Goal: Task Accomplishment & Management: Manage account settings

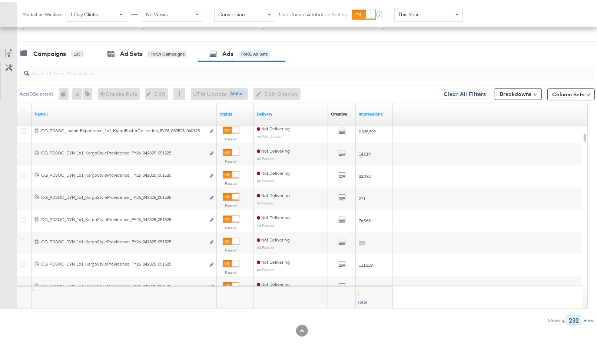
scroll to position [291, 0]
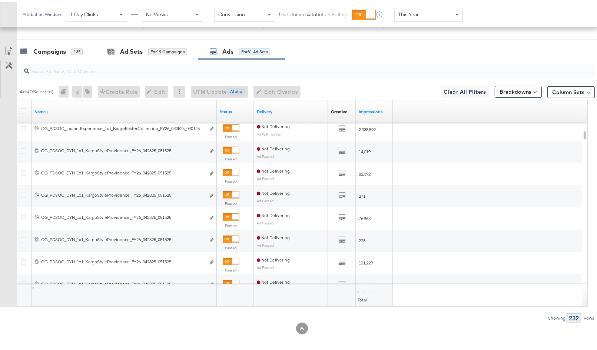
click at [163, 65] on input "search" at bounding box center [286, 66] width 514 height 14
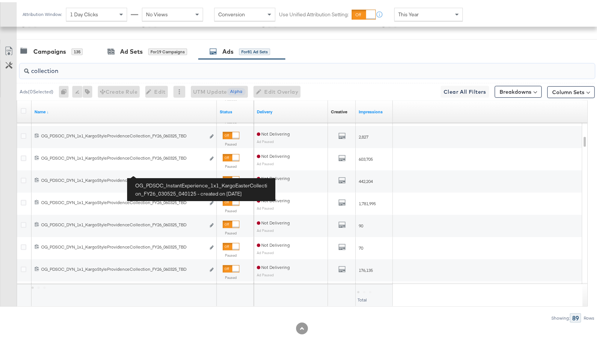
type input "collection"
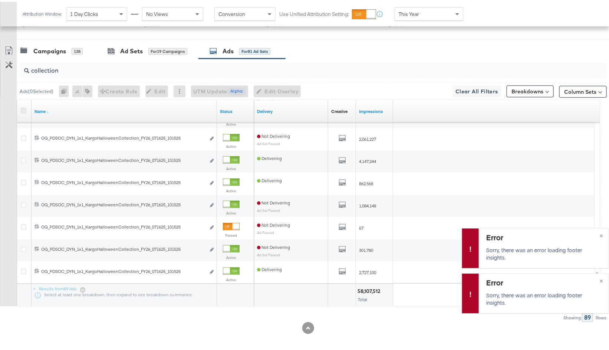
click at [24, 107] on icon at bounding box center [24, 109] width 6 height 6
click at [0, 0] on input "checkbox" at bounding box center [0, 0] width 0 height 0
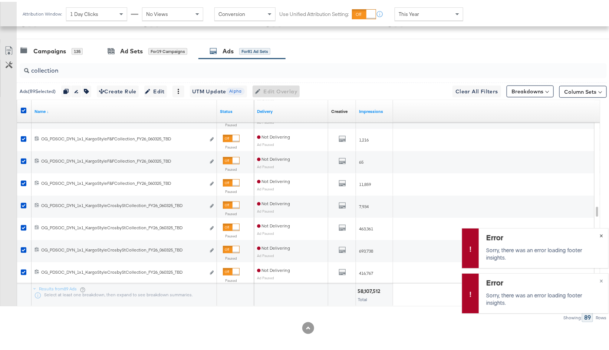
click at [597, 234] on span "×" at bounding box center [600, 233] width 3 height 9
click at [597, 281] on button "×" at bounding box center [601, 278] width 14 height 13
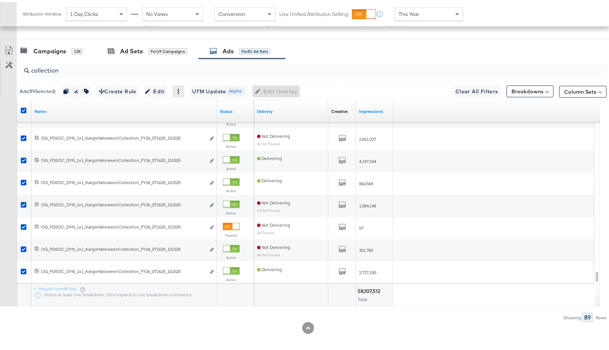
click at [181, 87] on icon at bounding box center [178, 89] width 5 height 5
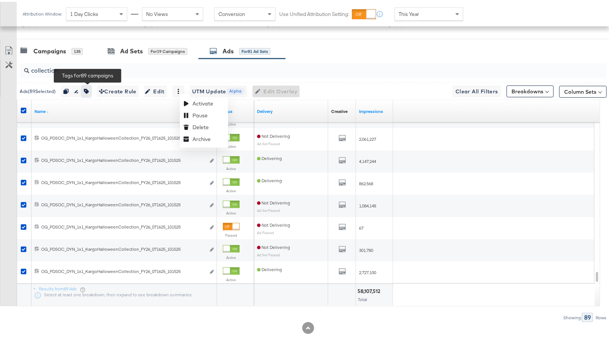
click at [89, 87] on icon "button" at bounding box center [86, 89] width 5 height 5
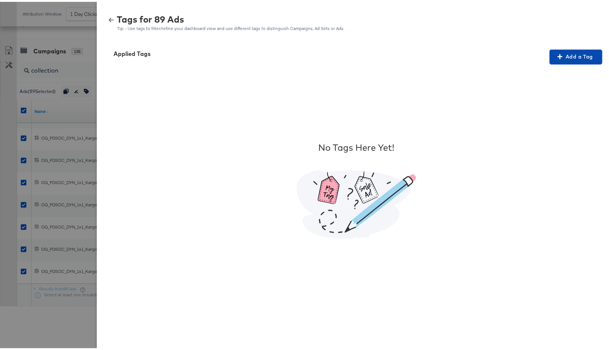
click at [566, 55] on span "Add a Tag" at bounding box center [575, 54] width 47 height 9
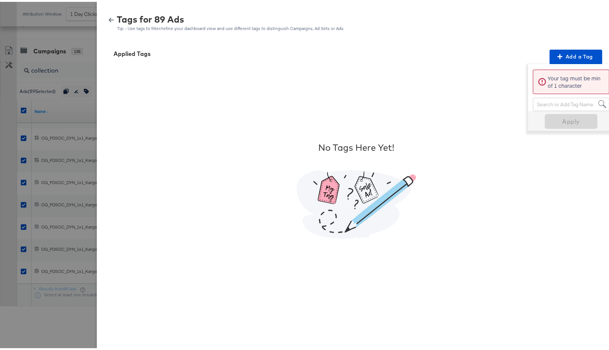
click at [560, 101] on div "Search or Add Tag Name" at bounding box center [571, 102] width 76 height 13
type input "c"
click at [566, 106] on span "Collection Ad Collection Ad" at bounding box center [563, 102] width 60 height 13
type input "Collection Ad"
click at [566, 135] on div "Applied Tags Add a Tag Please Select or Create a Tag Search or Add Tag Name App…" at bounding box center [356, 181] width 501 height 267
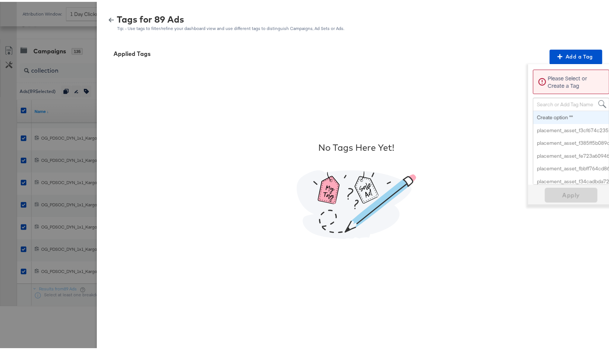
click at [572, 102] on div "Search or Add Tag Name" at bounding box center [571, 102] width 76 height 13
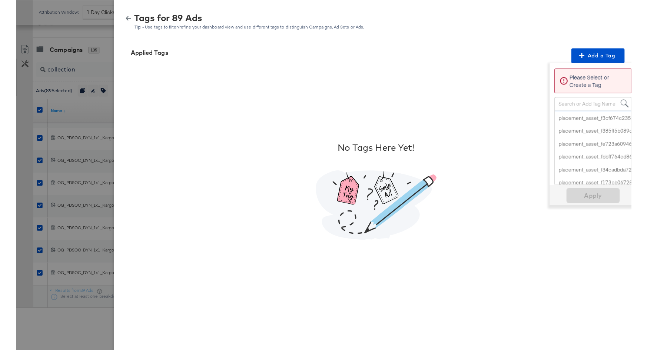
scroll to position [0, 0]
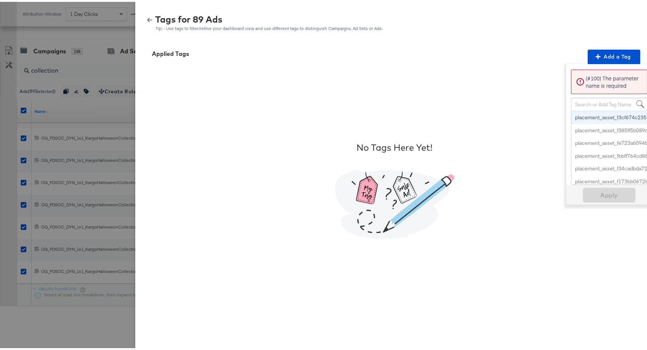
click at [597, 103] on div "Search or Add Tag Name" at bounding box center [609, 102] width 76 height 13
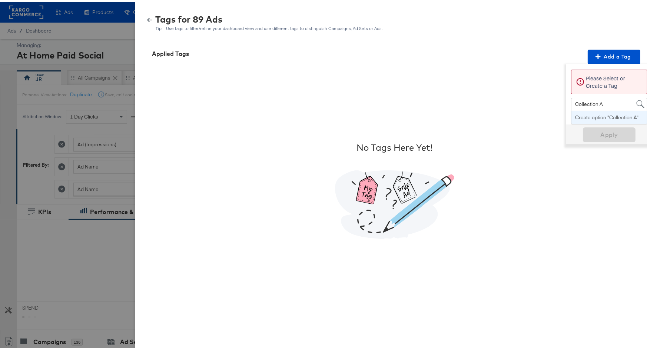
type input "Collection Ad"
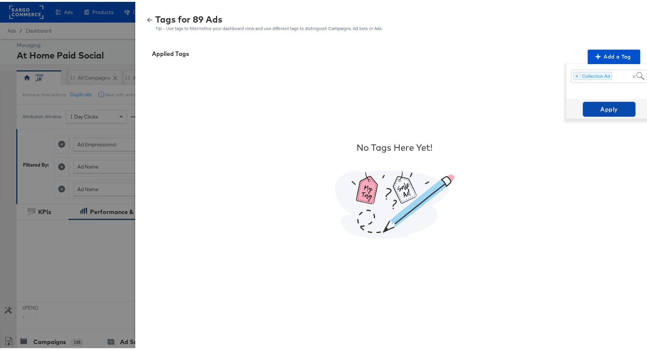
click at [597, 107] on span "Apply" at bounding box center [609, 107] width 47 height 10
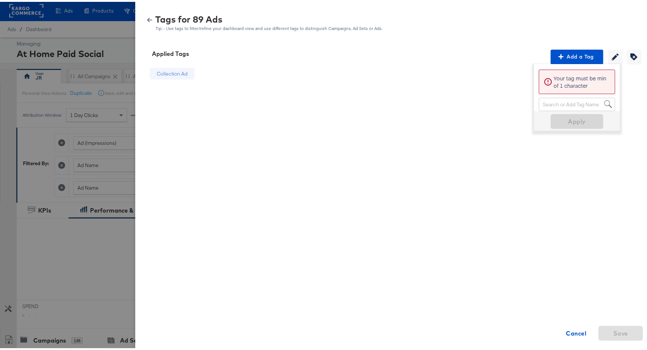
scroll to position [2, 0]
click at [579, 103] on div "Search or Add Tag Name" at bounding box center [577, 102] width 76 height 13
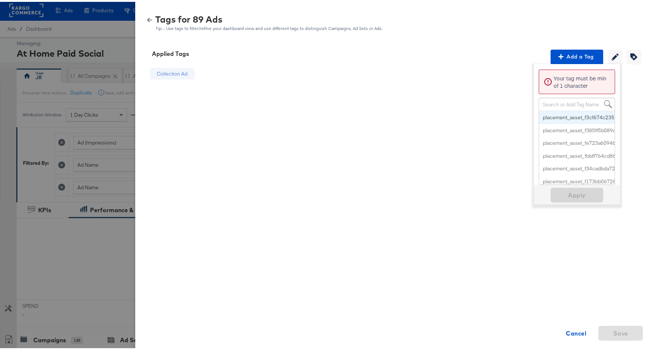
click at [402, 137] on div "Collection Ad Cancel Save" at bounding box center [394, 189] width 501 height 252
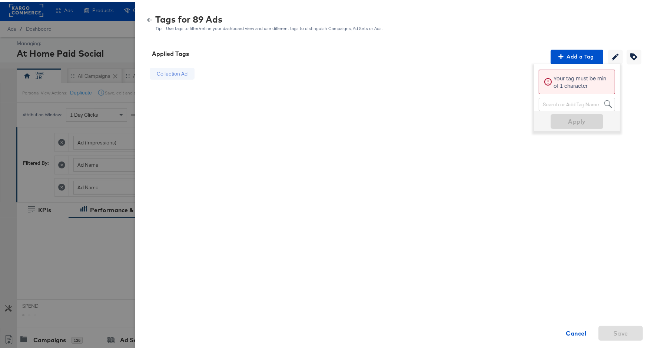
click at [150, 127] on div "Collection Ad Cancel Save" at bounding box center [172, 189] width 56 height 252
click at [372, 175] on div "Collection Ad Cancel Save" at bounding box center [394, 189] width 501 height 252
click at [147, 16] on icon "button" at bounding box center [149, 18] width 5 height 5
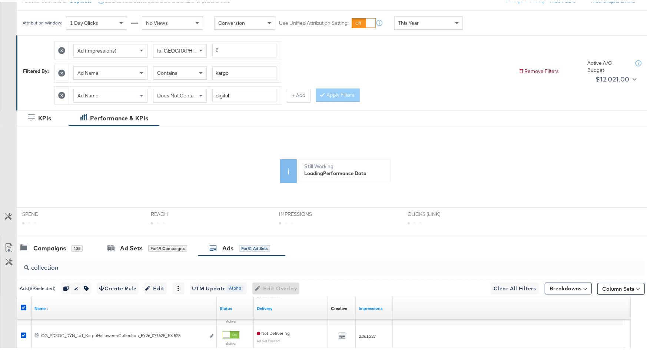
scroll to position [12, 0]
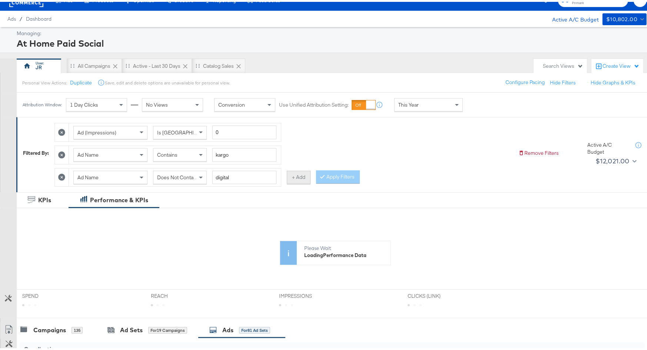
click at [296, 173] on button "+ Add" at bounding box center [299, 175] width 24 height 13
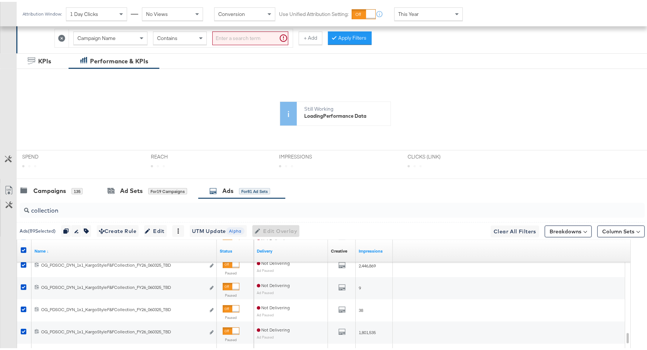
scroll to position [0, 0]
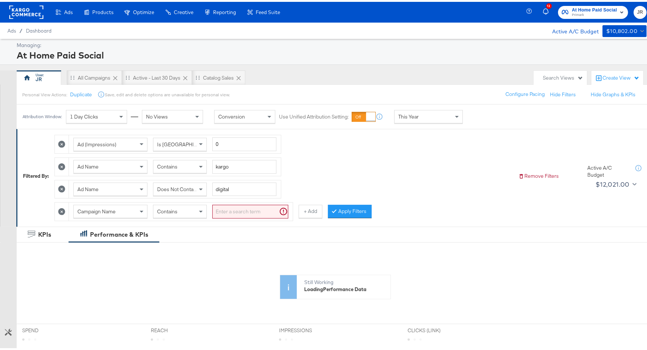
click at [120, 206] on div "Campaign Name" at bounding box center [110, 209] width 73 height 13
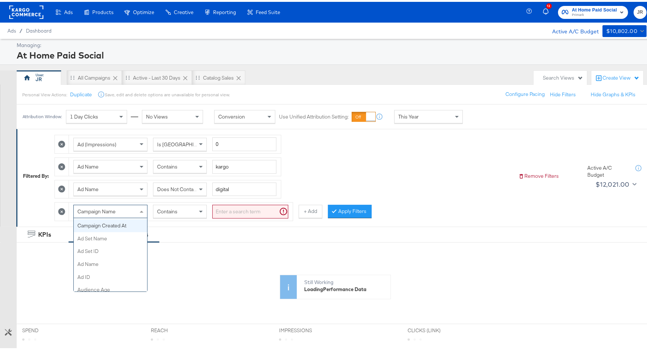
scroll to position [90, 0]
click at [183, 211] on div "Contains" at bounding box center [179, 209] width 53 height 13
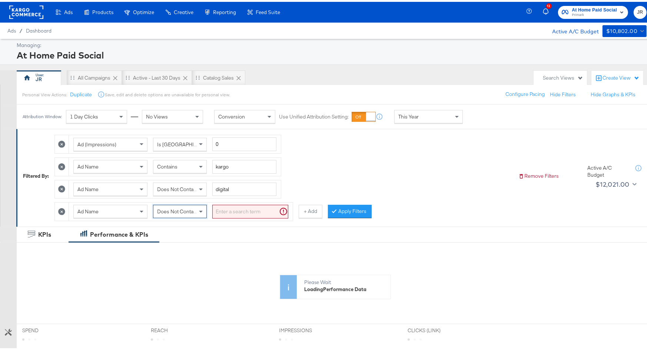
click at [241, 221] on div "Filtered By: Ad (Impressions) Is Greater Than 0 Ad Name Contains kargo Ad Name …" at bounding box center [335, 175] width 638 height 97
click at [245, 211] on input "search" at bounding box center [250, 210] width 76 height 14
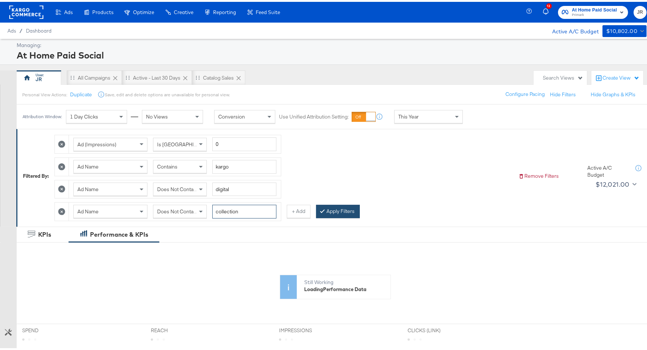
type input "collection"
click at [336, 210] on button "Apply Filters" at bounding box center [338, 209] width 44 height 13
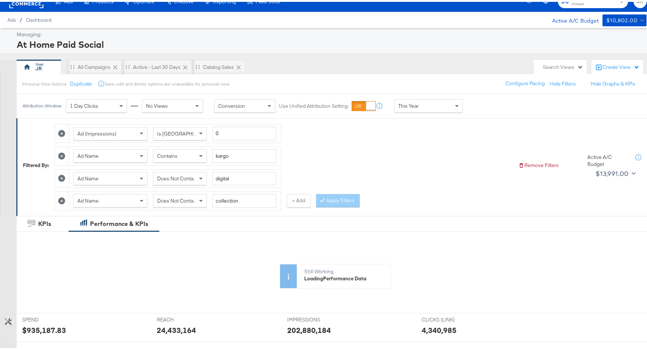
scroll to position [0, 0]
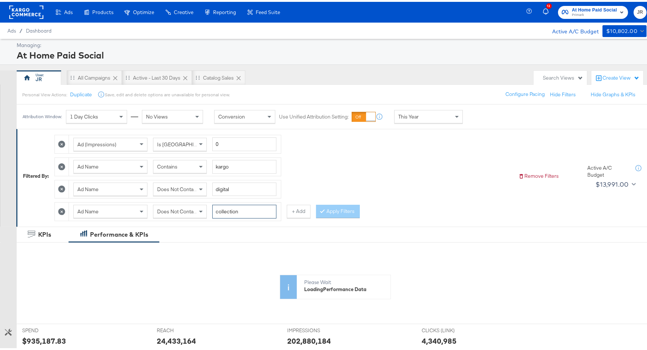
click at [242, 211] on input "collection" at bounding box center [244, 210] width 64 height 14
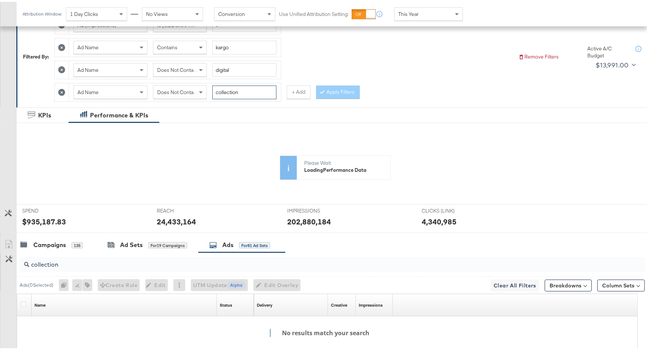
scroll to position [120, 0]
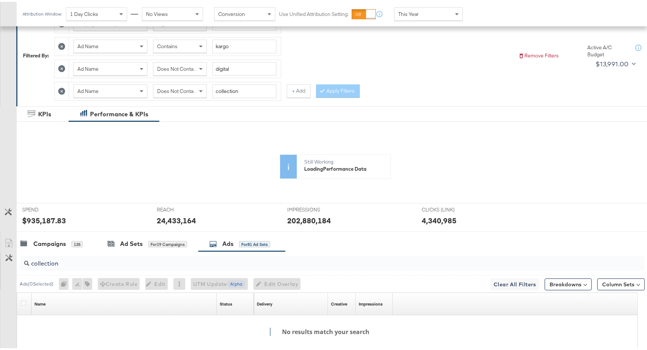
click at [177, 86] on span "Does Not Contain" at bounding box center [177, 89] width 40 height 7
click at [328, 89] on button "Apply Filters" at bounding box center [338, 89] width 44 height 13
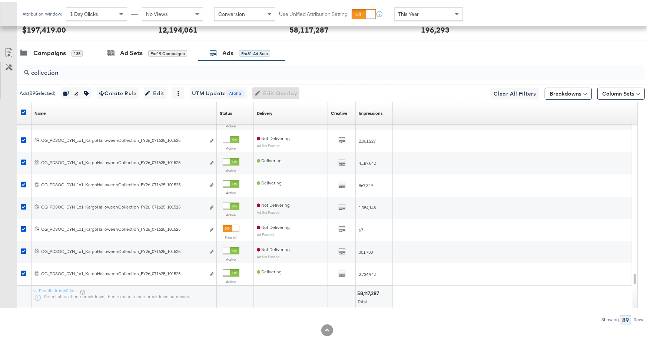
scroll to position [313, 0]
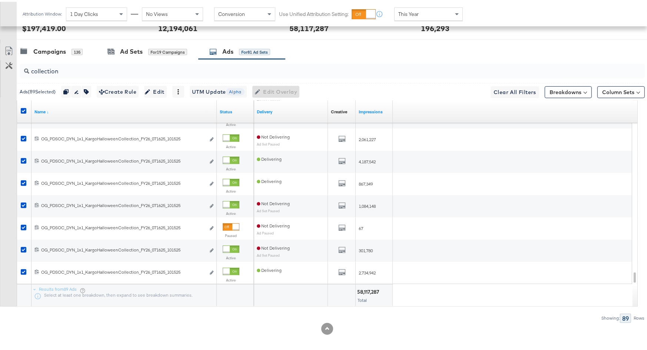
click at [143, 70] on input "collection" at bounding box center [308, 66] width 559 height 14
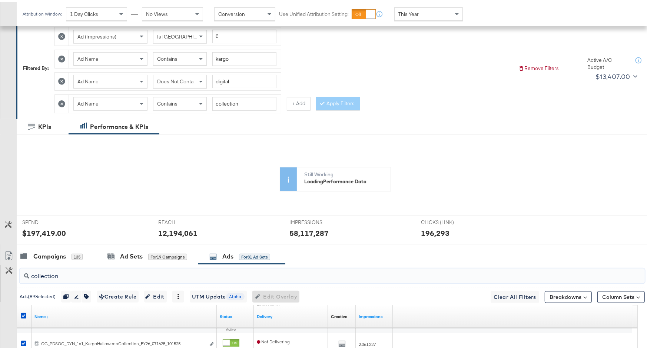
scroll to position [100, 0]
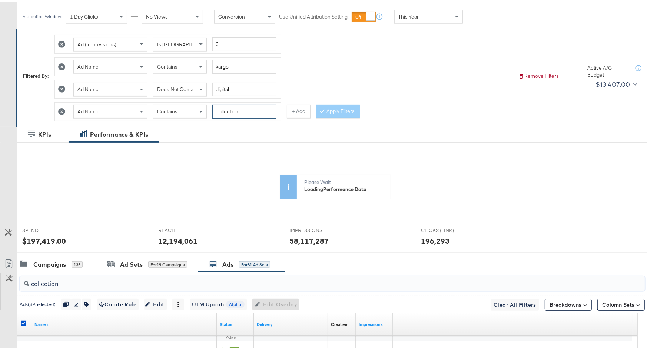
click at [243, 107] on input "collection" at bounding box center [244, 110] width 64 height 14
click at [324, 113] on div "Apply Filters" at bounding box center [338, 109] width 44 height 13
click at [177, 133] on div "KPIs Performance & KPIs" at bounding box center [327, 133] width 654 height 16
click at [294, 109] on button "+ Add" at bounding box center [299, 109] width 24 height 13
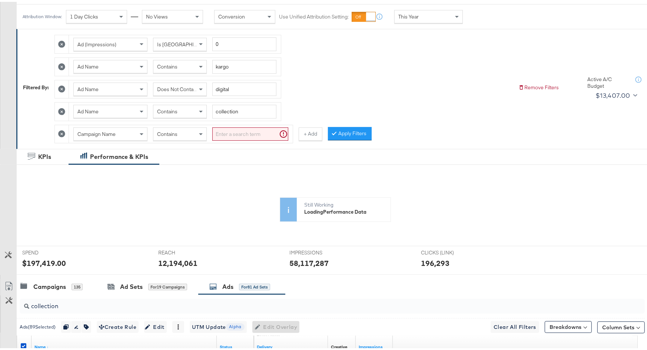
click at [62, 129] on icon at bounding box center [61, 132] width 7 height 7
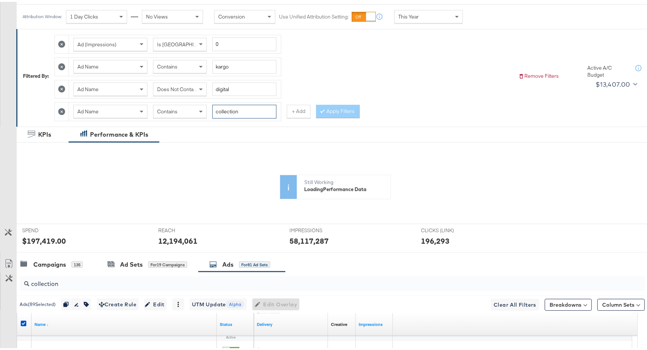
click at [249, 109] on input "collection" at bounding box center [244, 110] width 64 height 14
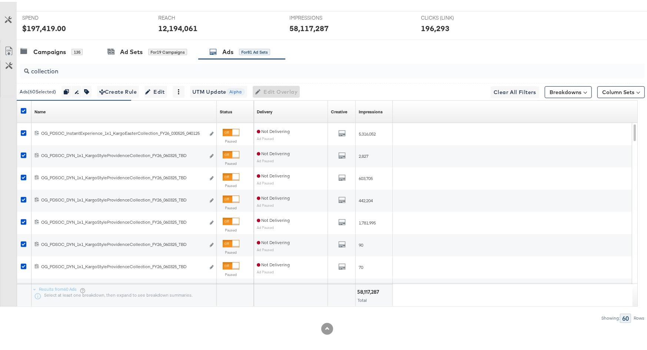
scroll to position [0, 0]
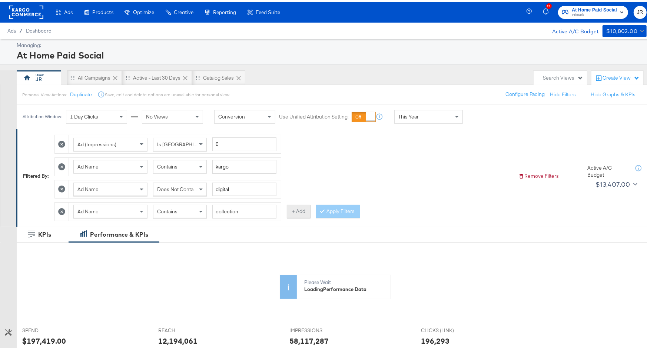
click at [288, 206] on button "+ Add" at bounding box center [299, 209] width 24 height 13
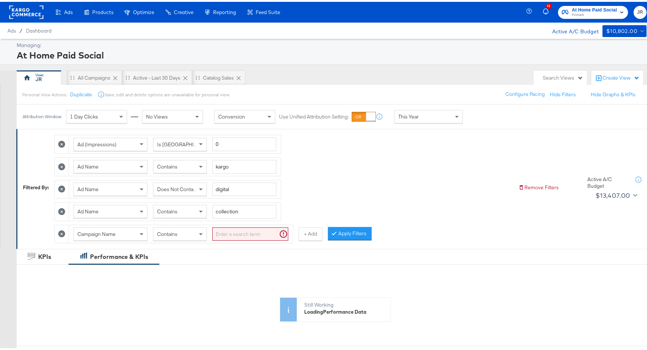
click at [60, 231] on icon at bounding box center [61, 232] width 7 height 7
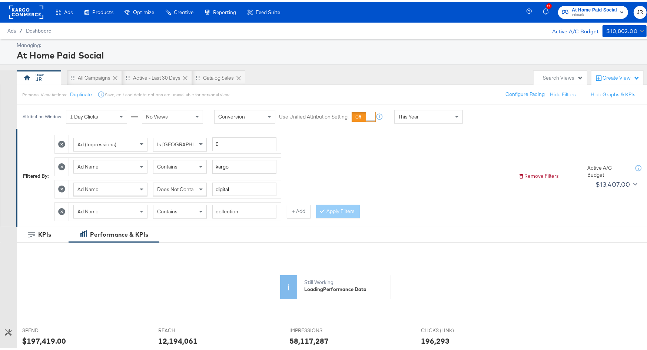
click at [342, 209] on div "Apply Filters" at bounding box center [338, 209] width 44 height 13
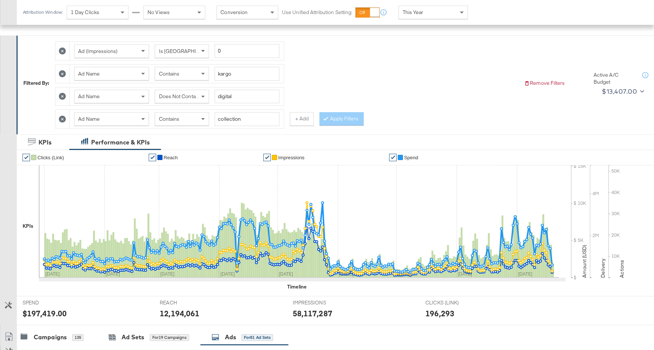
scroll to position [46, 0]
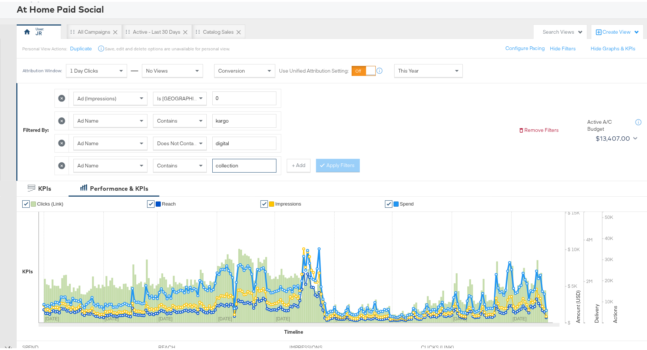
click at [241, 165] on input "collection" at bounding box center [244, 164] width 64 height 14
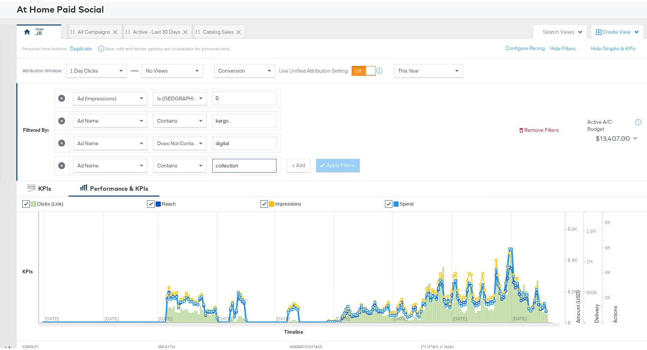
drag, startPoint x: 251, startPoint y: 159, endPoint x: 214, endPoint y: 159, distance: 36.7
click at [214, 159] on input "collection" at bounding box center [244, 164] width 64 height 14
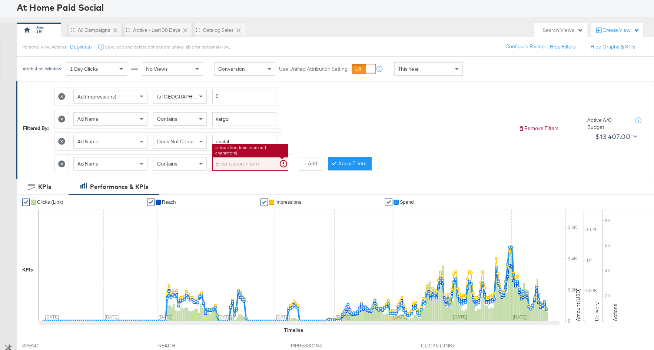
type input "c"
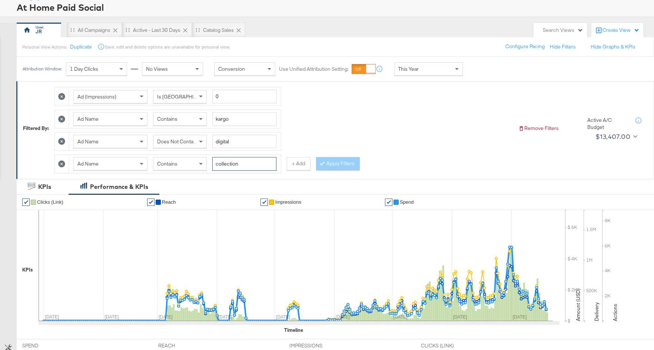
type input "collection"
click at [330, 161] on div "Apply Filters" at bounding box center [338, 163] width 44 height 13
click at [261, 160] on input "collection" at bounding box center [244, 164] width 64 height 14
click at [62, 162] on icon at bounding box center [61, 163] width 7 height 7
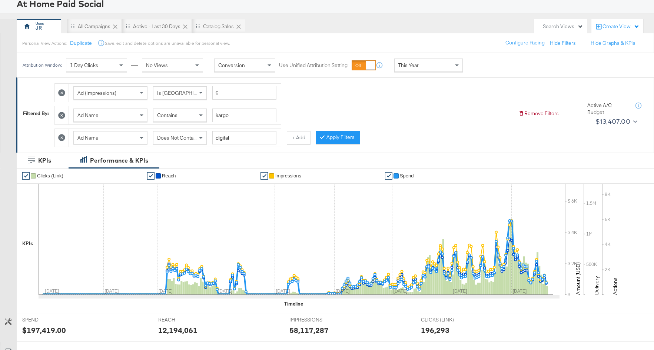
scroll to position [50, 0]
click at [331, 136] on button "Apply Filters" at bounding box center [338, 136] width 44 height 13
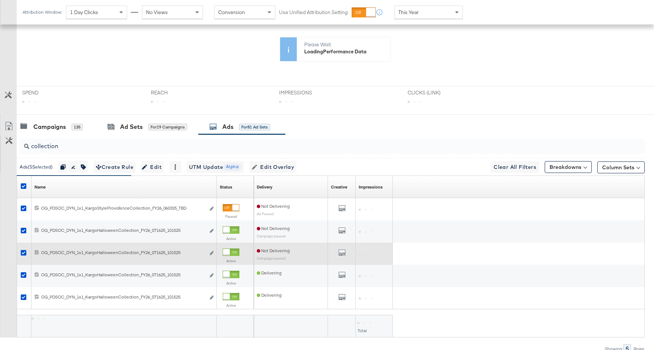
scroll to position [246, 0]
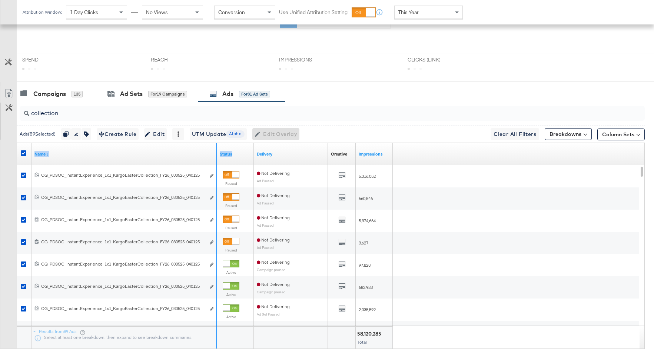
drag, startPoint x: 216, startPoint y: 144, endPoint x: 295, endPoint y: 144, distance: 78.9
click at [17, 143] on div "Name ↓ Status Delivery Creative Sorting Unavailable Impressions" at bounding box center [17, 143] width 0 height 0
drag, startPoint x: 215, startPoint y: 148, endPoint x: 269, endPoint y: 142, distance: 53.7
click at [17, 143] on div "Name ↓ Status Delivery Creative Sorting Unavailable Impressions" at bounding box center [17, 143] width 0 height 0
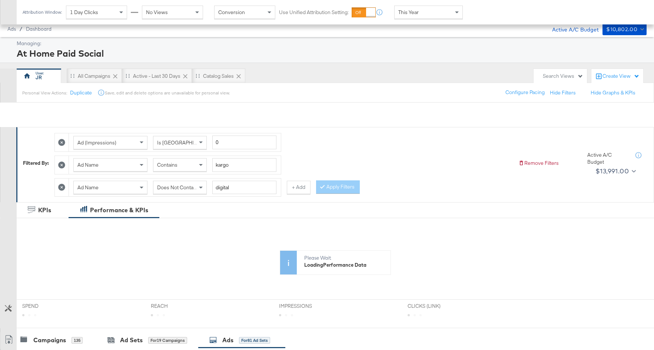
scroll to position [246, 0]
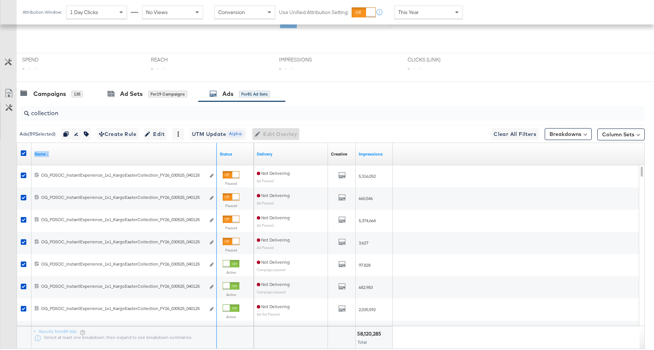
drag, startPoint x: 216, startPoint y: 145, endPoint x: 256, endPoint y: 145, distance: 40.8
click at [17, 143] on div "Name ↓ Status Delivery Creative Sorting Unavailable Impressions" at bounding box center [17, 143] width 0 height 0
click at [2, 178] on div "Customize KPIs Export as CSV" at bounding box center [8, 217] width 17 height 263
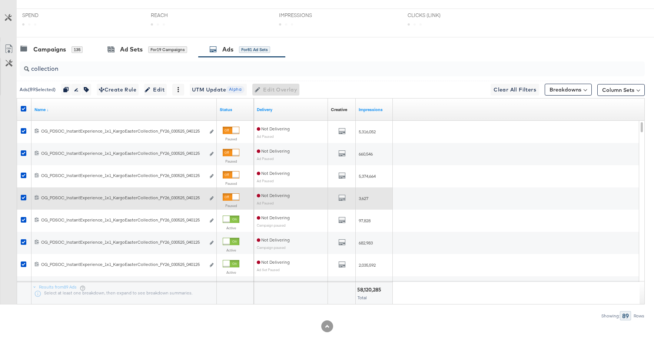
scroll to position [0, 0]
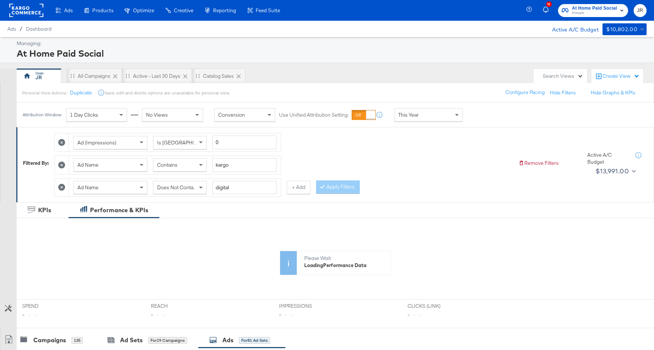
click at [61, 187] on icon at bounding box center [61, 187] width 7 height 7
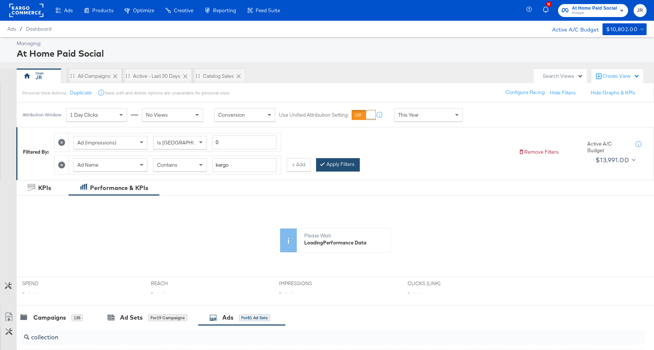
click at [329, 168] on button "Apply Filters" at bounding box center [338, 164] width 44 height 13
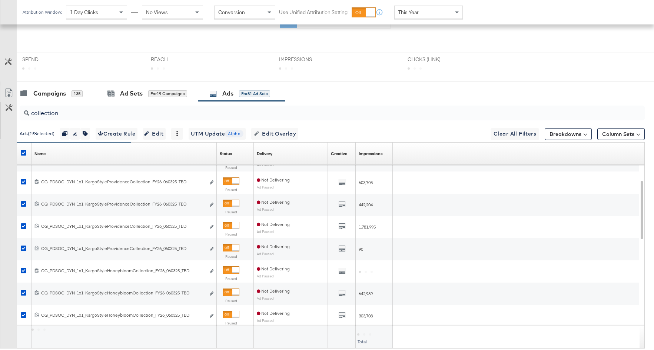
scroll to position [269, 0]
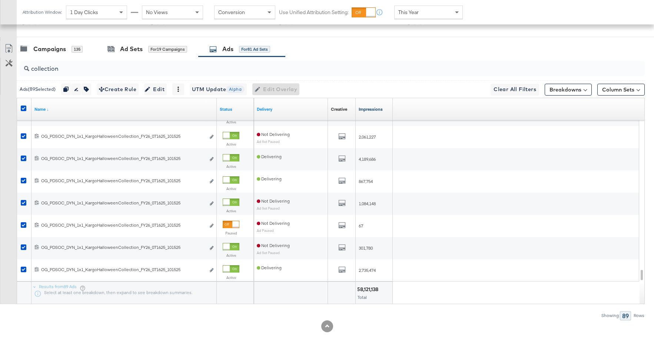
click at [370, 109] on link "Impressions" at bounding box center [374, 109] width 31 height 6
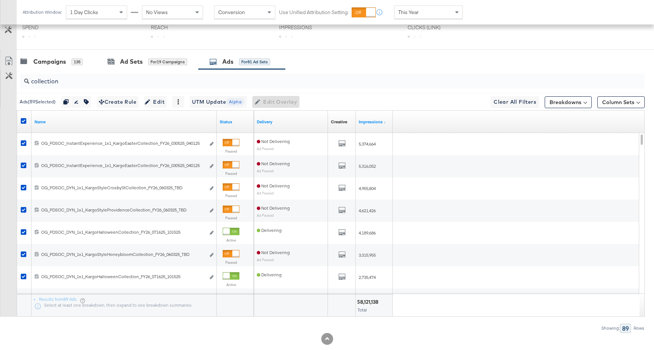
scroll to position [257, 0]
drag, startPoint x: 215, startPoint y: 120, endPoint x: 243, endPoint y: 120, distance: 28.5
click at [243, 120] on div "Name Status" at bounding box center [135, 121] width 237 height 22
click at [354, 44] on icon at bounding box center [299, 9] width 521 height 111
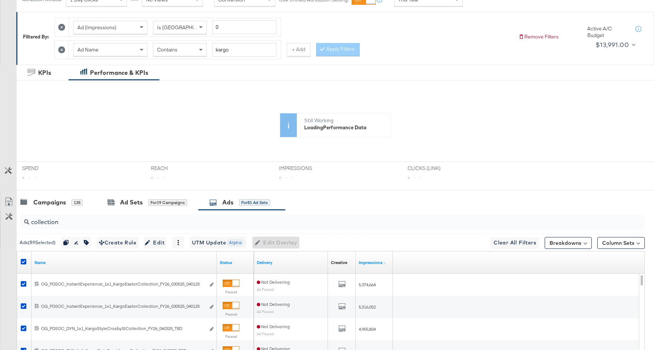
scroll to position [116, 0]
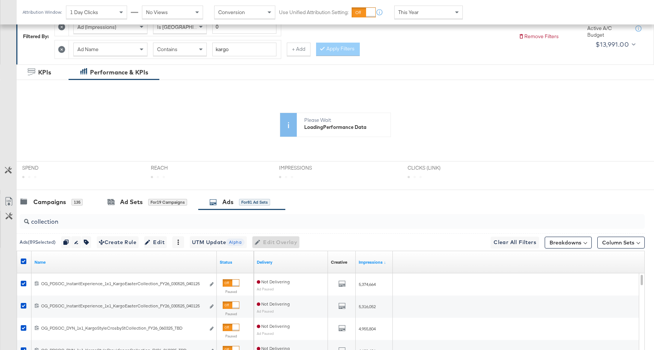
click at [79, 223] on input "collection" at bounding box center [308, 219] width 559 height 14
type input "c"
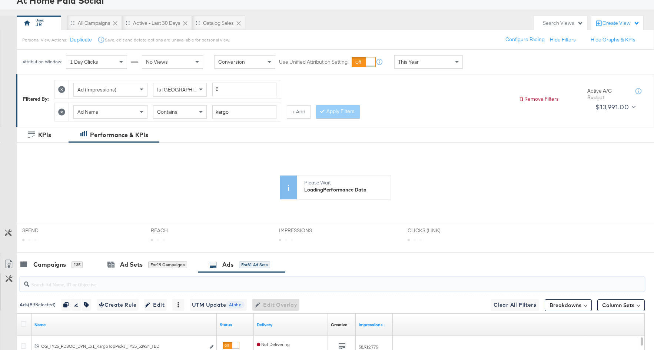
scroll to position [52, 0]
click at [297, 109] on button "+ Add" at bounding box center [299, 112] width 24 height 13
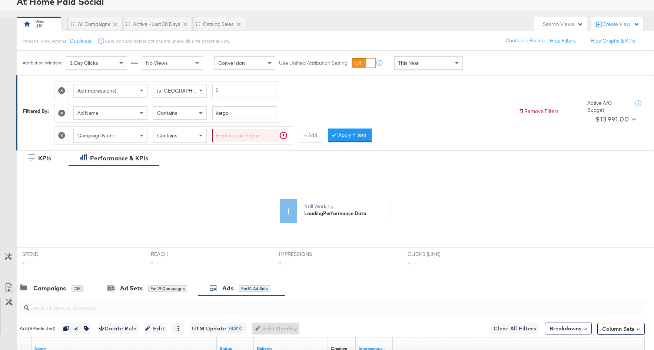
click at [126, 136] on div "Campaign Name" at bounding box center [110, 135] width 73 height 13
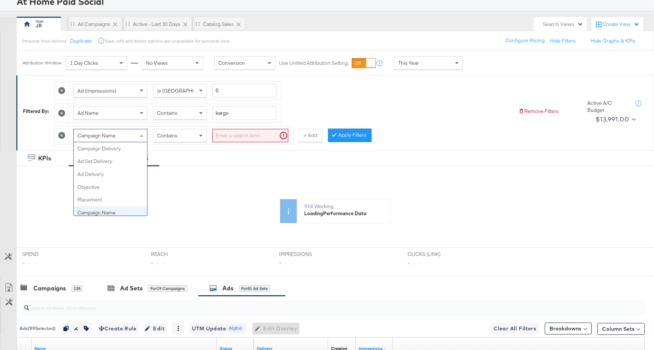
scroll to position [64, 0]
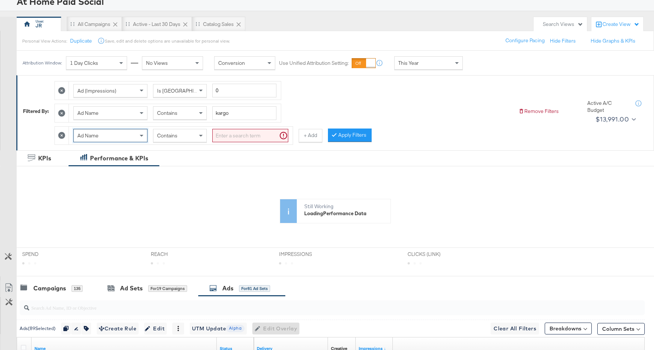
click at [237, 135] on input "search" at bounding box center [250, 136] width 76 height 14
type input "collection"
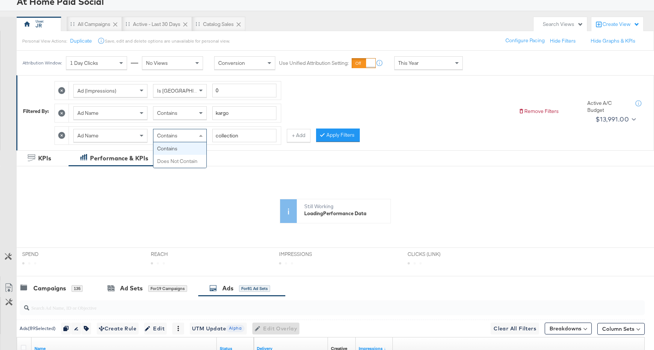
click at [173, 138] on div "Contains" at bounding box center [179, 135] width 53 height 13
click at [339, 134] on button "Apply Filters" at bounding box center [338, 135] width 44 height 13
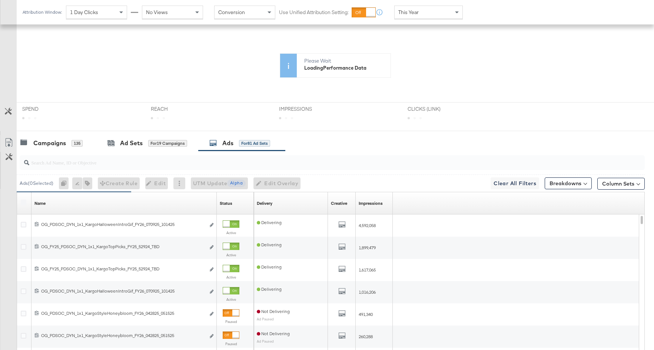
scroll to position [291, 0]
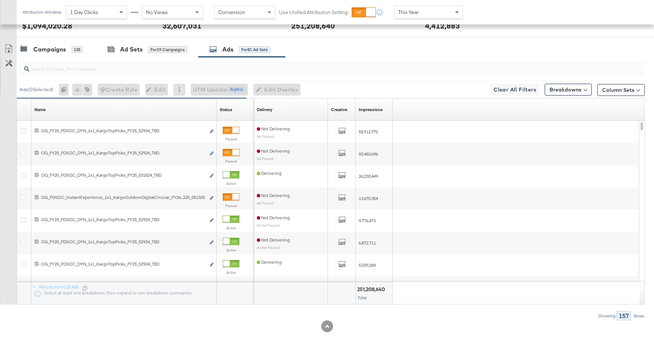
click at [176, 66] on input "search" at bounding box center [308, 66] width 559 height 14
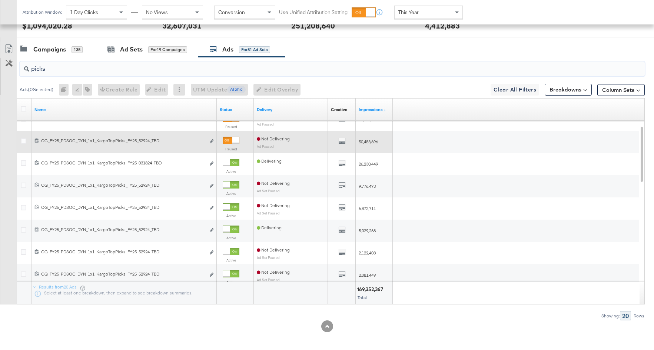
scroll to position [0, 0]
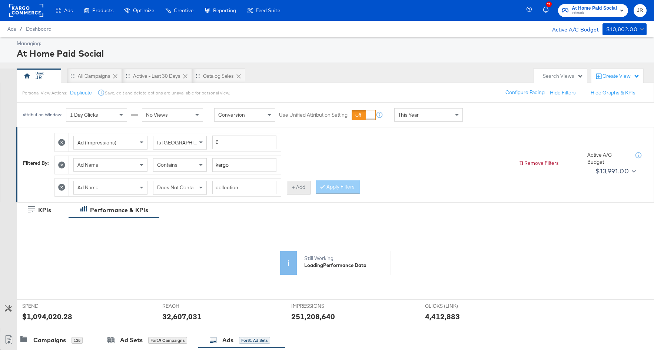
type input "picks"
click at [301, 189] on button "+ Add" at bounding box center [299, 187] width 24 height 13
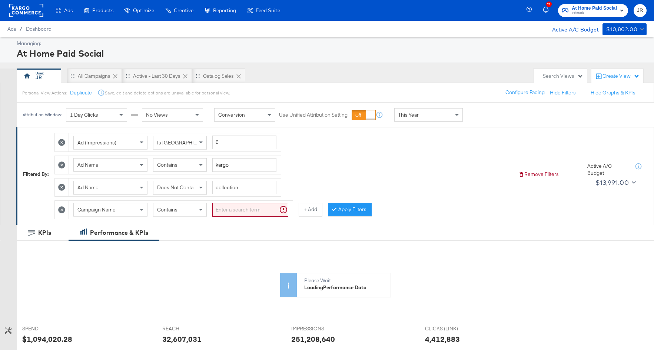
click at [124, 206] on div "Campaign Name" at bounding box center [110, 209] width 73 height 13
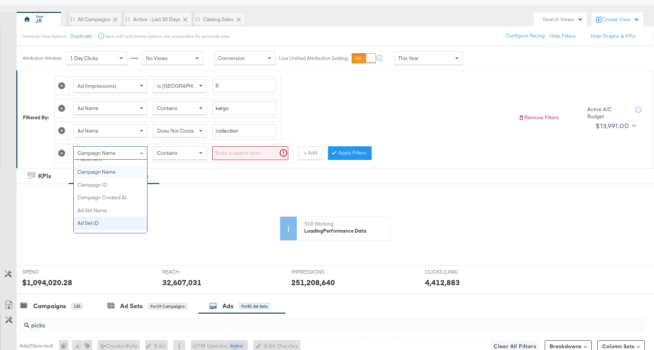
scroll to position [85, 0]
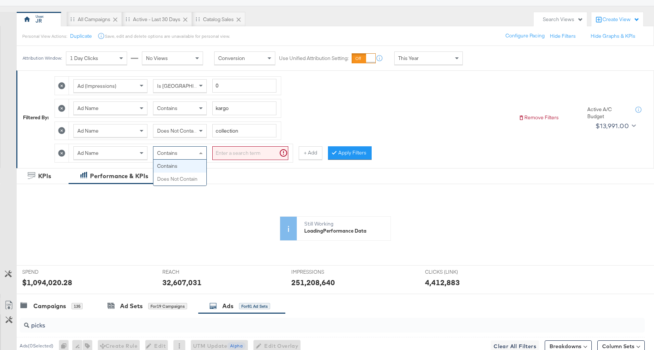
click at [195, 147] on div "Contains" at bounding box center [179, 153] width 53 height 13
click at [246, 147] on input "search" at bounding box center [250, 153] width 76 height 14
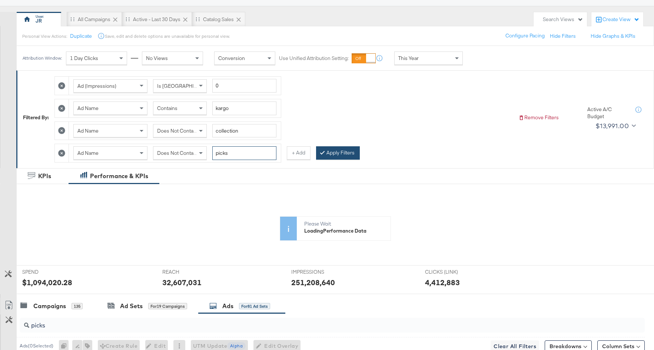
type input "picks"
click at [342, 155] on button "Apply Filters" at bounding box center [338, 152] width 44 height 13
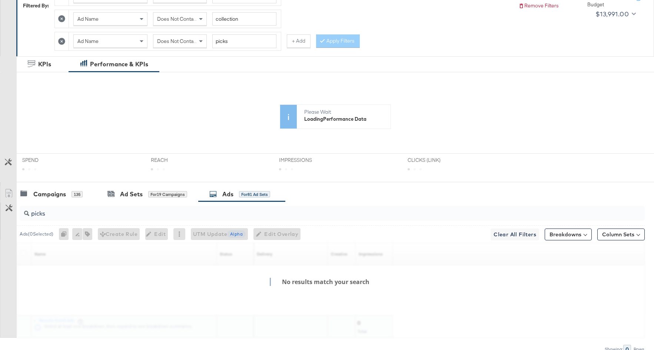
scroll to position [202, 0]
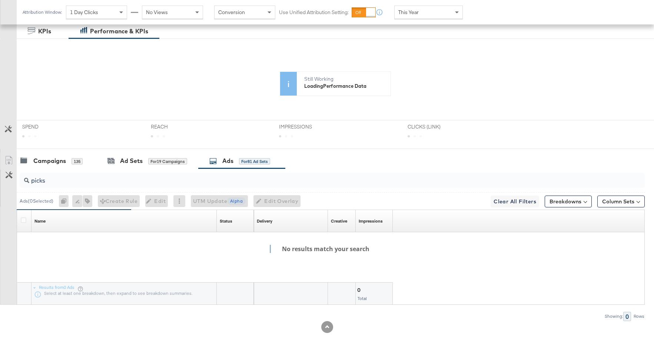
click at [180, 177] on input "picks" at bounding box center [308, 177] width 559 height 14
type input "p"
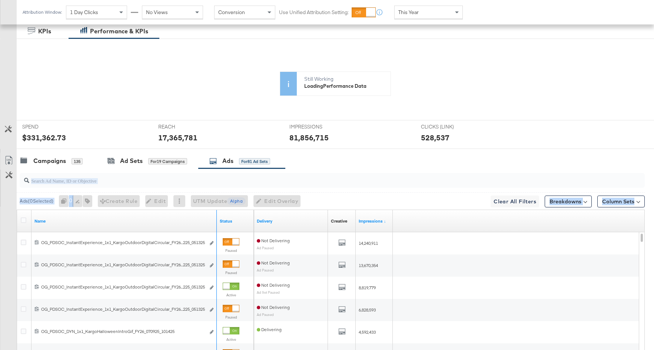
drag, startPoint x: 215, startPoint y: 219, endPoint x: 285, endPoint y: 206, distance: 71.6
click at [285, 206] on div "Ads ( 0 Selected) 0 Rename 0 ads Tags for 0 campaigns Create Rule Edit 0 ads Ed…" at bounding box center [322, 301] width 645 height 264
click at [8, 198] on div "Customize KPIs" at bounding box center [8, 188] width 16 height 37
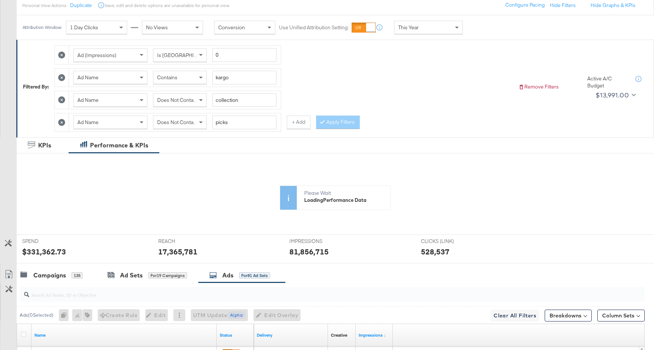
scroll to position [86, 0]
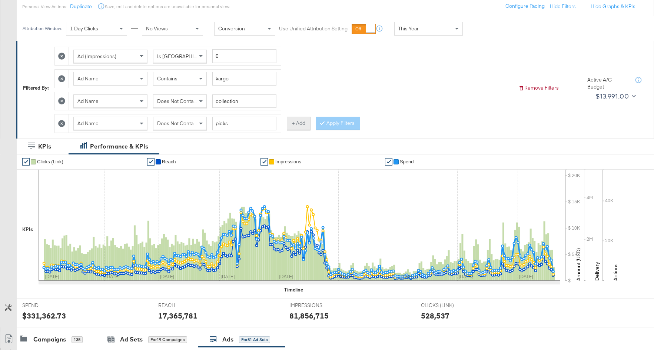
click at [295, 124] on button "+ Add" at bounding box center [299, 123] width 24 height 13
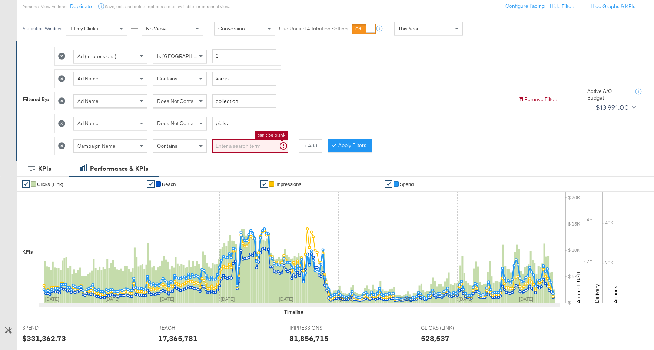
click at [243, 145] on input "search" at bounding box center [250, 146] width 76 height 14
type input "digital"
click at [87, 145] on span "Campaign Name" at bounding box center [96, 146] width 38 height 7
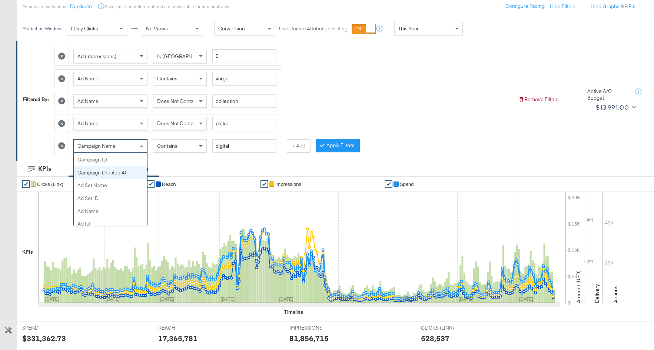
scroll to position [88, 0]
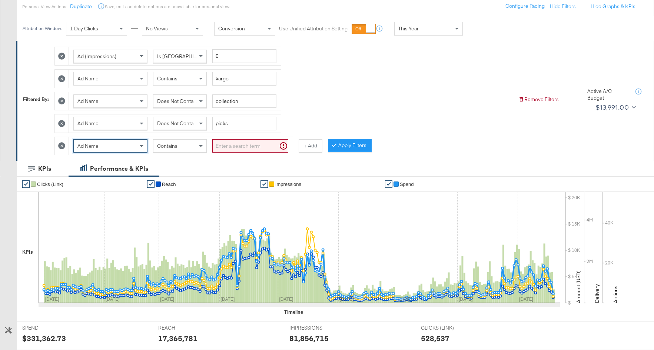
click at [227, 143] on input "search" at bounding box center [250, 146] width 76 height 14
type input "digital"
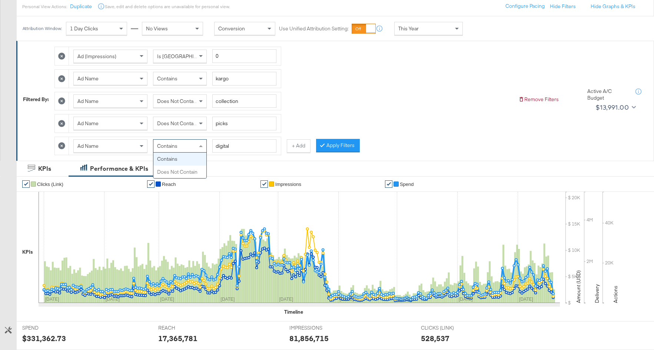
click at [182, 145] on div "Contains" at bounding box center [179, 146] width 53 height 13
click at [329, 145] on button "Apply Filters" at bounding box center [338, 145] width 44 height 13
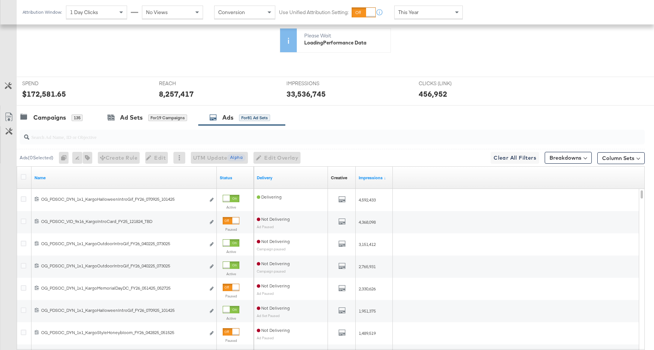
scroll to position [288, 0]
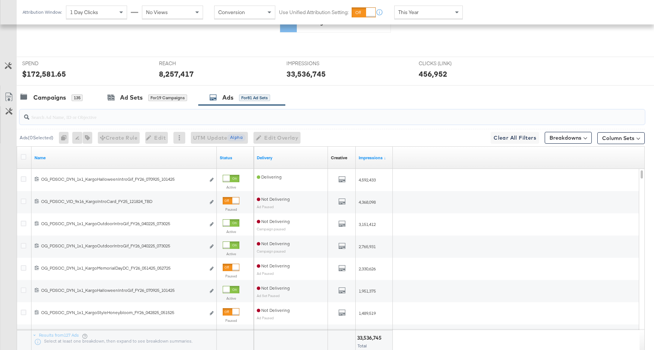
click at [153, 116] on input "search" at bounding box center [308, 114] width 559 height 14
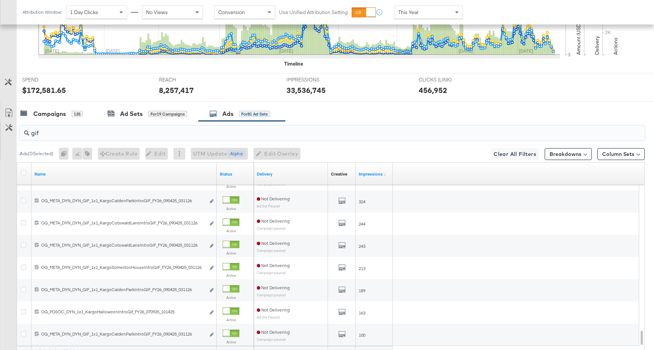
scroll to position [398, 0]
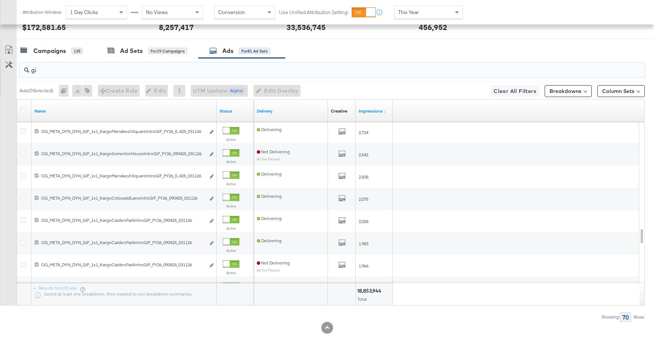
type input "g"
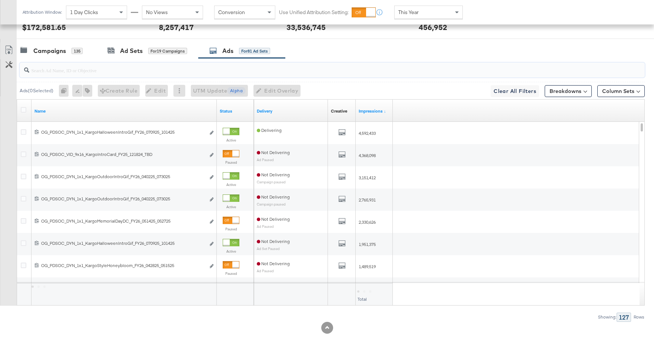
paste input "KargoHalloweenIntroGif"
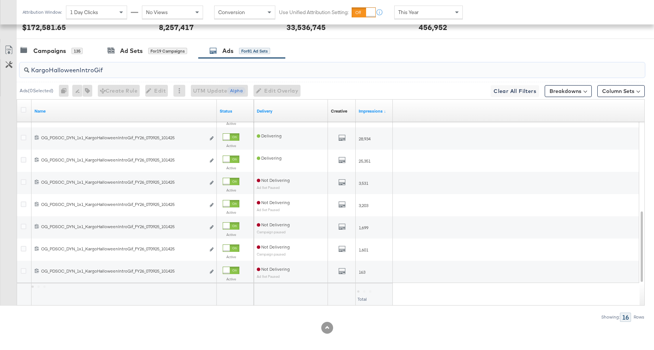
type input "KargoHalloweenIntroGif"
click at [24, 107] on icon at bounding box center [24, 110] width 6 height 6
click at [0, 0] on input "checkbox" at bounding box center [0, 0] width 0 height 0
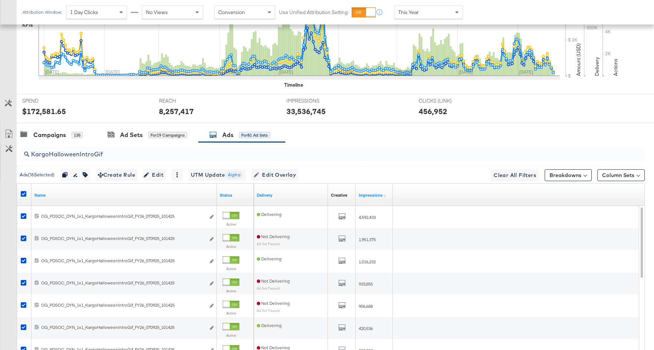
scroll to position [309, 0]
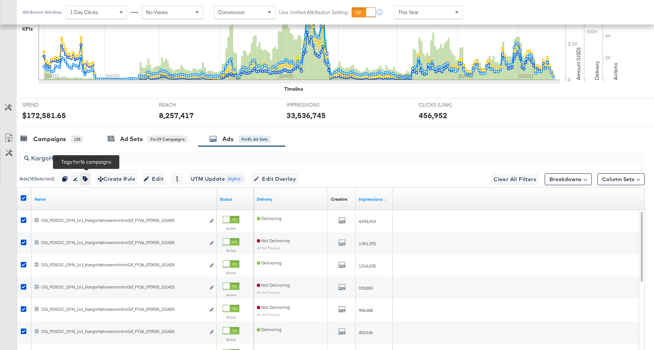
click at [88, 176] on icon "button" at bounding box center [85, 178] width 5 height 5
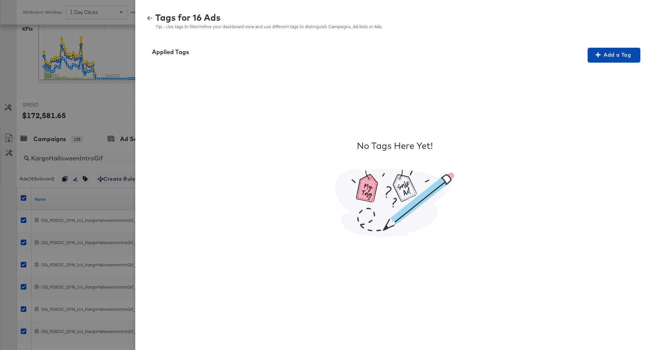
click at [607, 57] on span "Add a Tag" at bounding box center [614, 54] width 47 height 9
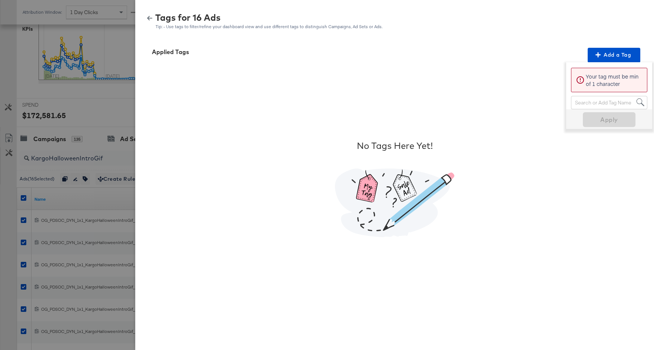
click at [616, 100] on div "Search or Add Tag Name" at bounding box center [609, 102] width 76 height 13
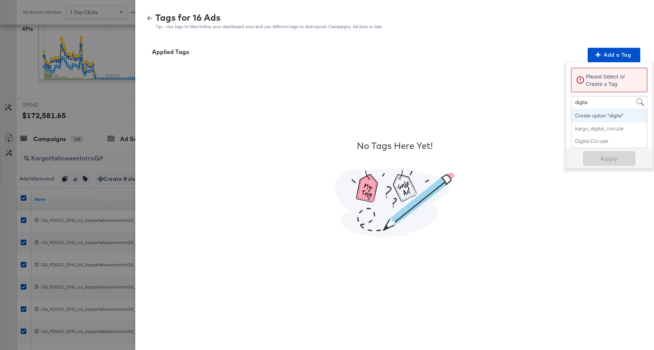
type input "digital"
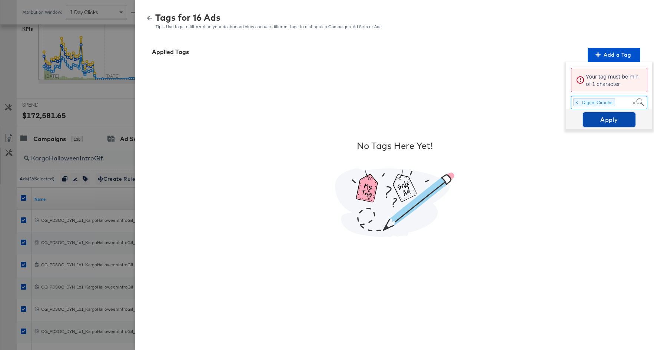
click at [618, 119] on span "Apply" at bounding box center [609, 120] width 47 height 10
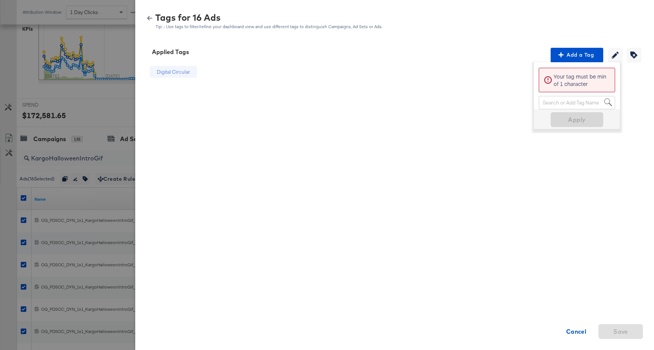
click at [465, 126] on div "Digital Circular Cancel Save" at bounding box center [394, 189] width 501 height 252
click at [447, 10] on div "Tags for 16 Ads Tip: - Use tags to filter/refine your dashboard view and use di…" at bounding box center [394, 18] width 501 height 21
click at [461, 79] on div "Digital Circular Cancel Save" at bounding box center [394, 189] width 501 height 252
click at [557, 290] on div "Digital Circular Cancel Save" at bounding box center [394, 189] width 501 height 252
click at [573, 327] on strong "Cancel" at bounding box center [576, 332] width 20 height 10
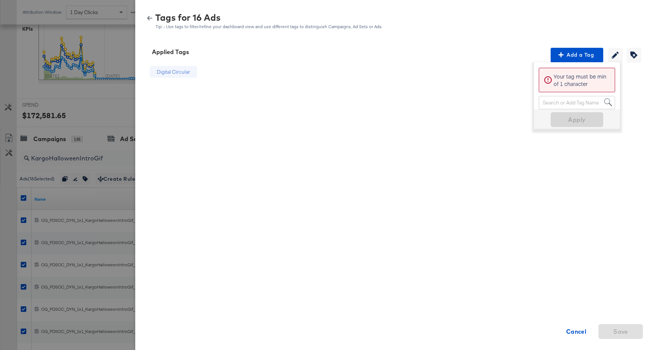
click at [440, 92] on div "Digital Circular Cancel Save" at bounding box center [394, 189] width 501 height 252
click at [442, 106] on div "Digital Circular Cancel Save" at bounding box center [394, 189] width 501 height 252
click at [148, 13] on div "Tags for 16 Ads Tip: - Use tags to filter/refine your dashboard view and use di…" at bounding box center [394, 21] width 501 height 16
click at [149, 18] on icon "button" at bounding box center [149, 18] width 5 height 4
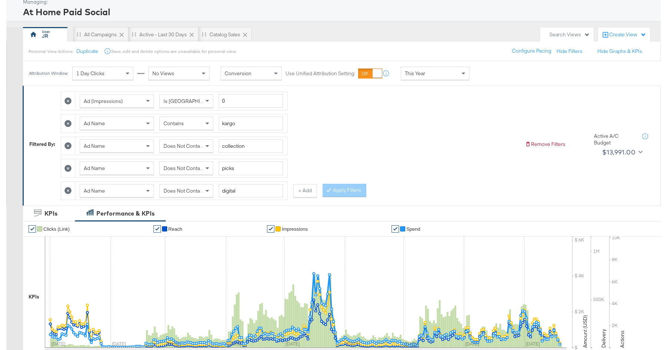
scroll to position [42, 0]
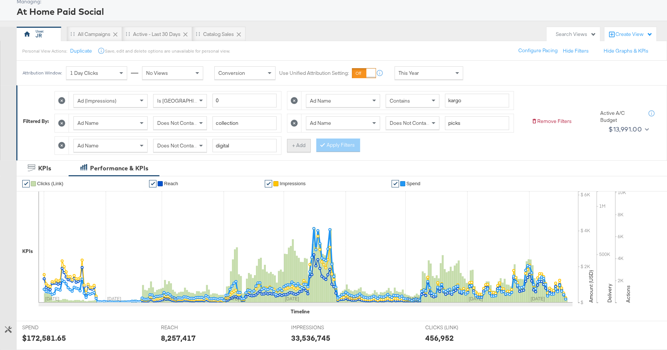
click at [298, 145] on button "+ Add" at bounding box center [299, 145] width 24 height 13
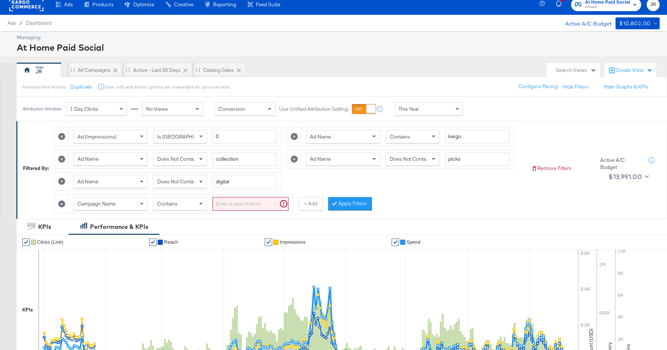
scroll to position [6, 0]
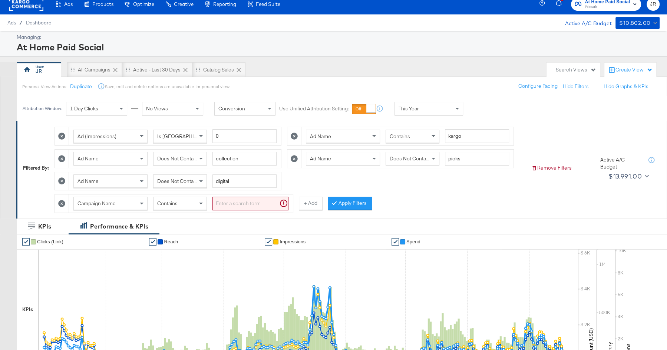
click at [223, 202] on input "search" at bounding box center [250, 204] width 76 height 14
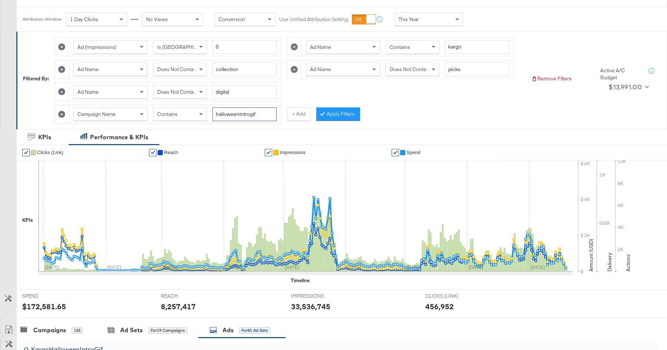
scroll to position [83, 0]
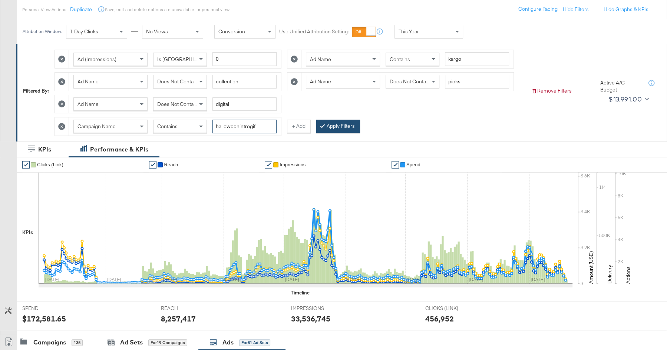
type input "halloweenintrogif"
click at [324, 125] on button "Apply Filters" at bounding box center [338, 126] width 44 height 13
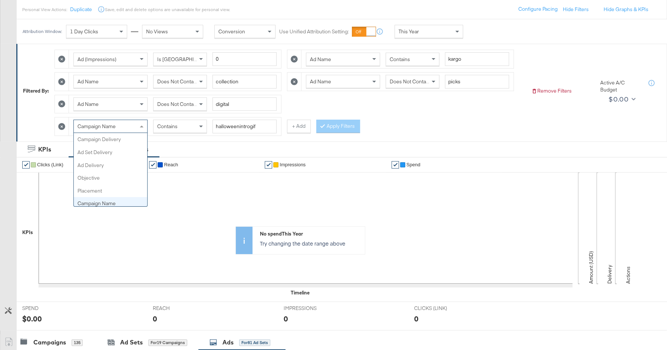
click at [140, 126] on span at bounding box center [142, 127] width 4 height 2
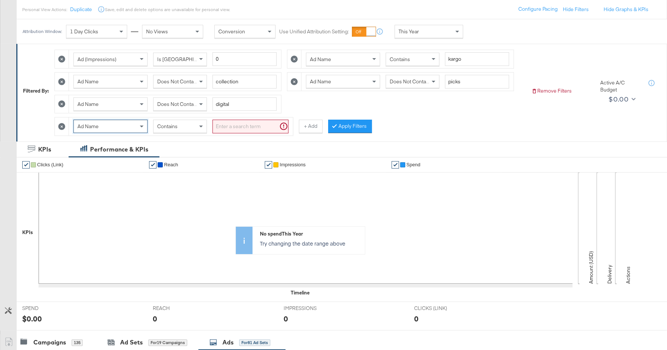
click at [183, 120] on div "Contains" at bounding box center [179, 126] width 53 height 13
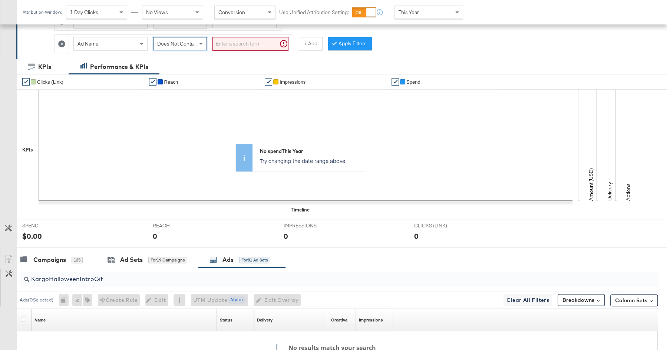
scroll to position [196, 0]
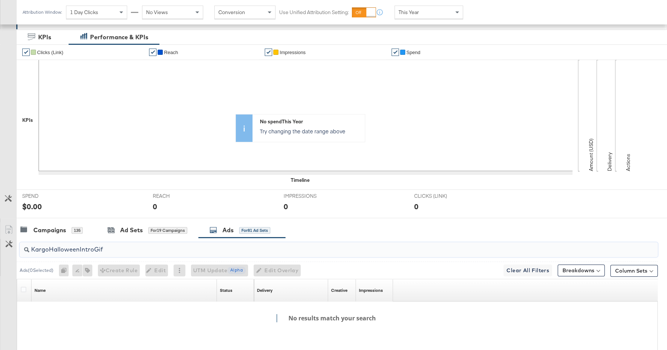
drag, startPoint x: 121, startPoint y: 248, endPoint x: 16, endPoint y: 247, distance: 105.6
click at [16, 247] on div "KargoHalloweenIntroGif Ads ( 0 Selected) 0 Rename 0 ads Tags for 0 campaigns Cr…" at bounding box center [328, 314] width 657 height 152
click at [63, 246] on input "KargoHalloweenIntroGif" at bounding box center [314, 246] width 570 height 14
click at [51, 248] on input "KargoHalloweenIntroGif" at bounding box center [314, 246] width 570 height 14
drag, startPoint x: 94, startPoint y: 243, endPoint x: 33, endPoint y: 242, distance: 61.2
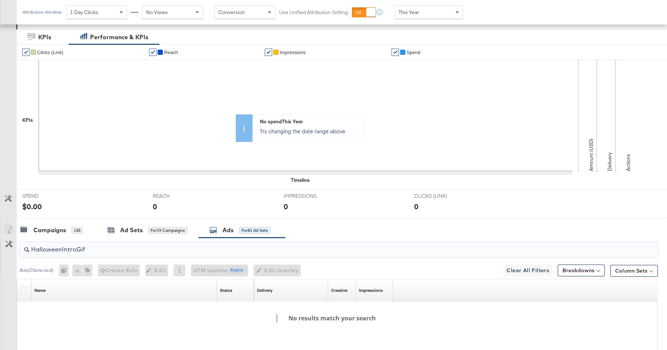
click at [33, 242] on input "HalloweenIntroGif" at bounding box center [314, 246] width 570 height 14
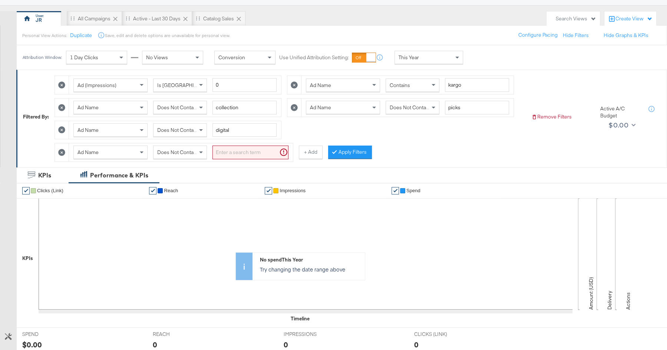
scroll to position [46, 0]
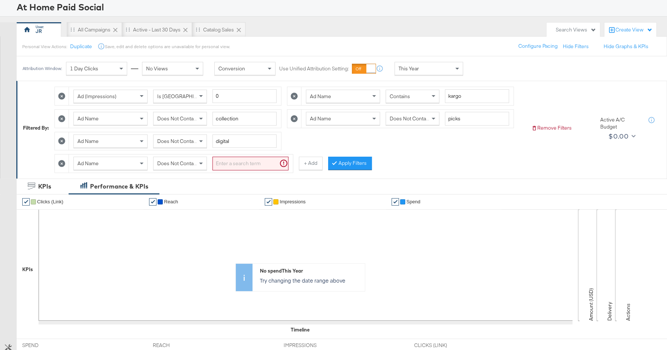
type input "HalloweenIntroGif"
click at [242, 162] on input "search" at bounding box center [250, 164] width 76 height 14
paste input "HalloweenIntroGif"
type input "HalloweenIntroGif"
click at [337, 164] on button "Apply Filters" at bounding box center [338, 163] width 44 height 13
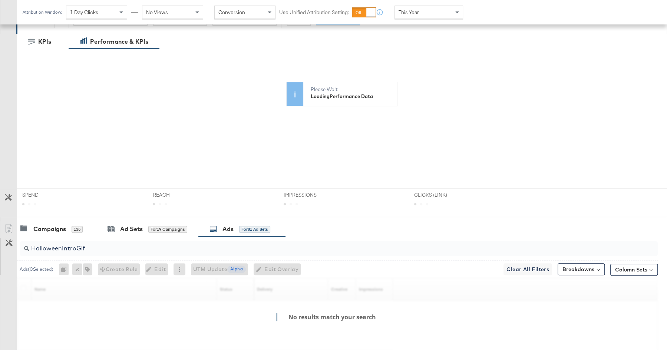
scroll to position [259, 0]
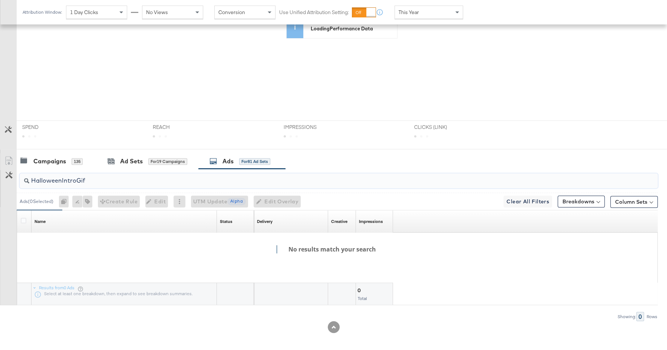
click at [100, 178] on input "HalloweenIntroGif" at bounding box center [314, 177] width 570 height 14
type input "H"
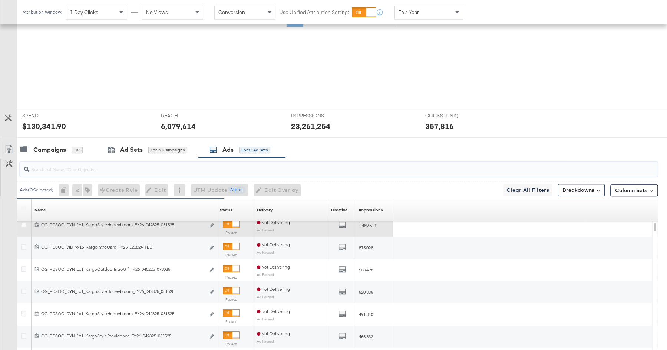
scroll to position [262, 0]
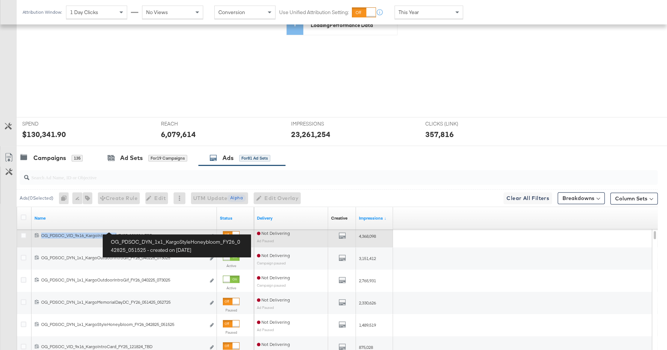
drag, startPoint x: 86, startPoint y: 231, endPoint x: 116, endPoint y: 231, distance: 29.7
click at [116, 233] on div "OG_PDSOC_VID_9x16_KargoIntroCard_FY25_121824_TBD OG_PDSOC_VID_9x16_KargoIntroCa…" at bounding box center [123, 236] width 164 height 6
copy div "OG_PDSOC_VID_9x16_KargoIntroCard"
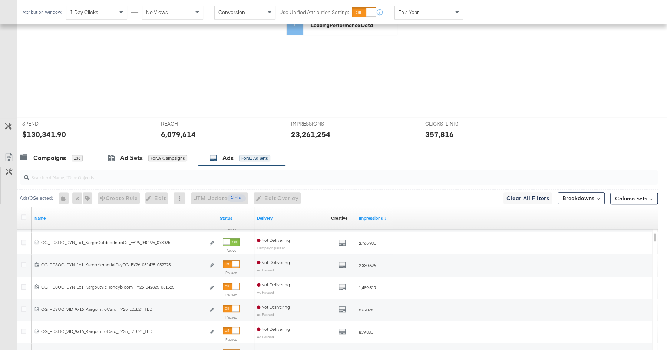
click at [69, 175] on input "search" at bounding box center [314, 174] width 570 height 14
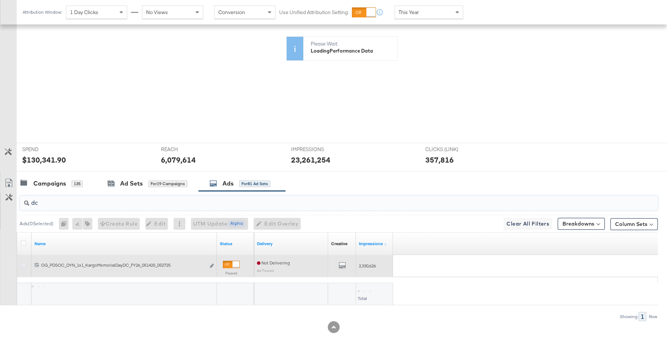
type input "dc"
click at [23, 262] on icon at bounding box center [24, 265] width 6 height 6
click at [0, 0] on input "checkbox" at bounding box center [0, 0] width 0 height 0
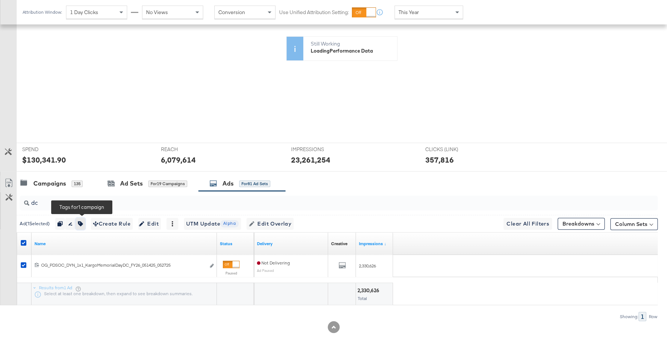
click at [85, 221] on button "button" at bounding box center [81, 224] width 10 height 12
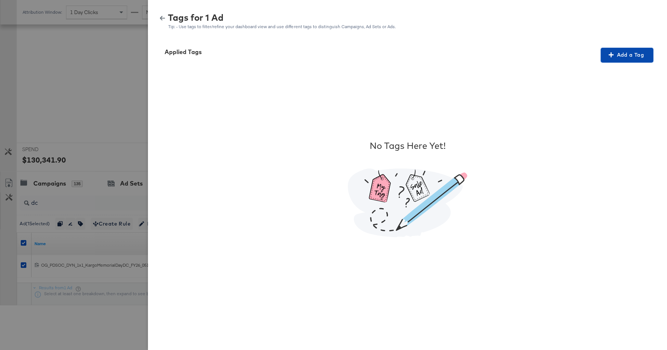
click at [634, 57] on span "Add a Tag" at bounding box center [626, 54] width 47 height 9
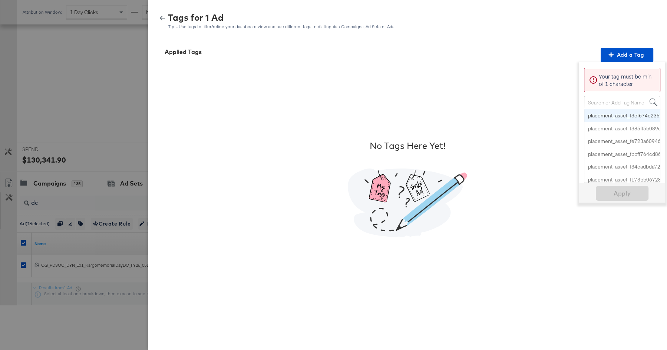
click at [602, 101] on div "Search or Add Tag Name" at bounding box center [622, 102] width 76 height 13
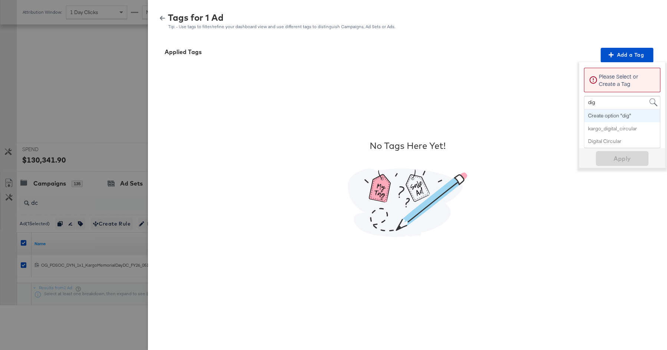
type input "digi"
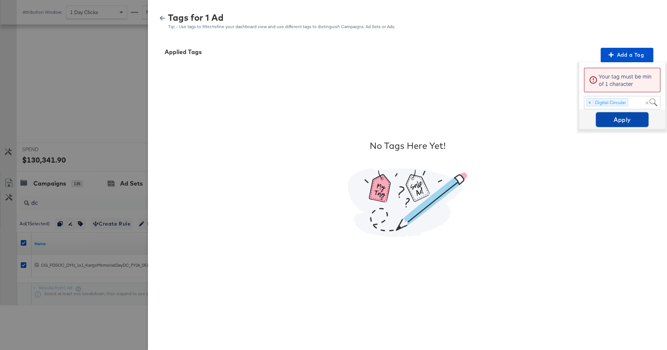
click at [634, 117] on span "Apply" at bounding box center [622, 120] width 47 height 10
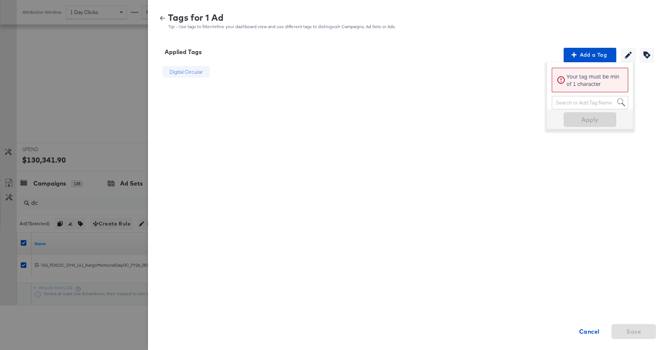
click at [161, 19] on icon "button" at bounding box center [162, 18] width 5 height 4
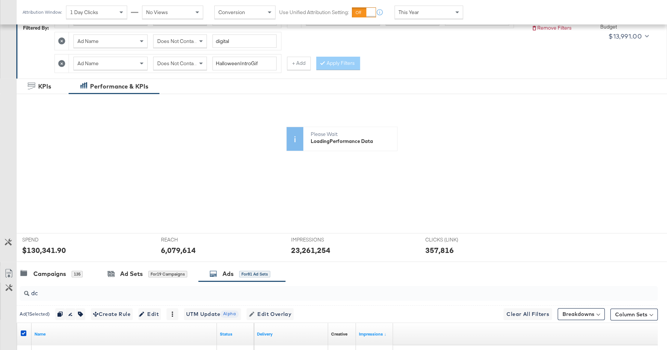
scroll to position [97, 0]
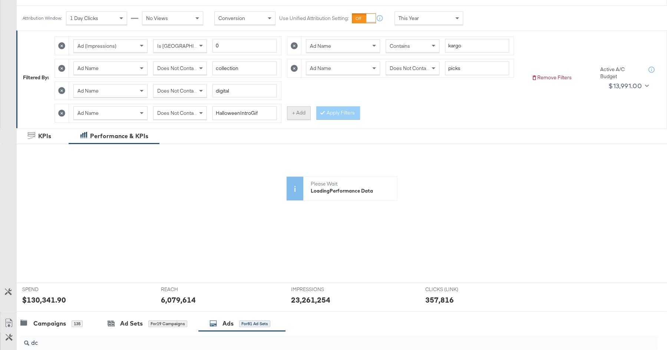
click at [298, 112] on button "+ Add" at bounding box center [299, 112] width 24 height 13
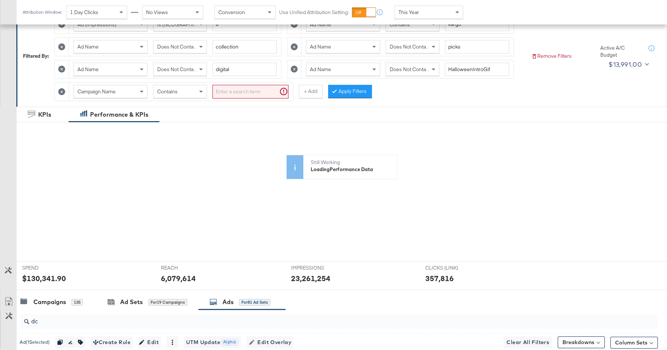
scroll to position [121, 0]
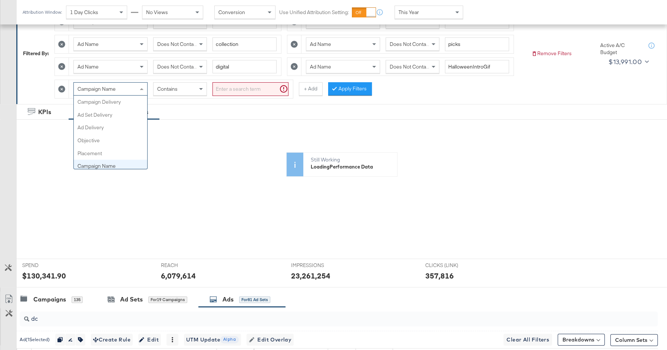
click at [117, 83] on div "Campaign Name" at bounding box center [110, 89] width 73 height 13
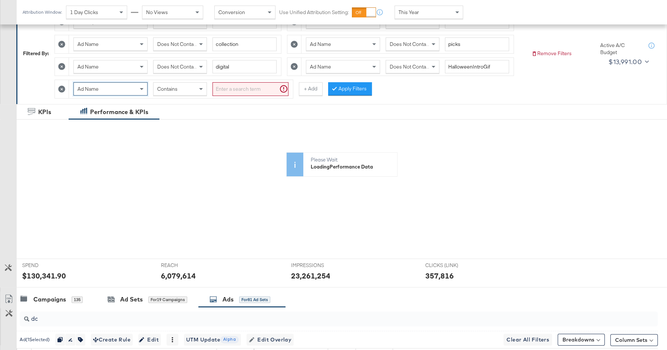
click at [237, 87] on input "search" at bounding box center [250, 89] width 76 height 14
type input "dc"
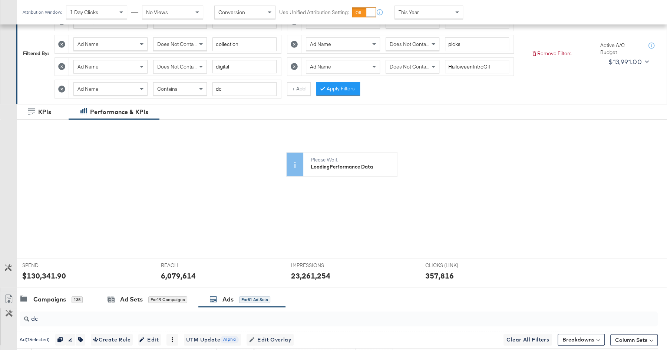
click at [186, 88] on div "Contains" at bounding box center [179, 89] width 53 height 13
click at [325, 87] on button "Apply Filters" at bounding box center [338, 88] width 44 height 13
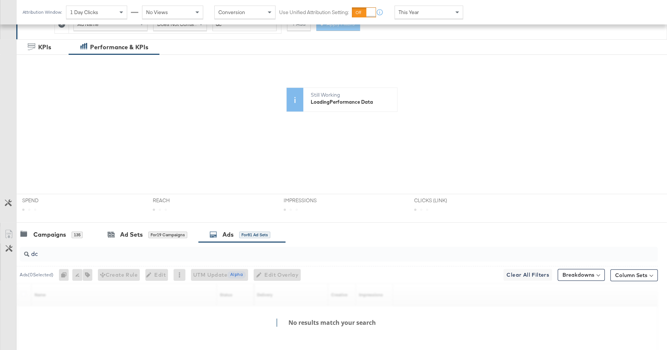
scroll to position [209, 0]
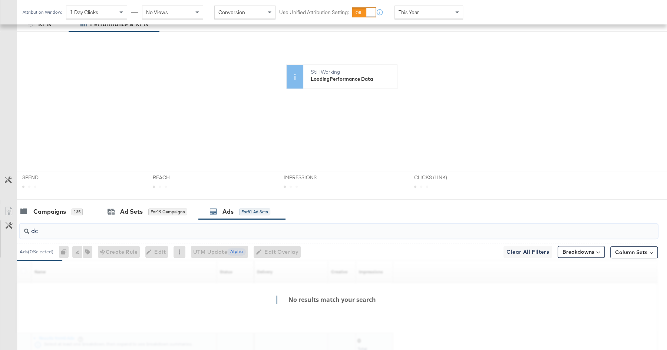
click at [126, 224] on input "dc" at bounding box center [314, 228] width 570 height 14
type input "d"
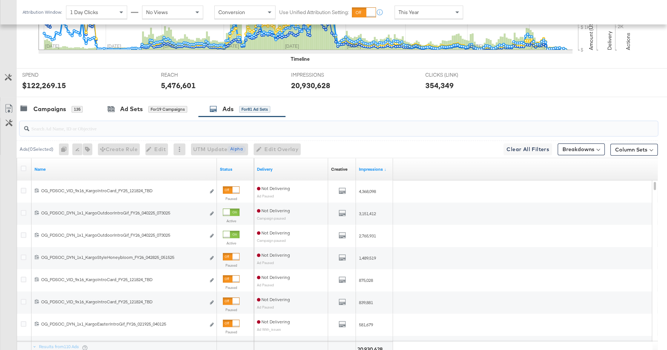
scroll to position [315, 0]
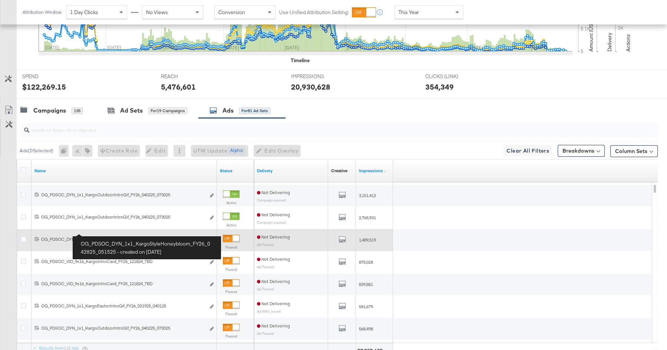
drag, startPoint x: 132, startPoint y: 236, endPoint x: 86, endPoint y: 233, distance: 46.0
click at [86, 236] on div "OG_PDSOC_DYN_1x1_KargoStyleHoneybloom_FY26_042825_051525 OG_PDSOC_DYN_1x1_Kargo…" at bounding box center [123, 239] width 164 height 6
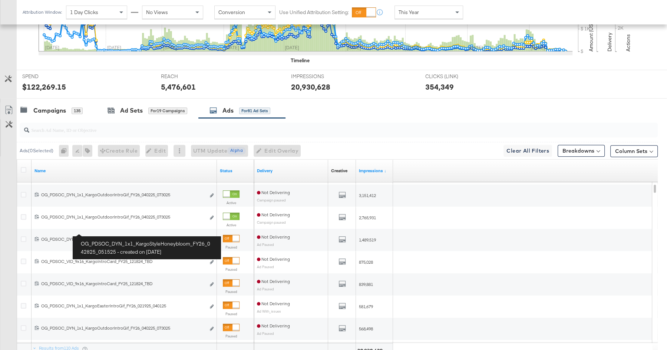
copy div "KargoStyleHoneybloom"
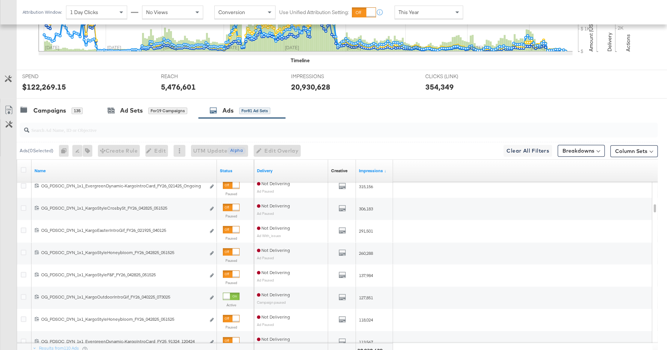
click at [142, 130] on input "search" at bounding box center [314, 127] width 570 height 14
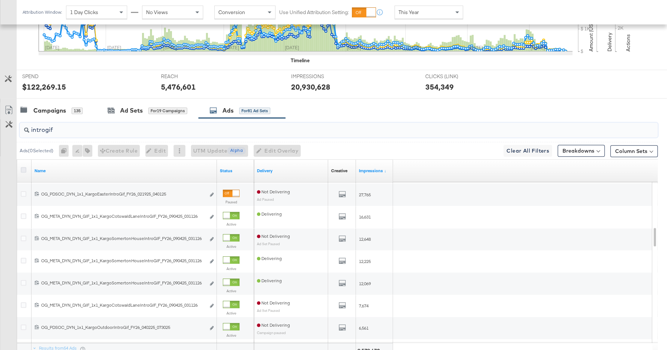
type input "introgif"
click at [23, 167] on icon at bounding box center [24, 170] width 6 height 6
click at [0, 0] on input "checkbox" at bounding box center [0, 0] width 0 height 0
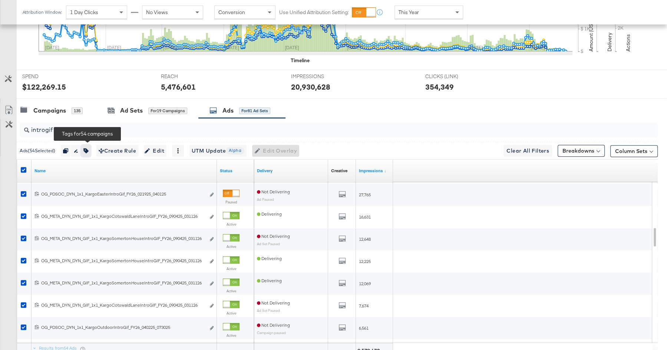
click at [89, 148] on icon "button" at bounding box center [85, 150] width 5 height 5
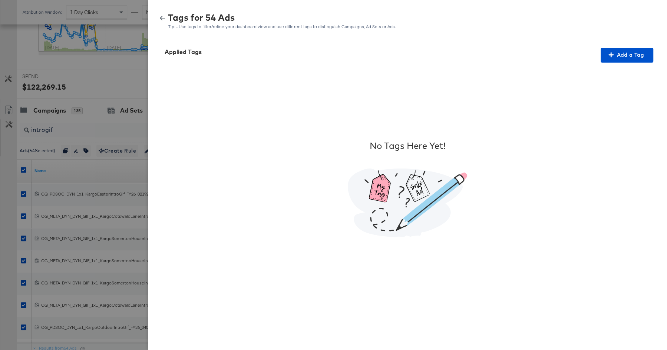
click at [159, 15] on div "Tags for 54 Ads Tip: - Use tags to filter/refine your dashboard view and use di…" at bounding box center [407, 21] width 501 height 16
click at [163, 19] on icon "button" at bounding box center [162, 18] width 5 height 5
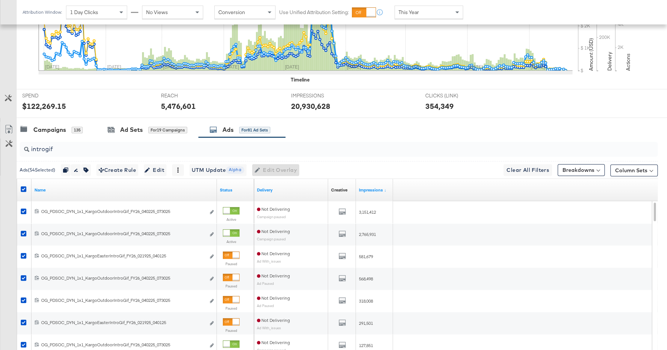
scroll to position [296, 0]
click at [89, 167] on icon "button" at bounding box center [85, 169] width 5 height 5
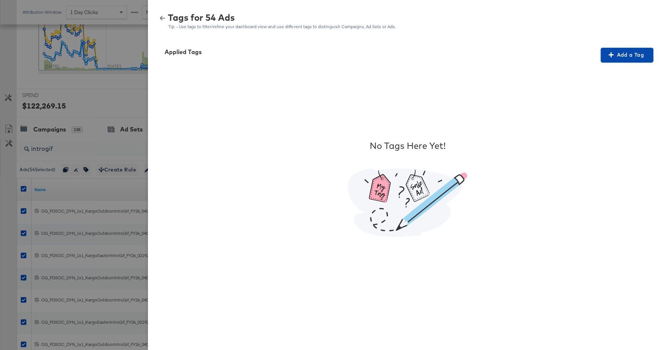
click at [641, 60] on button "Add a Tag" at bounding box center [626, 55] width 53 height 15
click at [608, 75] on div "Please Wait" at bounding box center [622, 74] width 77 height 13
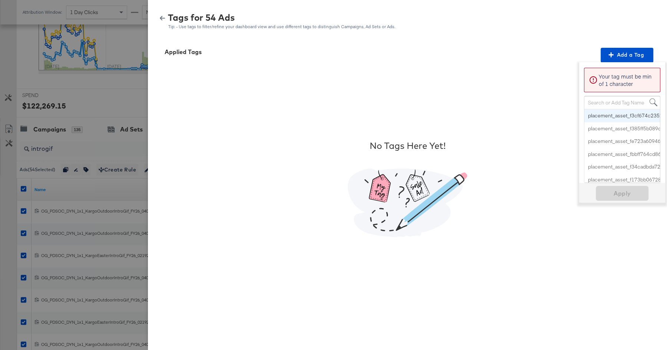
click at [610, 100] on div "Search or Add Tag Name" at bounding box center [622, 102] width 76 height 13
paste input "Smart Design 2+ Elements"
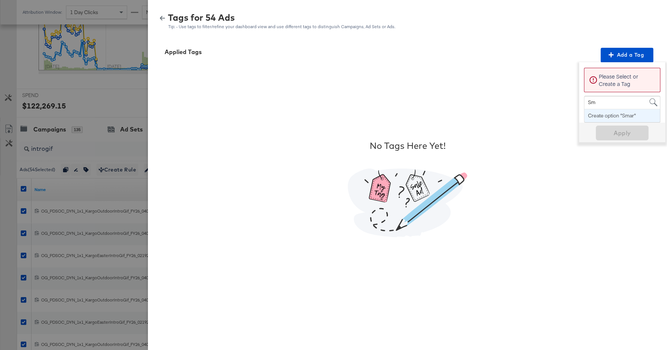
type input "S"
type input "s"
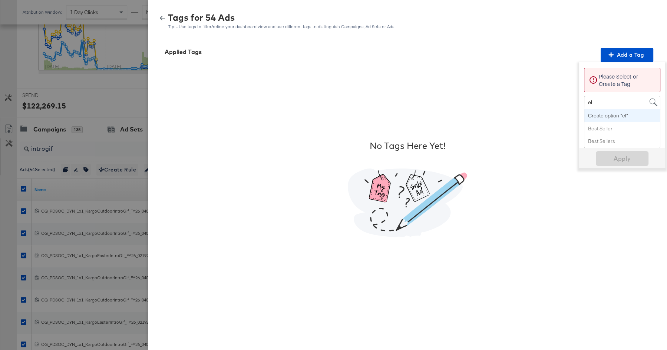
type input "e"
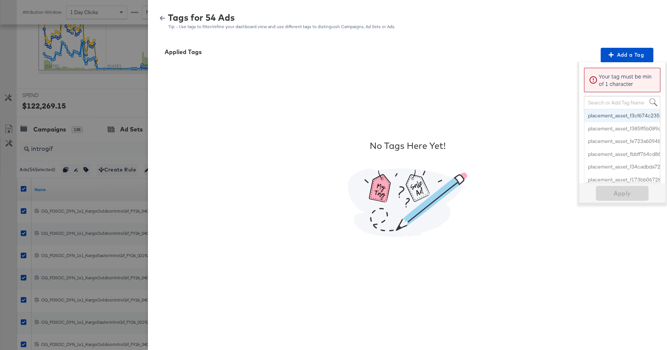
paste input "Smart Design 2+ Elements"
type input "Smart Design 2+ Elements"
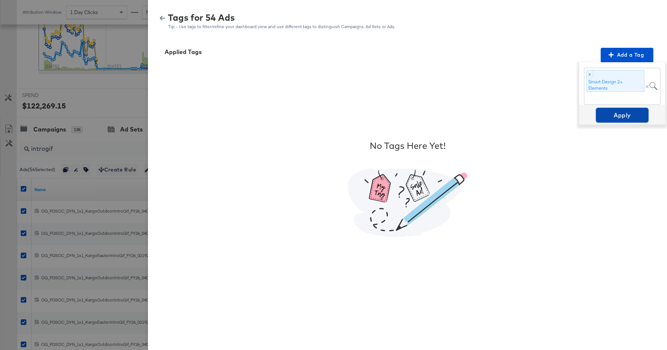
click at [628, 115] on span "Apply" at bounding box center [622, 115] width 47 height 10
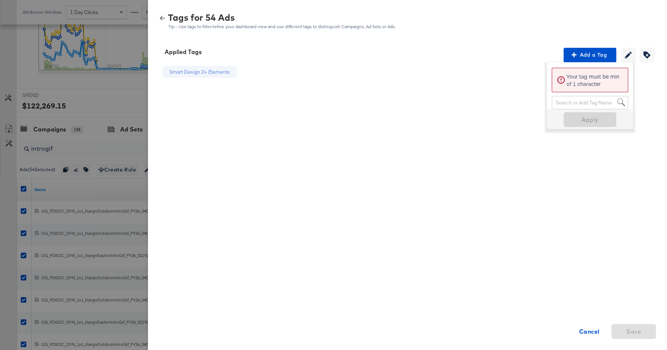
click at [162, 19] on icon "button" at bounding box center [162, 18] width 5 height 5
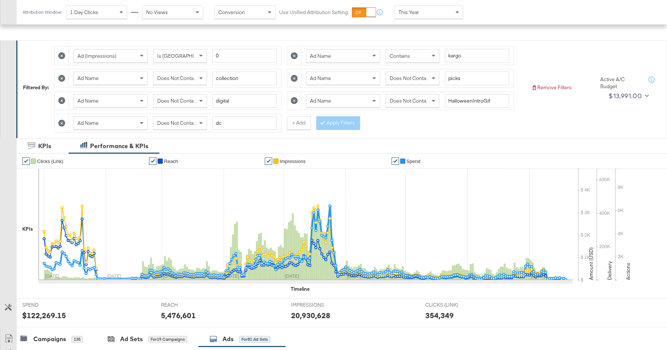
scroll to position [85, 0]
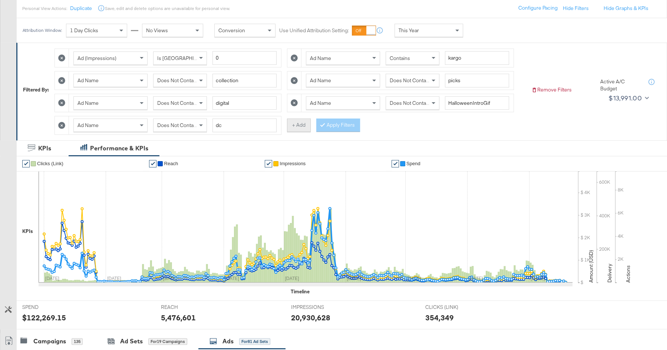
click at [297, 122] on button "+ Add" at bounding box center [299, 125] width 24 height 13
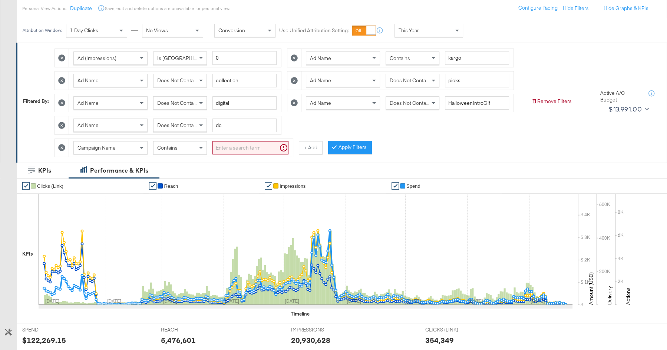
click at [129, 142] on div "Campaign Name" at bounding box center [110, 148] width 73 height 13
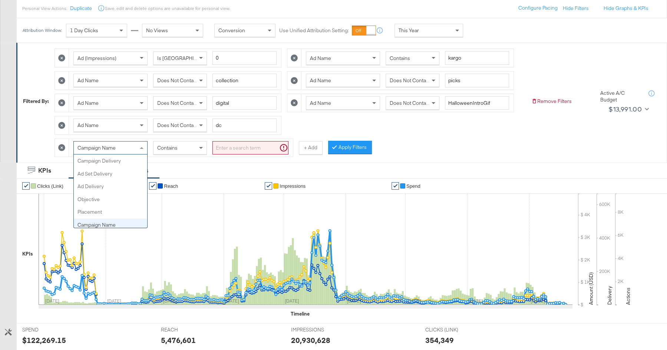
scroll to position [64, 0]
click at [181, 145] on div "Contains" at bounding box center [179, 148] width 53 height 13
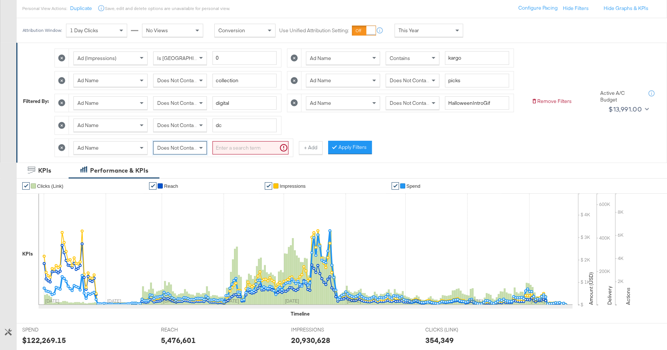
click at [233, 146] on input "search" at bounding box center [250, 148] width 76 height 14
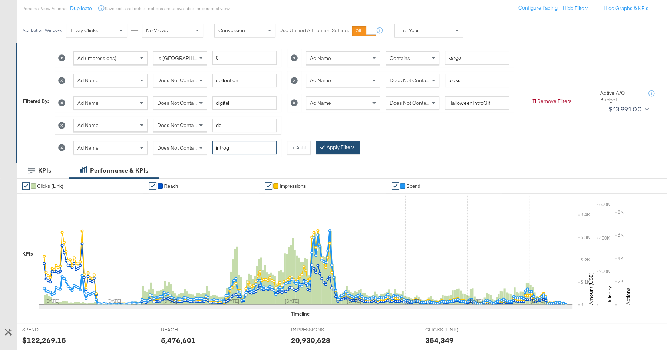
type input "introgif"
click at [339, 147] on button "Apply Filters" at bounding box center [338, 147] width 44 height 13
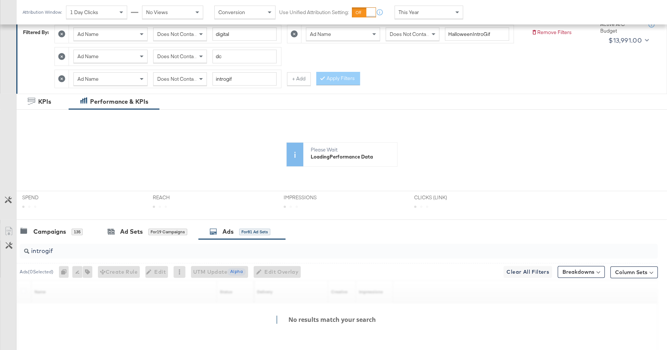
scroll to position [223, 0]
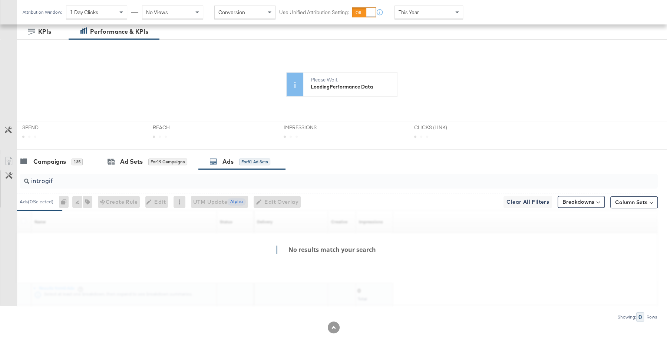
click at [99, 180] on input "introgif" at bounding box center [314, 178] width 570 height 14
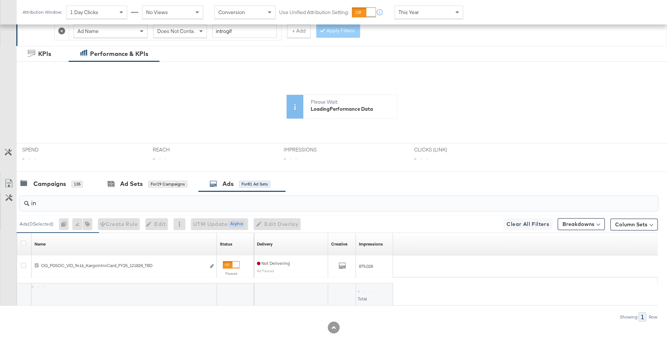
type input "i"
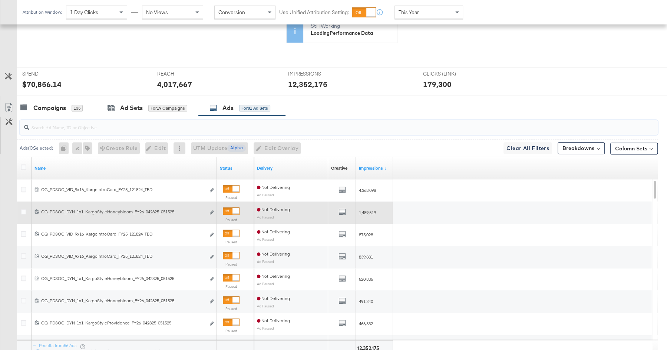
scroll to position [276, 0]
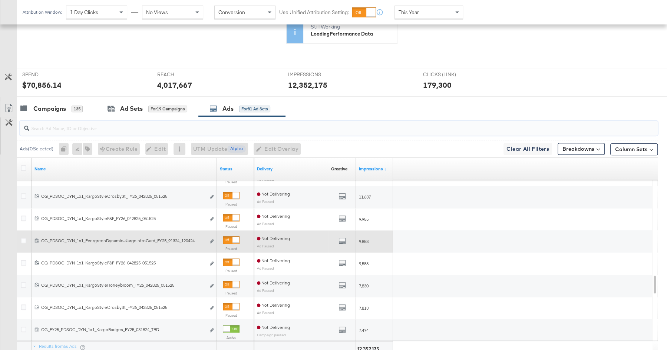
click at [20, 235] on div at bounding box center [25, 241] width 14 height 13
click at [24, 238] on icon at bounding box center [24, 241] width 6 height 6
click at [0, 0] on input "checkbox" at bounding box center [0, 0] width 0 height 0
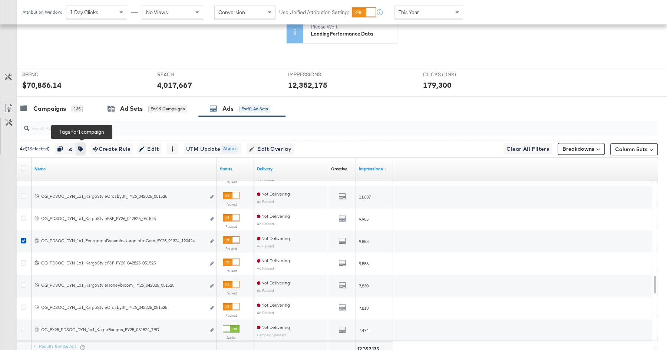
click at [83, 146] on icon "button" at bounding box center [80, 148] width 5 height 5
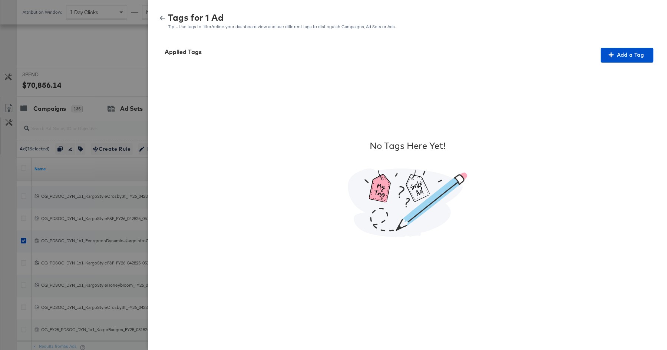
click at [163, 16] on icon "button" at bounding box center [162, 18] width 5 height 5
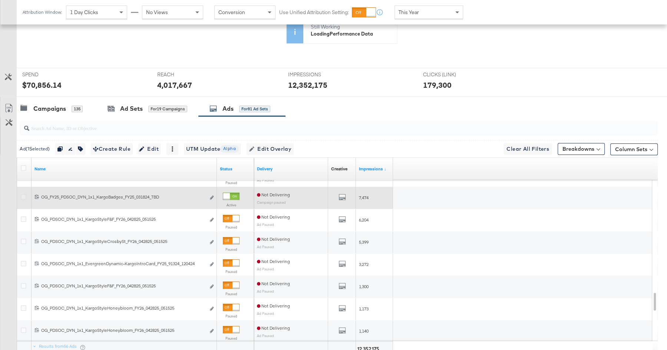
click at [24, 194] on icon at bounding box center [24, 197] width 6 height 6
click at [0, 0] on input "checkbox" at bounding box center [0, 0] width 0 height 0
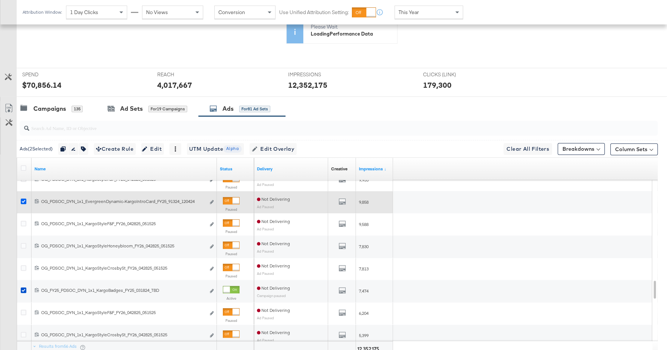
click at [23, 199] on icon at bounding box center [24, 202] width 6 height 6
click at [0, 0] on input "checkbox" at bounding box center [0, 0] width 0 height 0
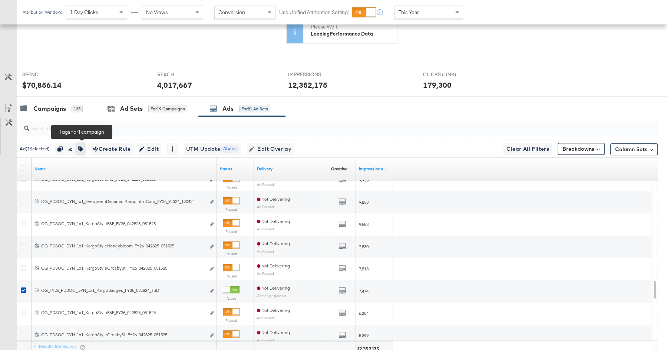
click at [83, 146] on icon "button" at bounding box center [80, 148] width 5 height 5
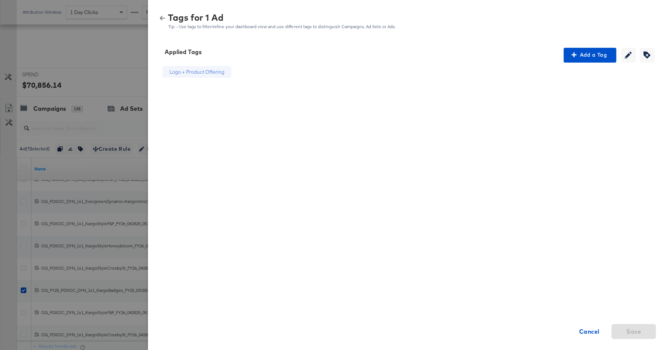
click at [161, 19] on icon "button" at bounding box center [162, 18] width 5 height 4
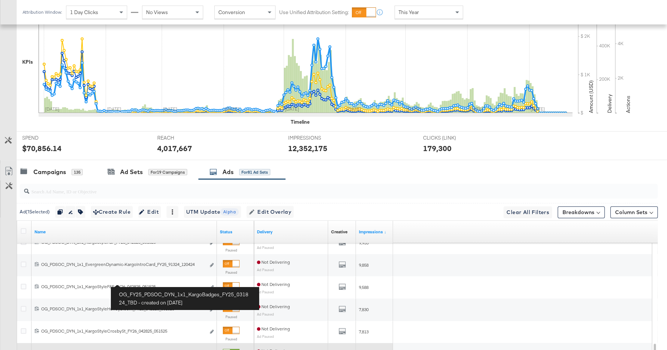
scroll to position [339, 0]
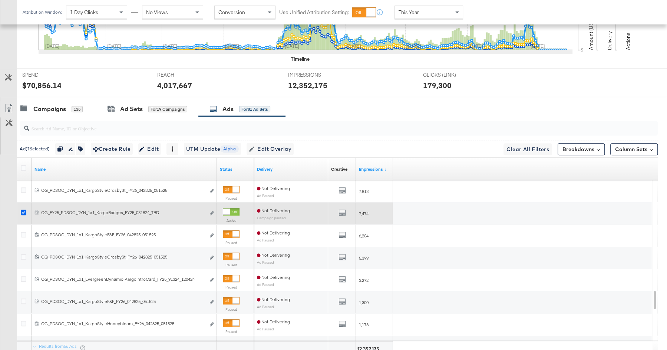
click at [24, 210] on icon at bounding box center [24, 213] width 6 height 6
click at [0, 0] on input "checkbox" at bounding box center [0, 0] width 0 height 0
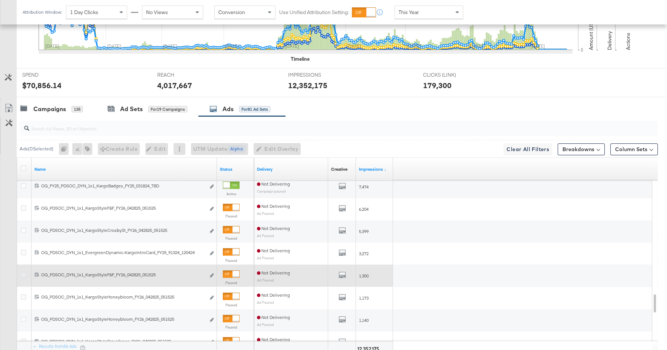
click at [24, 272] on icon at bounding box center [24, 275] width 6 height 6
click at [0, 0] on input "checkbox" at bounding box center [0, 0] width 0 height 0
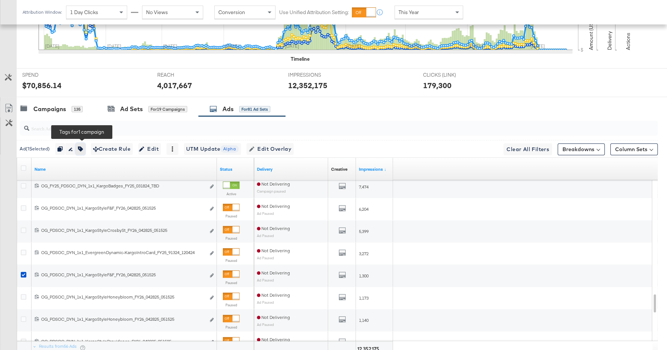
click at [83, 146] on icon "button" at bounding box center [80, 148] width 5 height 5
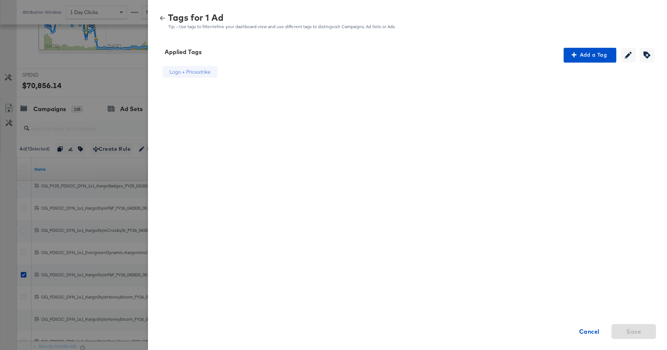
click at [161, 17] on icon "button" at bounding box center [162, 18] width 5 height 4
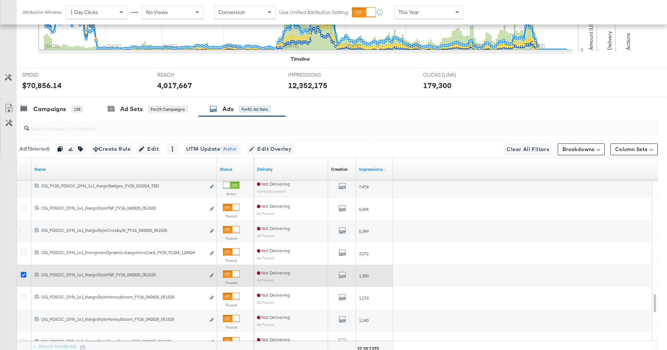
click at [23, 272] on icon at bounding box center [24, 275] width 6 height 6
click at [0, 0] on input "checkbox" at bounding box center [0, 0] width 0 height 0
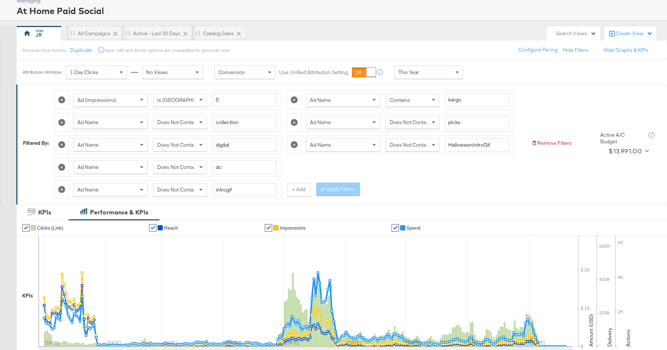
scroll to position [38, 0]
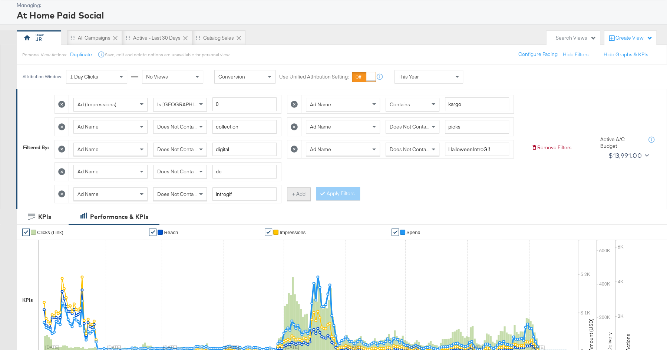
click at [297, 190] on button "+ Add" at bounding box center [299, 194] width 24 height 13
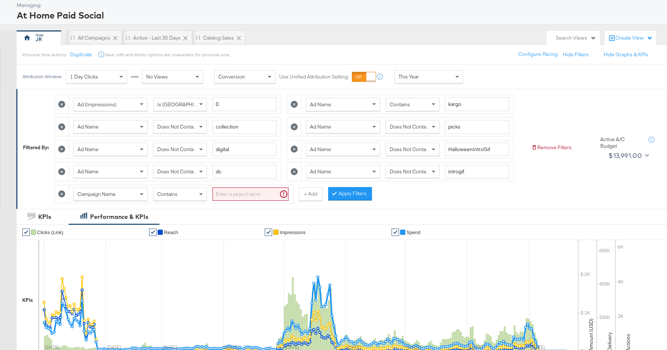
click at [124, 191] on div "Campaign Name" at bounding box center [110, 194] width 73 height 13
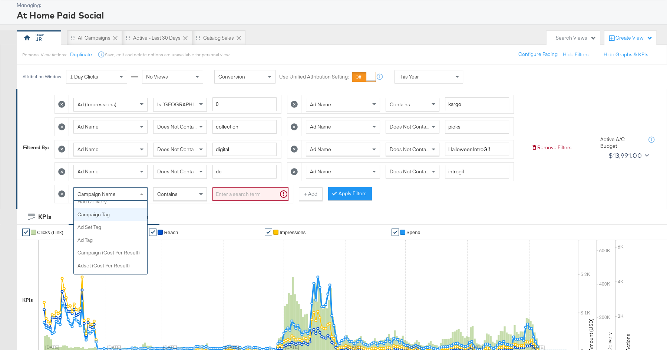
scroll to position [264, 0]
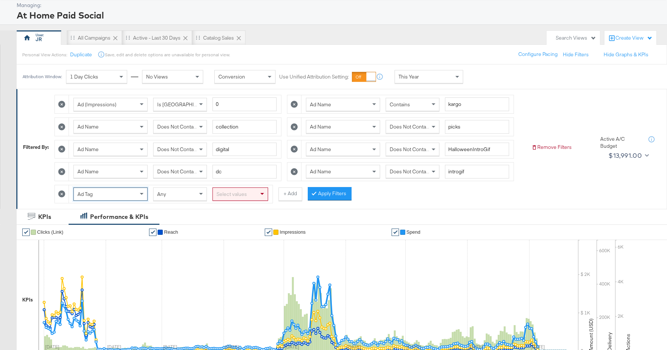
click at [176, 189] on div "Any" at bounding box center [179, 194] width 53 height 13
click at [239, 189] on div "Select values" at bounding box center [240, 194] width 55 height 13
click at [189, 191] on div "Any" at bounding box center [179, 194] width 53 height 13
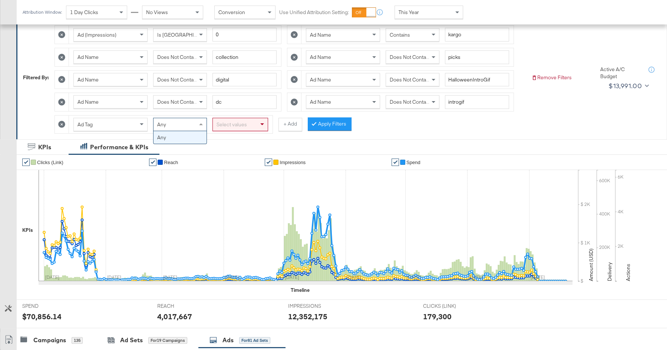
scroll to position [102, 0]
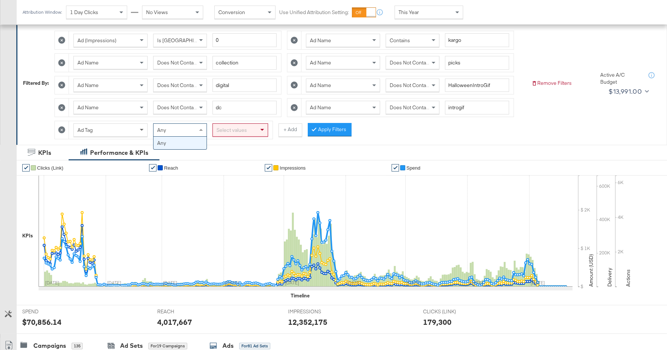
click at [140, 125] on span at bounding box center [142, 130] width 9 height 13
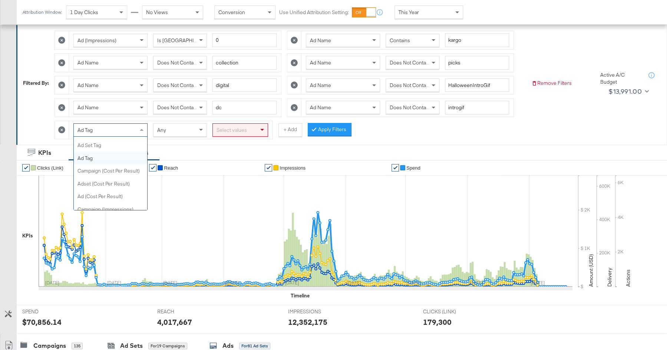
scroll to position [278, 0]
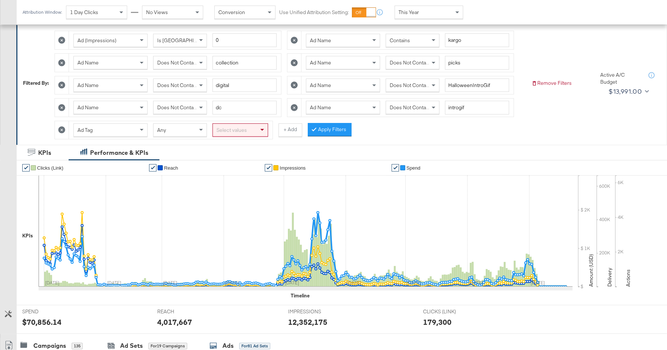
click at [217, 141] on div "Filtered By: Ad (Impressions) Is Greater Than 0 Ad Name Contains kargo Ad Name …" at bounding box center [341, 85] width 650 height 120
click at [239, 129] on div "Select values" at bounding box center [240, 130] width 55 height 13
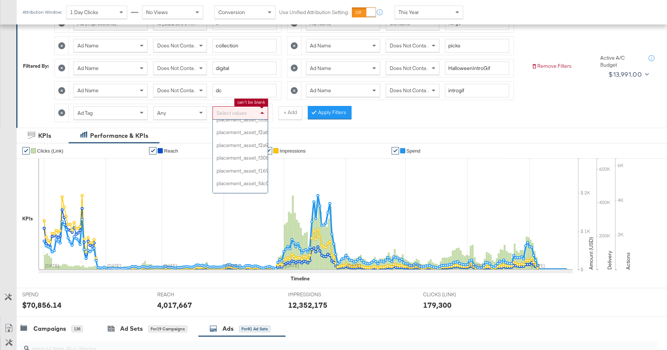
scroll to position [3084, 0]
type input "p"
type input "logo"
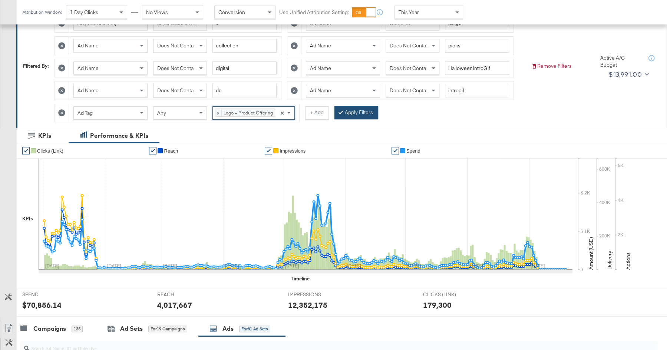
click at [349, 110] on button "Apply Filters" at bounding box center [356, 112] width 44 height 13
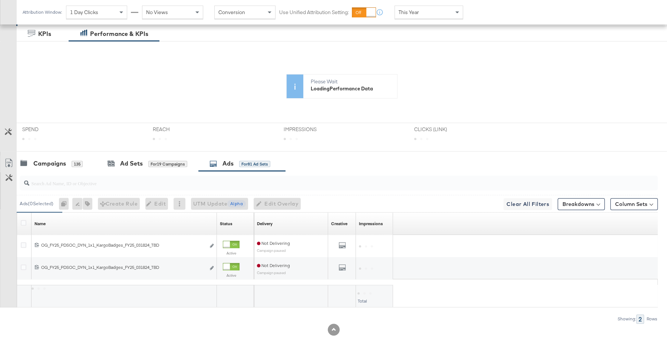
scroll to position [223, 0]
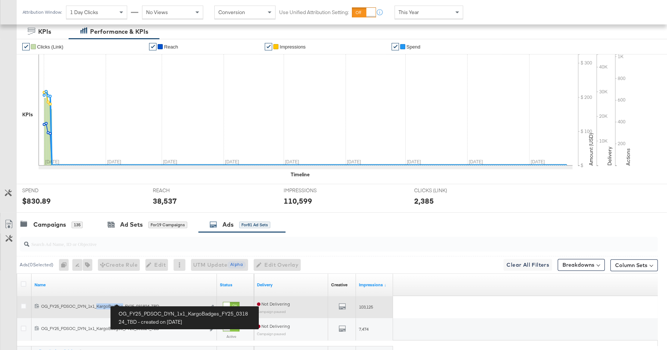
drag, startPoint x: 98, startPoint y: 237, endPoint x: 123, endPoint y: 303, distance: 70.8
click at [123, 304] on div "OG_FY25_PDSOC_DYN_1x1_KargoBadges_FY25_031824_TBD OG_FY25_PDSOC_DYN_1x1_KargoBa…" at bounding box center [123, 307] width 164 height 6
copy div "KargoBadges"
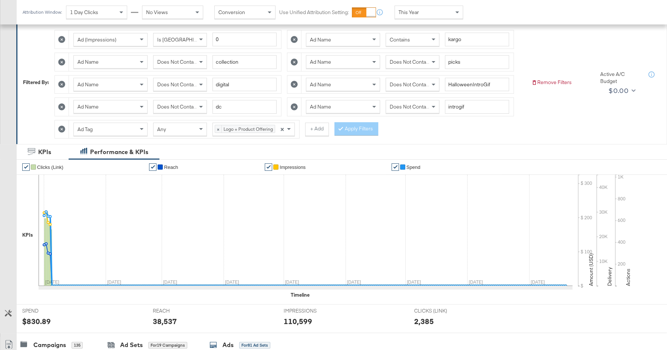
scroll to position [103, 0]
click at [292, 129] on button "+ Add" at bounding box center [290, 129] width 24 height 13
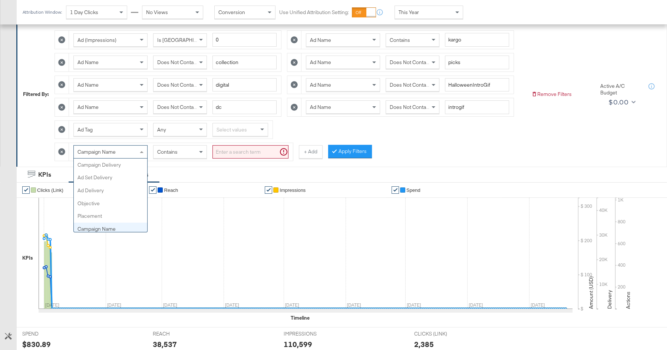
click at [125, 150] on div "Campaign Name" at bounding box center [110, 152] width 73 height 13
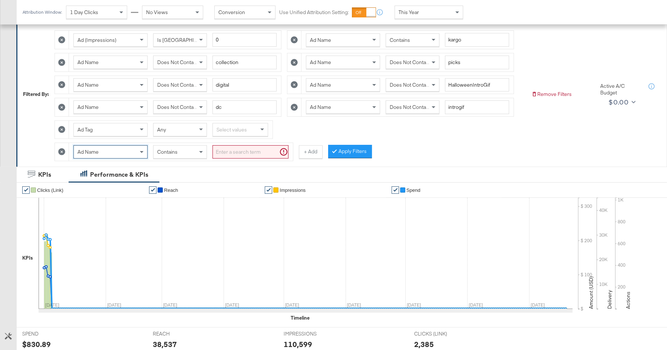
click at [170, 156] on div "Ad Name Contains" at bounding box center [181, 152] width 224 height 18
click at [175, 152] on div "Contains" at bounding box center [179, 152] width 53 height 13
click at [227, 145] on input "search" at bounding box center [250, 152] width 76 height 14
paste input "KargoBadges"
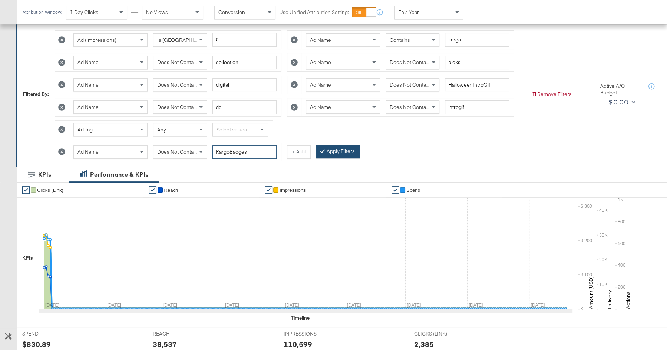
type input "KargoBadges"
click at [348, 146] on button "Apply Filters" at bounding box center [338, 151] width 44 height 13
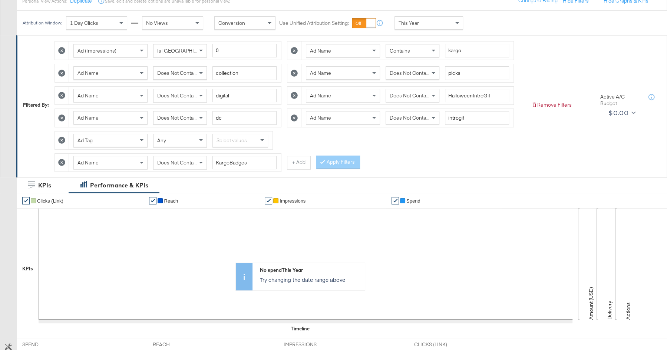
scroll to position [74, 0]
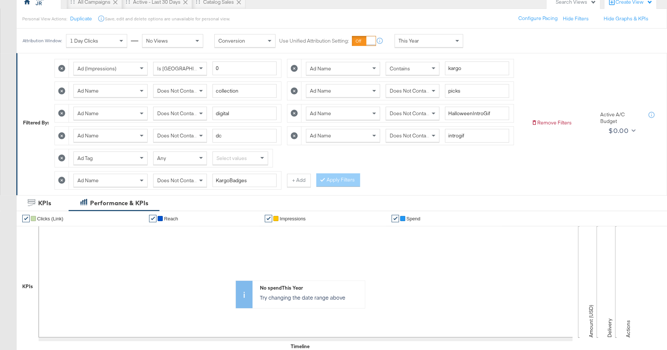
click at [235, 158] on div "Select values" at bounding box center [240, 158] width 55 height 13
type input "logo"
click at [339, 178] on button "Apply Filters" at bounding box center [338, 179] width 44 height 13
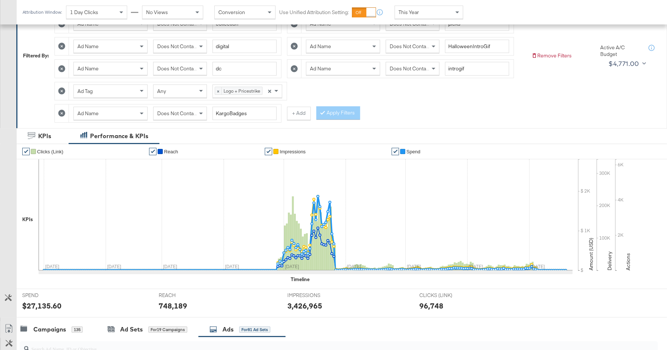
scroll to position [139, 0]
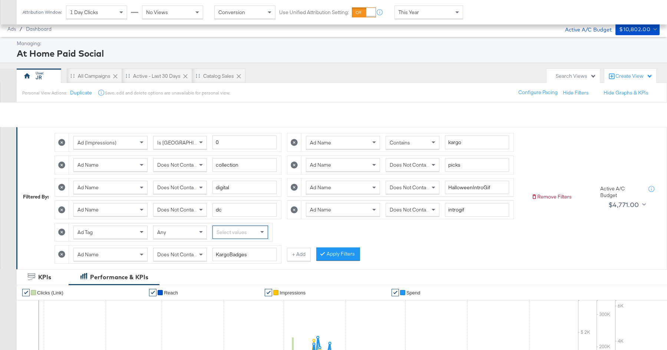
scroll to position [139, 0]
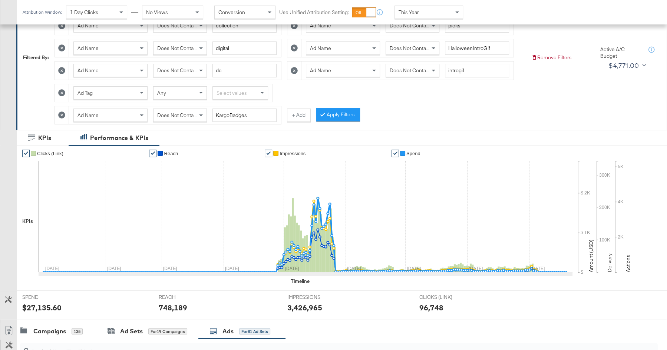
click at [60, 89] on icon at bounding box center [61, 92] width 7 height 7
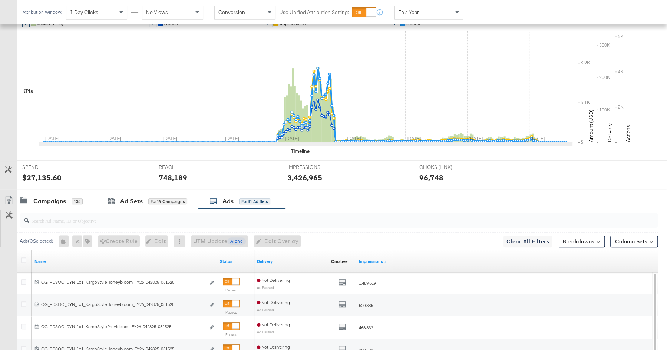
scroll to position [248, 0]
click at [93, 223] on div at bounding box center [339, 220] width 638 height 15
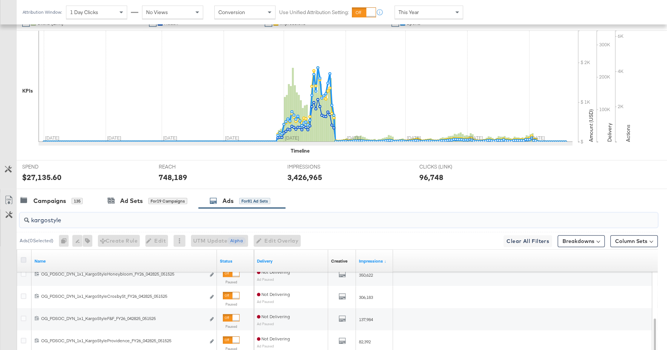
type input "kargostyle"
click at [23, 257] on icon at bounding box center [24, 260] width 6 height 6
click at [0, 0] on input "checkbox" at bounding box center [0, 0] width 0 height 0
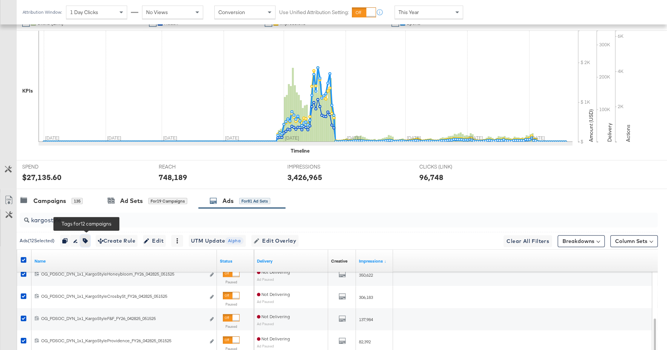
click at [89, 240] on button "button" at bounding box center [85, 241] width 10 height 12
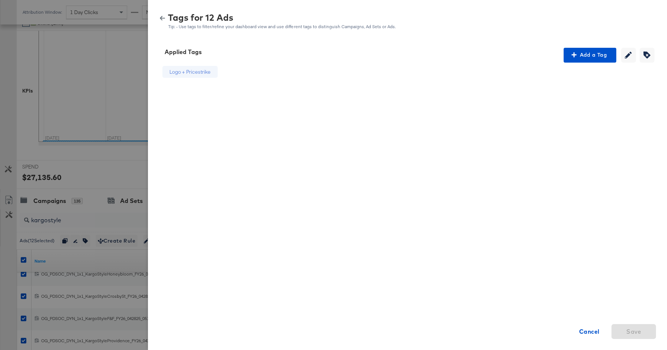
click at [162, 16] on icon "button" at bounding box center [162, 18] width 5 height 4
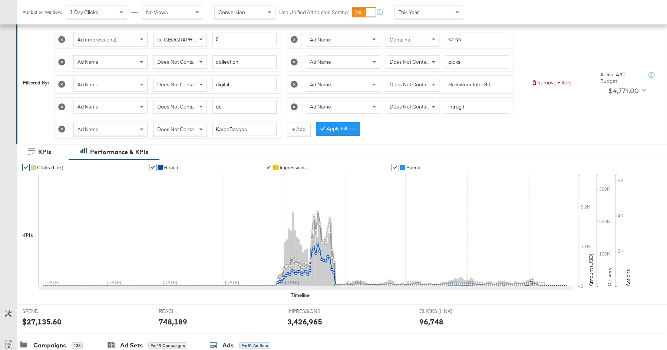
scroll to position [96, 0]
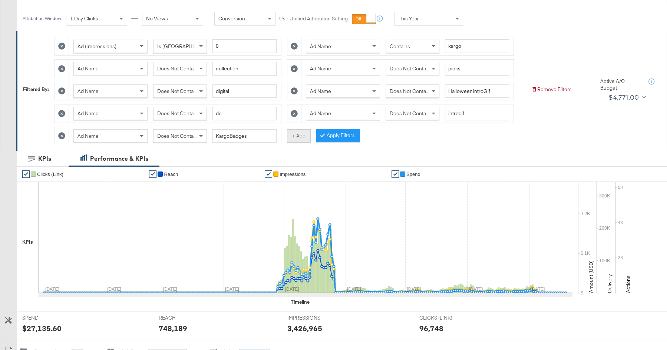
click at [298, 136] on button "+ Add" at bounding box center [299, 135] width 24 height 13
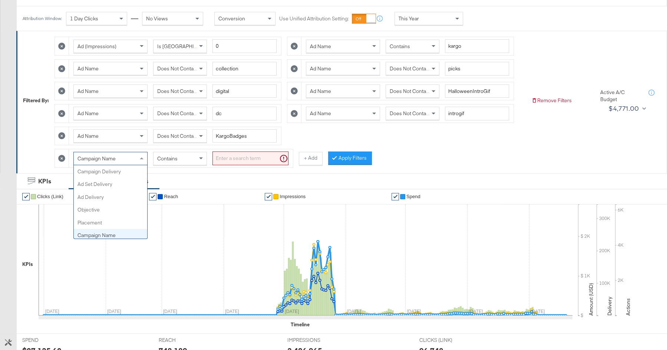
click at [127, 152] on div "Campaign Name" at bounding box center [110, 158] width 73 height 13
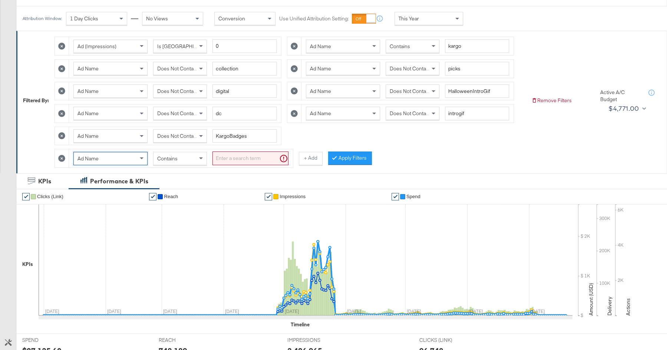
click at [168, 160] on div "Contains" at bounding box center [179, 158] width 53 height 13
click at [230, 152] on input "search" at bounding box center [250, 159] width 76 height 14
paste input "KargoBadges"
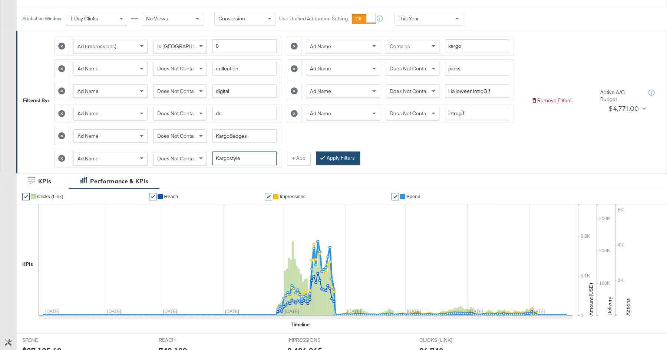
type input "Kargostyle"
click at [321, 155] on div at bounding box center [323, 158] width 5 height 7
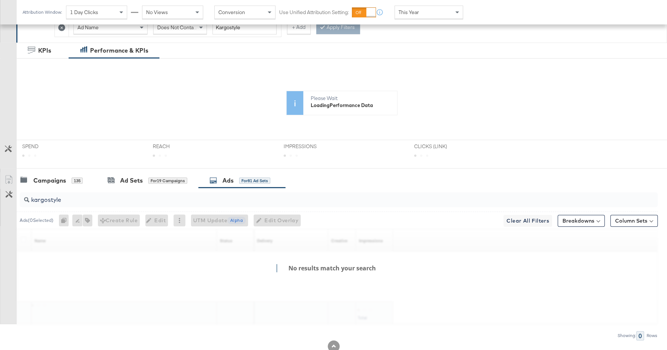
scroll to position [246, 0]
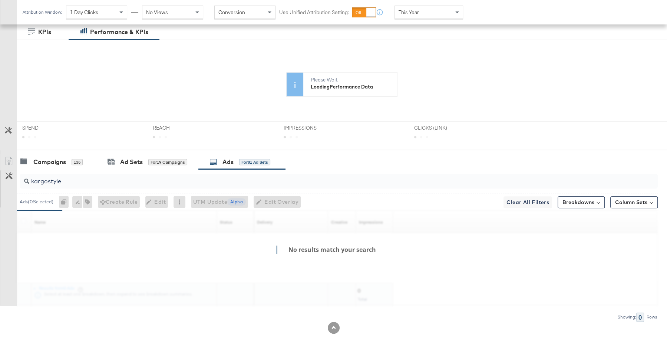
click at [97, 178] on input "kargostyle" at bounding box center [314, 178] width 570 height 14
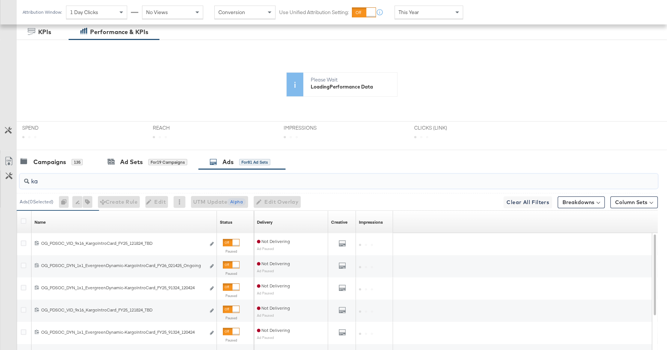
type input "k"
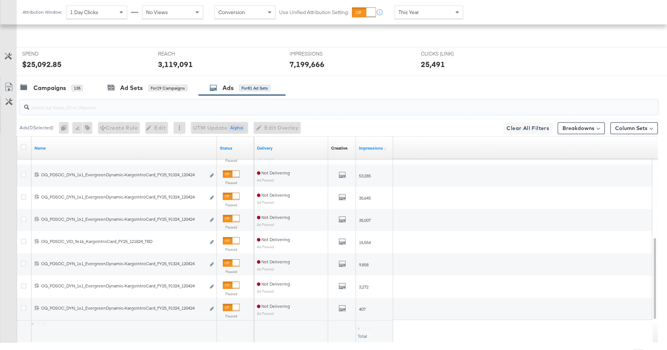
scroll to position [326, 0]
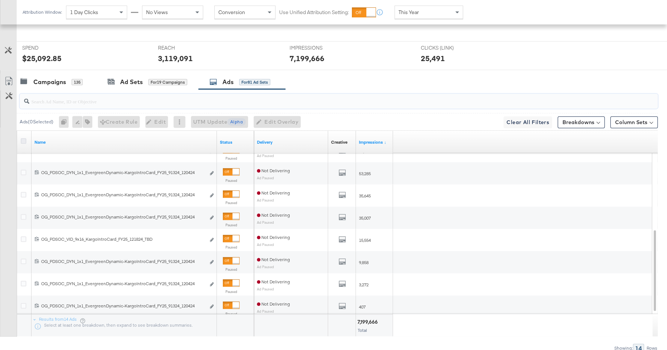
click at [25, 138] on icon at bounding box center [24, 141] width 6 height 6
click at [0, 0] on input "checkbox" at bounding box center [0, 0] width 0 height 0
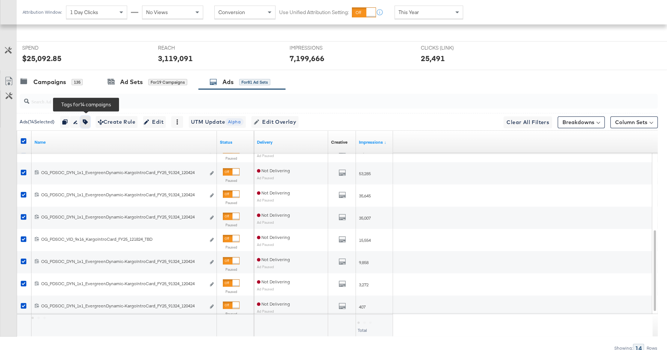
click at [86, 120] on icon "button" at bounding box center [85, 121] width 5 height 5
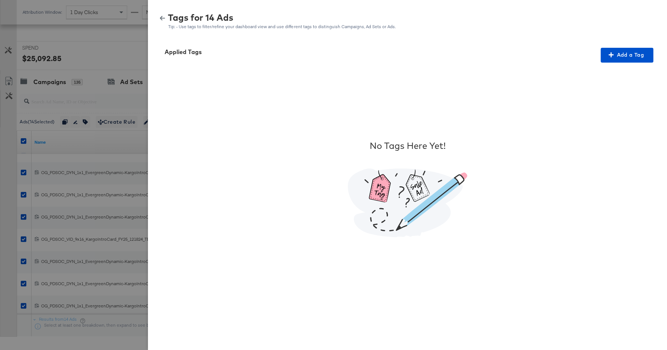
click at [160, 17] on icon "button" at bounding box center [162, 18] width 5 height 5
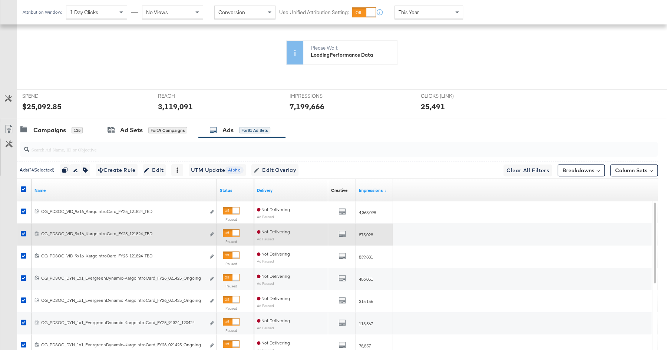
scroll to position [276, 0]
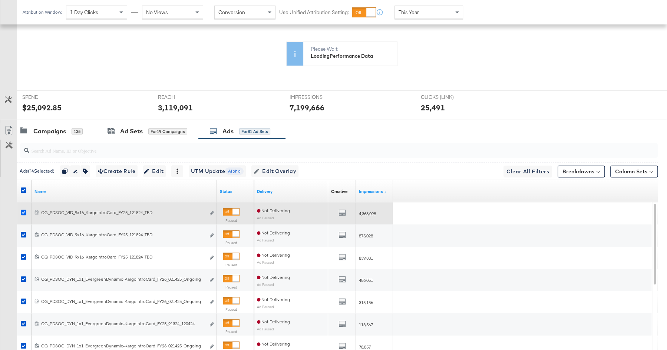
click at [23, 210] on icon at bounding box center [24, 213] width 6 height 6
click at [0, 0] on input "checkbox" at bounding box center [0, 0] width 0 height 0
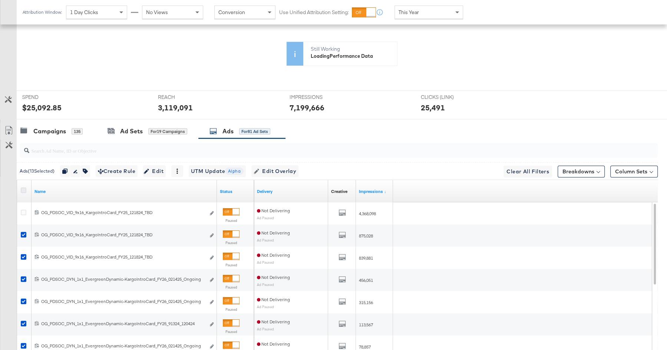
click at [23, 188] on icon at bounding box center [24, 191] width 6 height 6
click at [0, 0] on input "checkbox" at bounding box center [0, 0] width 0 height 0
click at [21, 188] on icon at bounding box center [24, 191] width 6 height 6
click at [0, 0] on input "checkbox" at bounding box center [0, 0] width 0 height 0
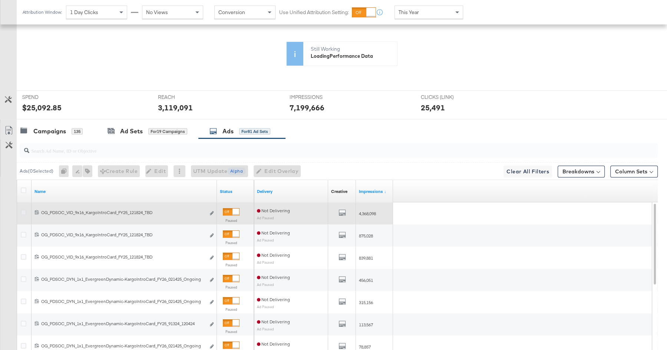
click at [23, 210] on icon at bounding box center [24, 213] width 6 height 6
click at [0, 0] on input "checkbox" at bounding box center [0, 0] width 0 height 0
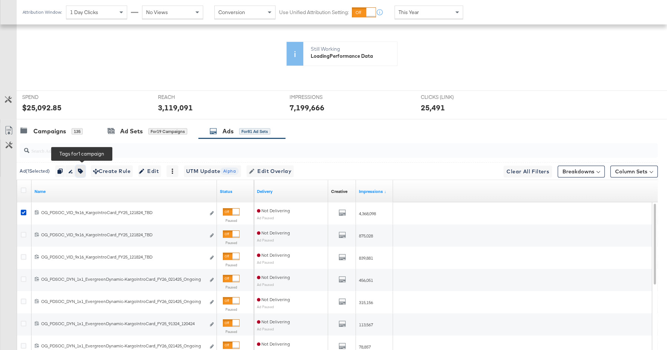
click at [83, 169] on icon "button" at bounding box center [80, 171] width 5 height 5
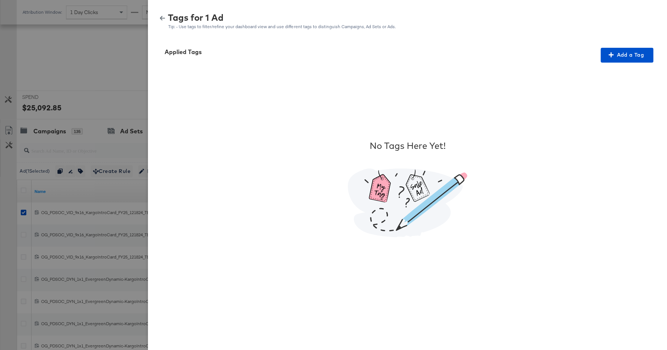
click at [161, 19] on icon "button" at bounding box center [162, 18] width 5 height 4
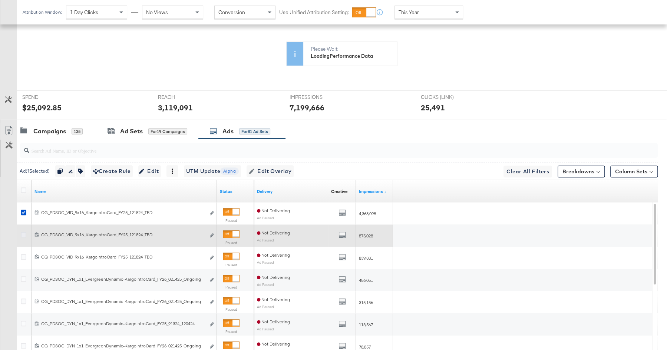
click at [23, 232] on icon at bounding box center [24, 235] width 6 height 6
click at [0, 0] on input "checkbox" at bounding box center [0, 0] width 0 height 0
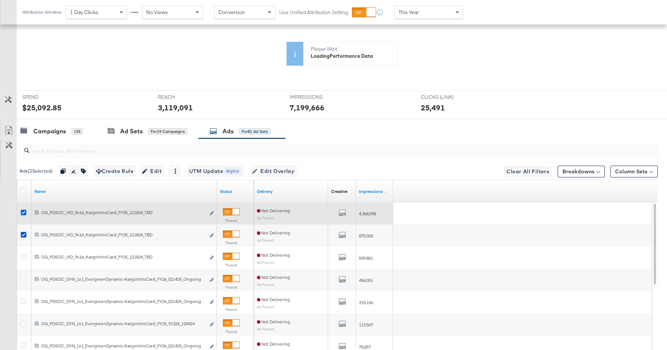
click at [24, 210] on icon at bounding box center [24, 213] width 6 height 6
click at [0, 0] on input "checkbox" at bounding box center [0, 0] width 0 height 0
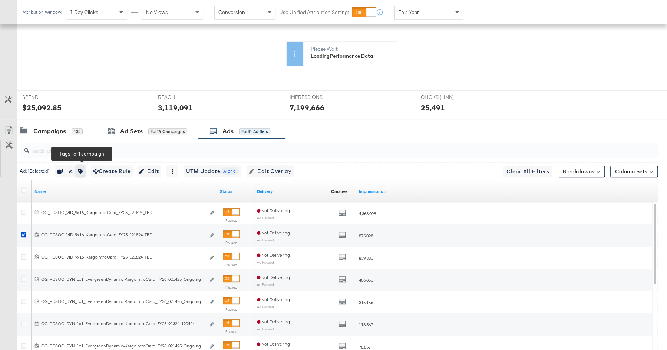
click at [83, 170] on button "button" at bounding box center [81, 171] width 10 height 12
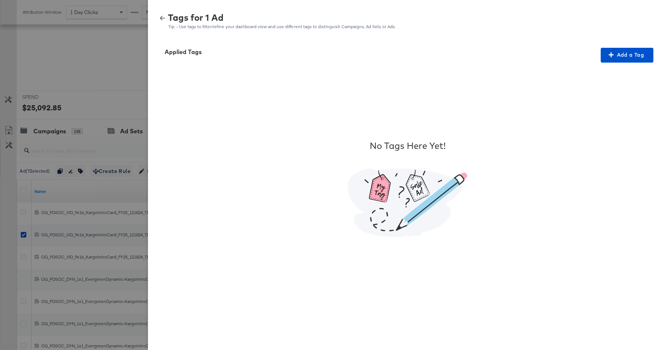
click at [161, 16] on icon "button" at bounding box center [162, 18] width 5 height 5
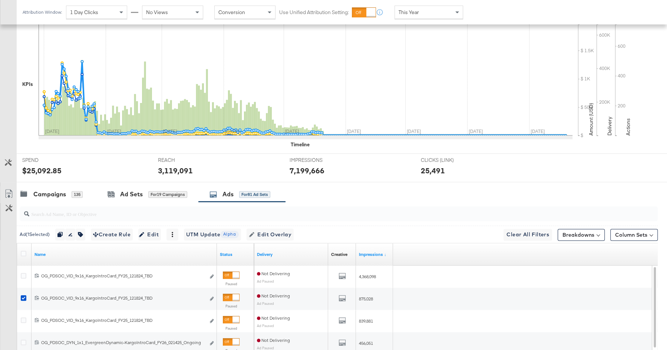
click at [23, 252] on div at bounding box center [25, 254] width 8 height 7
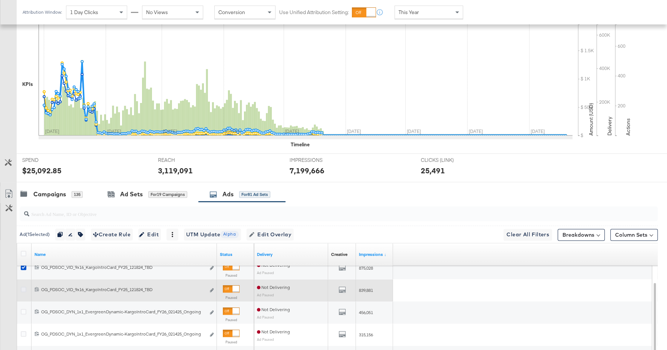
click at [23, 287] on icon at bounding box center [24, 290] width 6 height 6
click at [0, 0] on input "checkbox" at bounding box center [0, 0] width 0 height 0
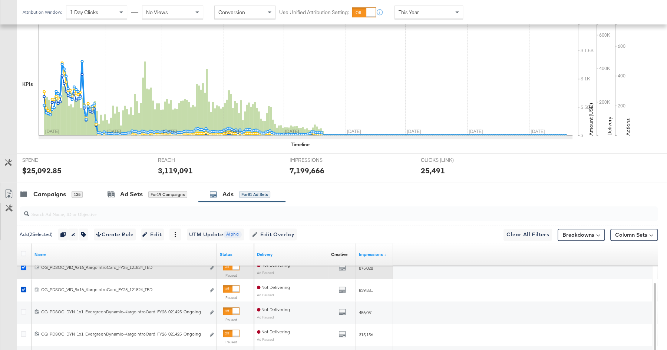
click at [23, 265] on icon at bounding box center [24, 268] width 6 height 6
click at [0, 0] on input "checkbox" at bounding box center [0, 0] width 0 height 0
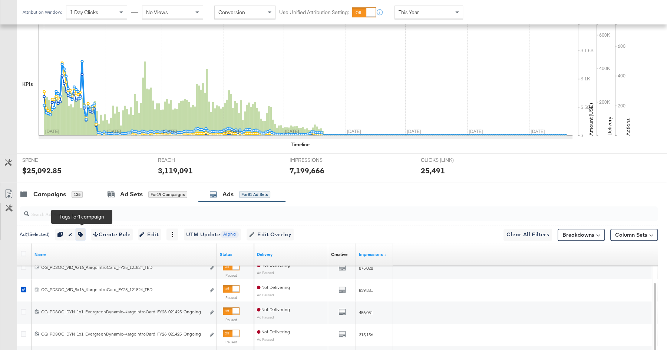
click at [83, 232] on icon "button" at bounding box center [80, 234] width 5 height 5
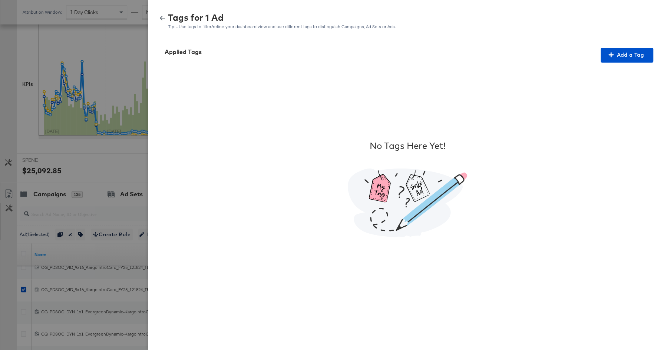
click at [161, 14] on div "Tags for 1 Ad Tip: - Use tags to filter/refine your dashboard view and use diff…" at bounding box center [407, 21] width 501 height 16
click at [161, 21] on div "Tags for 1 Ad Tip: - Use tags to filter/refine your dashboard view and use diff…" at bounding box center [407, 21] width 501 height 16
click at [166, 20] on button "button" at bounding box center [162, 18] width 11 height 5
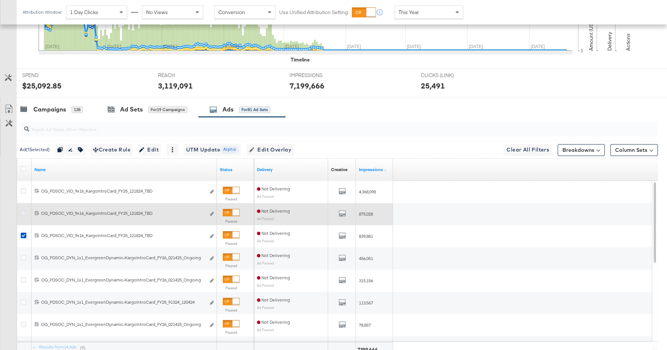
scroll to position [354, 0]
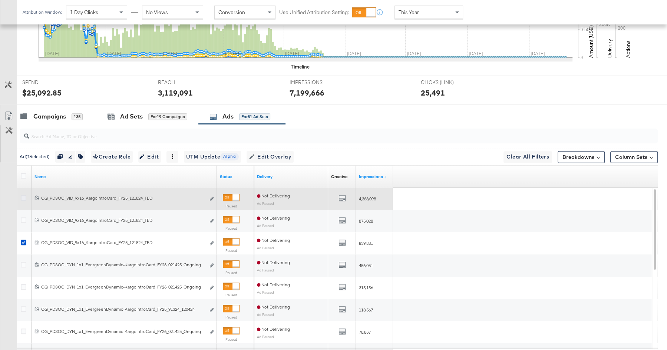
click at [23, 195] on icon at bounding box center [24, 198] width 6 height 6
click at [0, 0] on input "checkbox" at bounding box center [0, 0] width 0 height 0
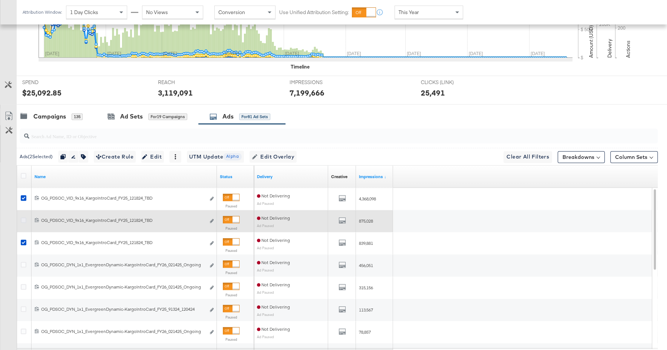
click at [23, 218] on icon at bounding box center [24, 221] width 6 height 6
click at [0, 0] on input "checkbox" at bounding box center [0, 0] width 0 height 0
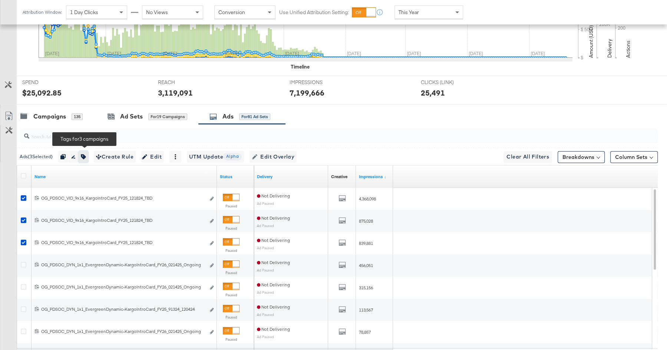
click at [86, 154] on icon "button" at bounding box center [83, 156] width 5 height 5
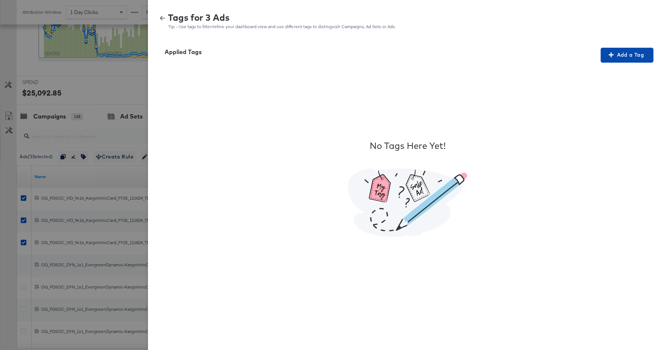
click at [640, 59] on span "Add a Tag" at bounding box center [626, 54] width 47 height 9
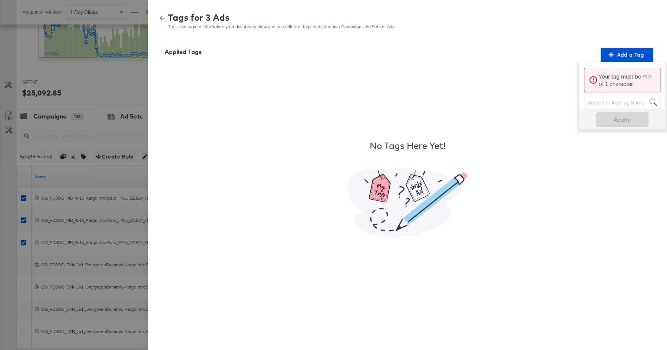
click at [604, 99] on div "Search or Add Tag Name" at bounding box center [622, 102] width 76 height 13
type input "no overlay"
paste input "No Overlay"
type input "No Overlay"
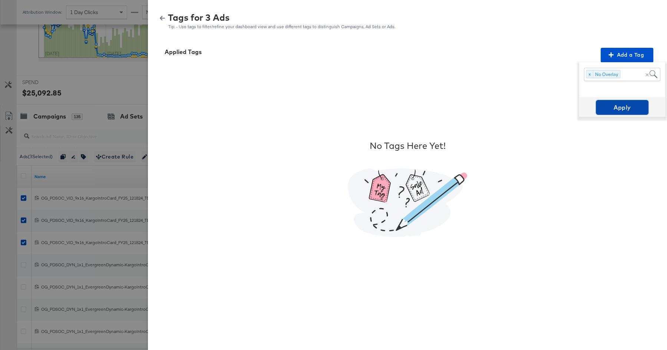
click at [623, 106] on span "Apply" at bounding box center [622, 107] width 47 height 10
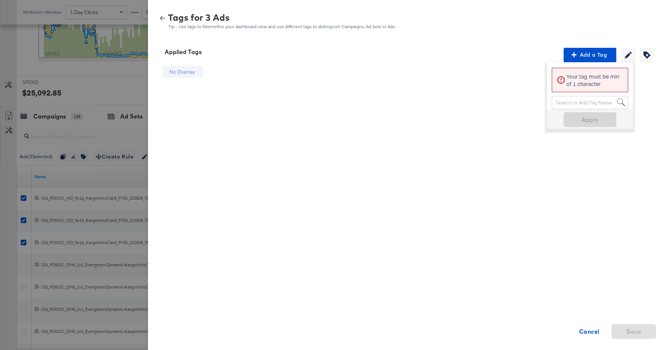
click at [163, 18] on icon "button" at bounding box center [162, 18] width 5 height 4
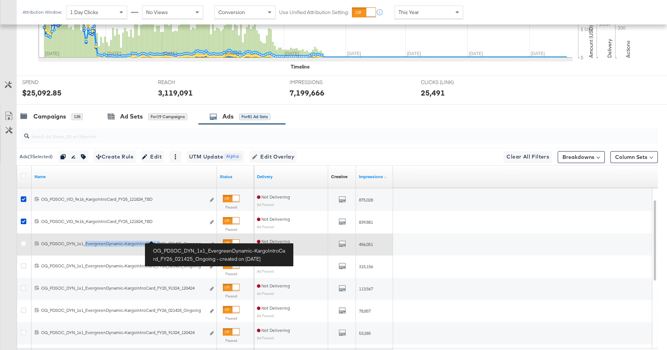
drag, startPoint x: 87, startPoint y: 239, endPoint x: 158, endPoint y: 240, distance: 71.2
click at [158, 241] on div "OG_PDSOC_DYN_1x1_EvergreenDynamic-KargoIntroCard_FY26_021425_Ongoing OG_PDSOC_D…" at bounding box center [123, 244] width 164 height 6
copy div "EvergreenDynamic-KargoIntroCard_F"
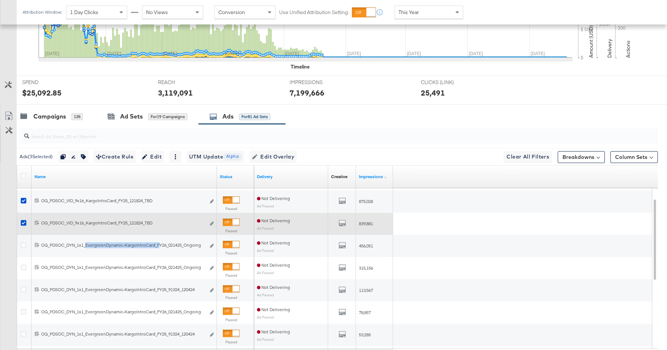
scroll to position [348, 0]
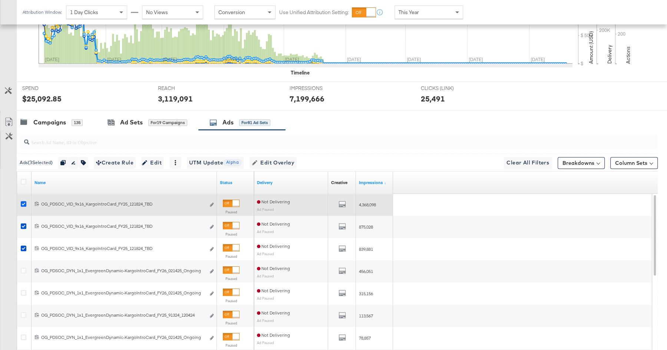
click at [26, 201] on icon at bounding box center [24, 204] width 6 height 6
click at [0, 0] on input "checkbox" at bounding box center [0, 0] width 0 height 0
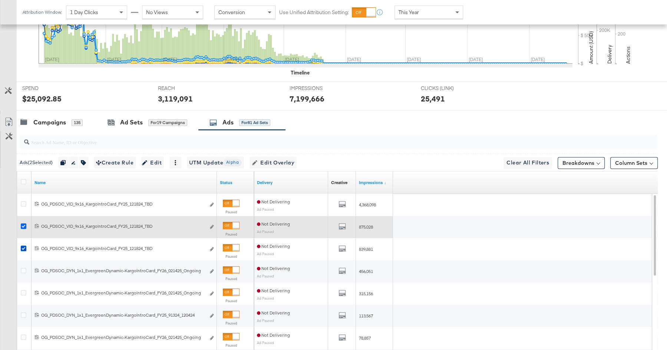
click at [23, 224] on icon at bounding box center [24, 226] width 6 height 6
click at [0, 0] on input "checkbox" at bounding box center [0, 0] width 0 height 0
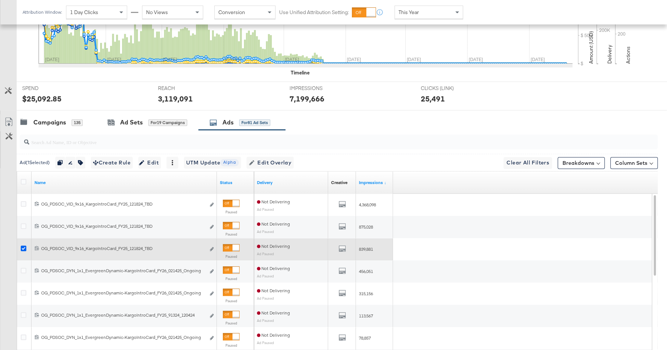
click at [24, 246] on icon at bounding box center [24, 249] width 6 height 6
click at [0, 0] on input "checkbox" at bounding box center [0, 0] width 0 height 0
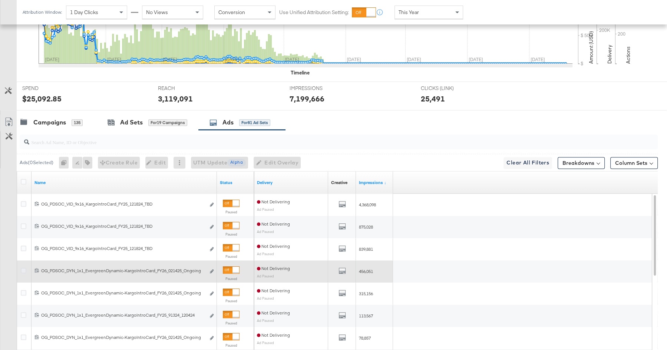
click at [23, 268] on icon at bounding box center [24, 271] width 6 height 6
click at [0, 0] on input "checkbox" at bounding box center [0, 0] width 0 height 0
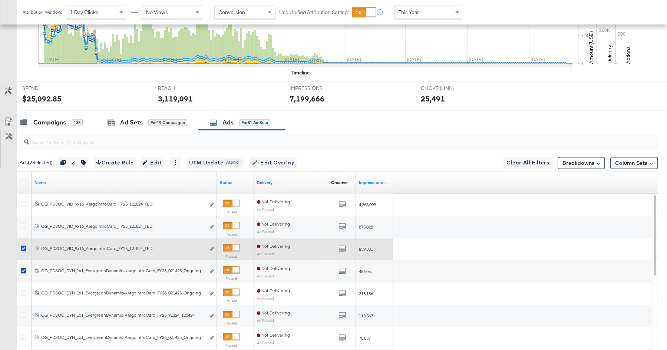
click at [21, 246] on icon at bounding box center [24, 249] width 6 height 6
click at [0, 0] on input "checkbox" at bounding box center [0, 0] width 0 height 0
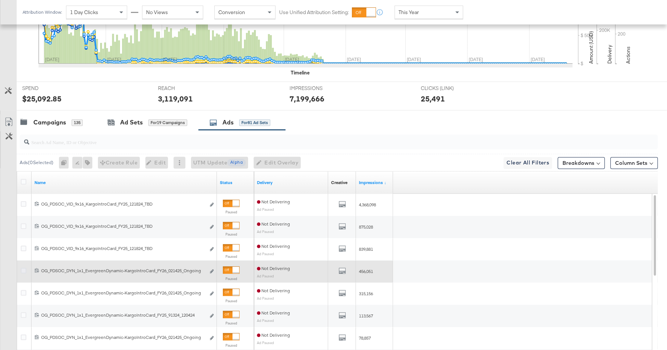
click at [22, 268] on icon at bounding box center [24, 271] width 6 height 6
click at [0, 0] on input "checkbox" at bounding box center [0, 0] width 0 height 0
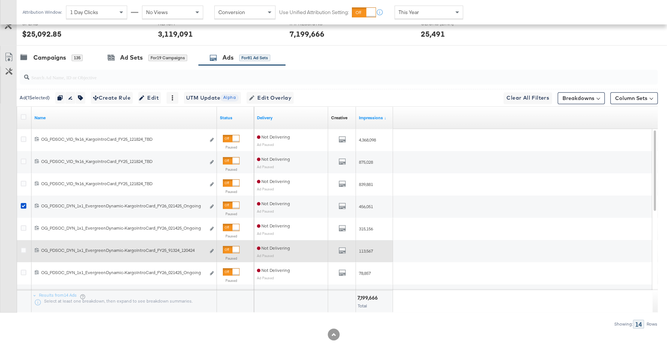
scroll to position [420, 0]
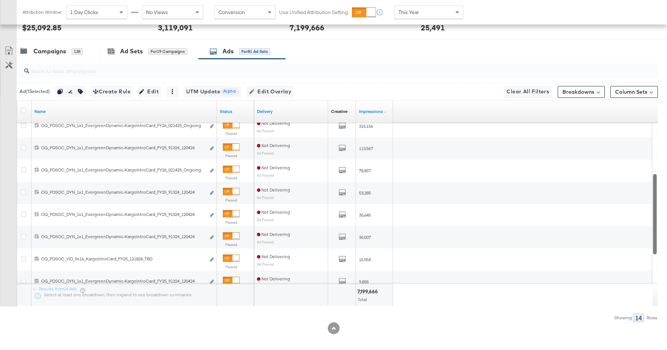
drag, startPoint x: 656, startPoint y: 130, endPoint x: 652, endPoint y: 181, distance: 50.9
click at [652, 181] on div at bounding box center [654, 214] width 5 height 80
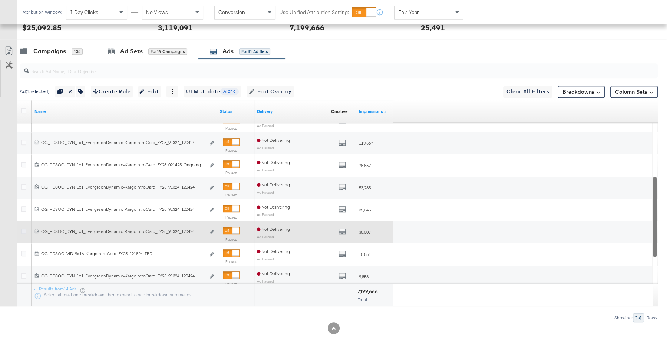
click at [23, 229] on icon at bounding box center [24, 232] width 6 height 6
click at [0, 0] on input "checkbox" at bounding box center [0, 0] width 0 height 0
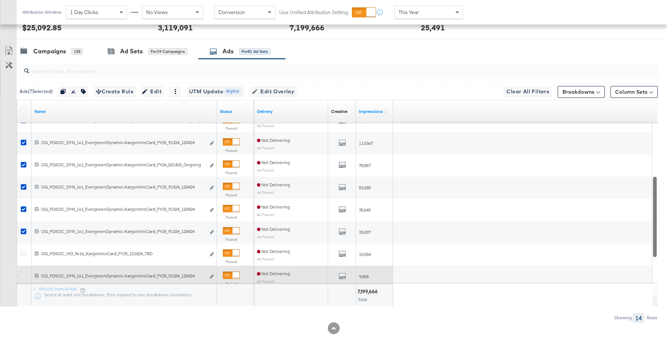
click at [24, 273] on icon at bounding box center [24, 276] width 6 height 6
click at [0, 0] on input "checkbox" at bounding box center [0, 0] width 0 height 0
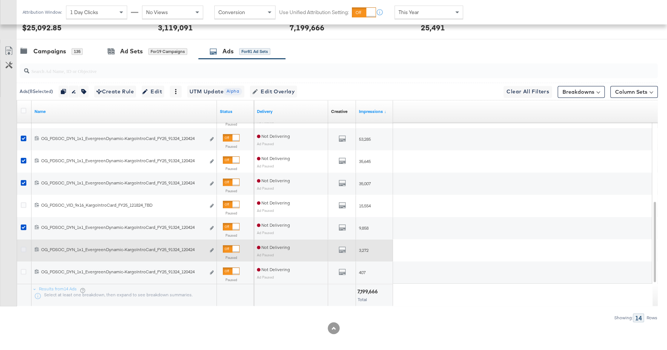
click at [25, 247] on icon at bounding box center [24, 250] width 6 height 6
click at [0, 0] on input "checkbox" at bounding box center [0, 0] width 0 height 0
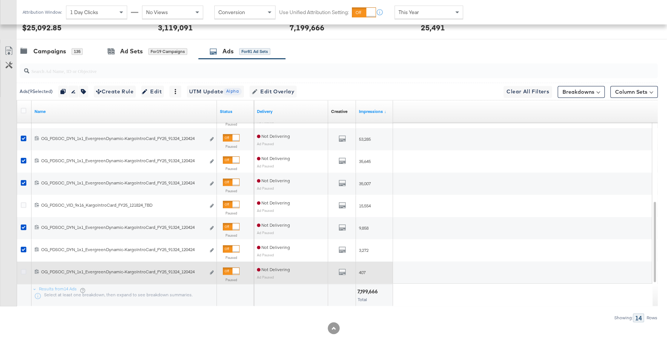
click at [24, 269] on icon at bounding box center [24, 272] width 6 height 6
click at [0, 0] on input "checkbox" at bounding box center [0, 0] width 0 height 0
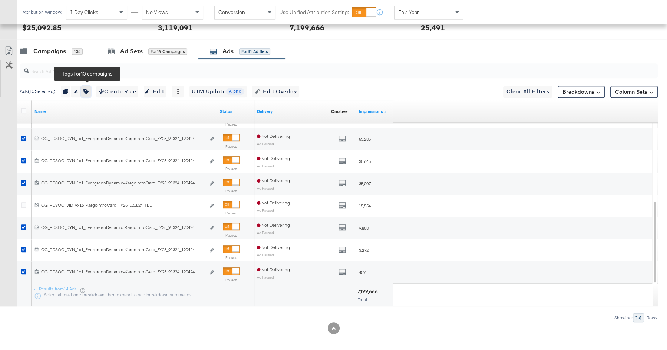
click at [88, 89] on icon "button" at bounding box center [85, 91] width 5 height 5
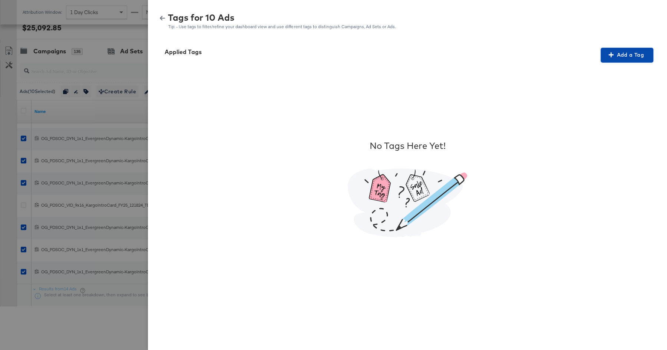
click at [639, 52] on span "Add a Tag" at bounding box center [626, 54] width 47 height 9
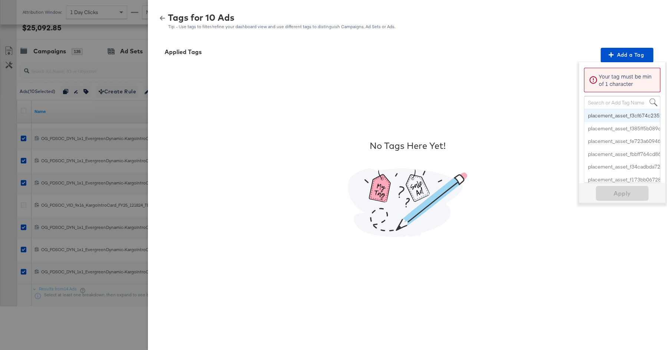
click at [604, 103] on div "Search or Add Tag Name" at bounding box center [622, 102] width 76 height 13
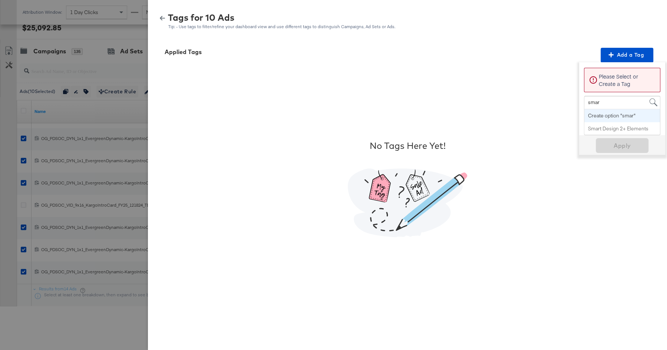
type input "smart"
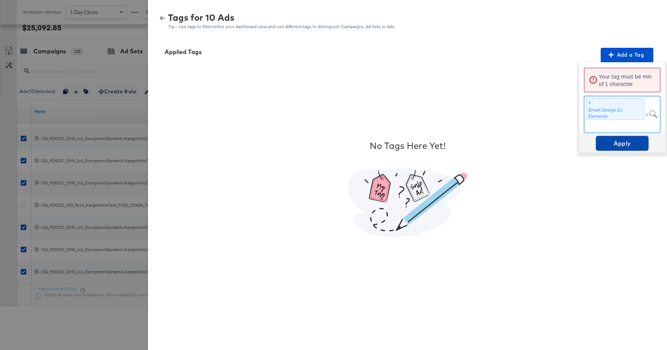
click at [619, 145] on span "Apply" at bounding box center [622, 143] width 47 height 10
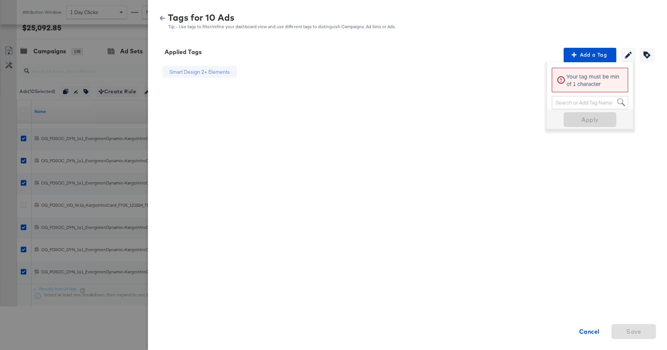
click at [163, 17] on icon "button" at bounding box center [162, 18] width 5 height 5
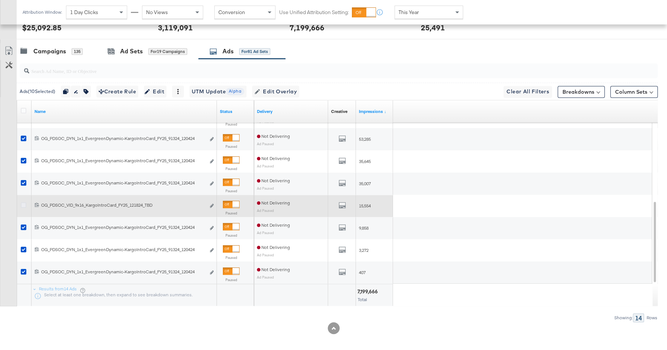
click at [24, 202] on icon at bounding box center [24, 205] width 6 height 6
click at [0, 0] on input "checkbox" at bounding box center [0, 0] width 0 height 0
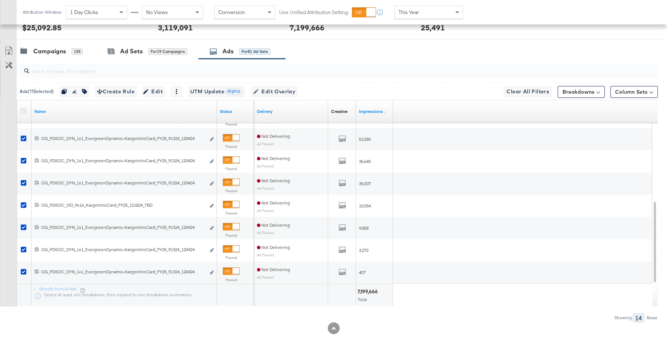
click at [24, 108] on icon at bounding box center [24, 111] width 6 height 6
click at [0, 0] on input "checkbox" at bounding box center [0, 0] width 0 height 0
click at [23, 108] on icon at bounding box center [24, 111] width 6 height 6
click at [0, 0] on input "checkbox" at bounding box center [0, 0] width 0 height 0
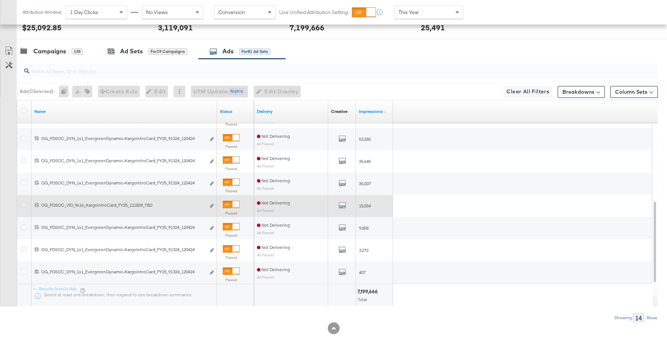
click at [23, 202] on icon at bounding box center [24, 205] width 6 height 6
click at [0, 0] on input "checkbox" at bounding box center [0, 0] width 0 height 0
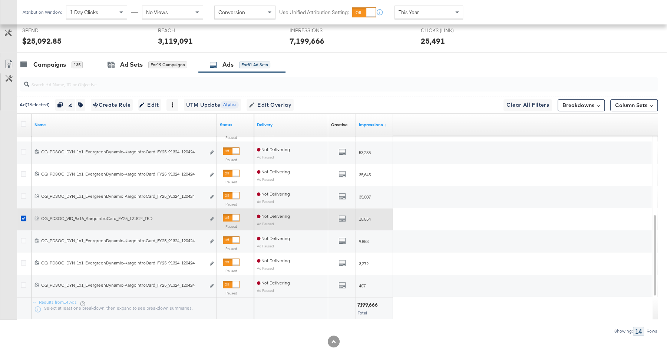
scroll to position [408, 0]
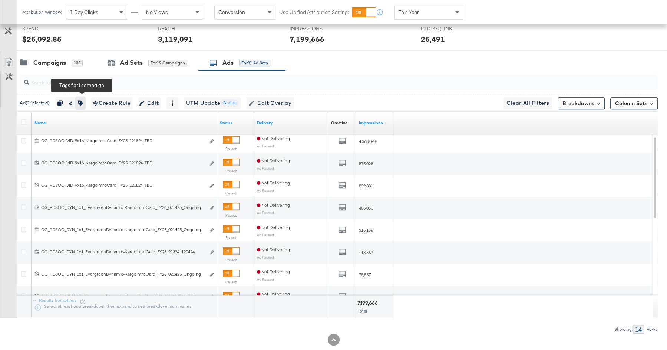
click at [83, 100] on icon "button" at bounding box center [80, 102] width 5 height 5
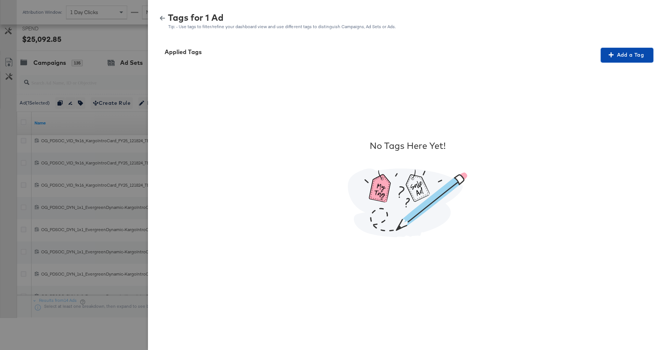
click at [629, 62] on button "Add a Tag" at bounding box center [626, 55] width 53 height 15
click at [617, 72] on div "Please Wait" at bounding box center [622, 74] width 77 height 13
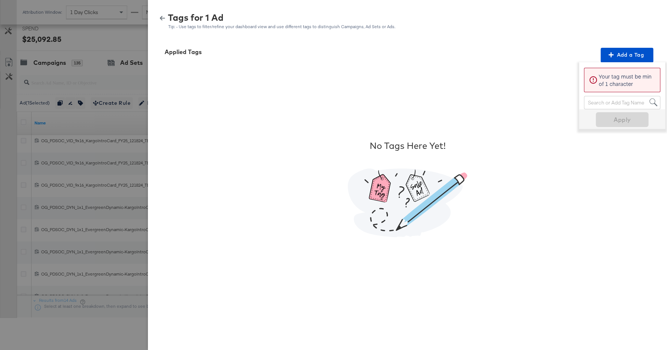
click at [603, 103] on div "Search or Add Tag Name" at bounding box center [622, 102] width 76 height 13
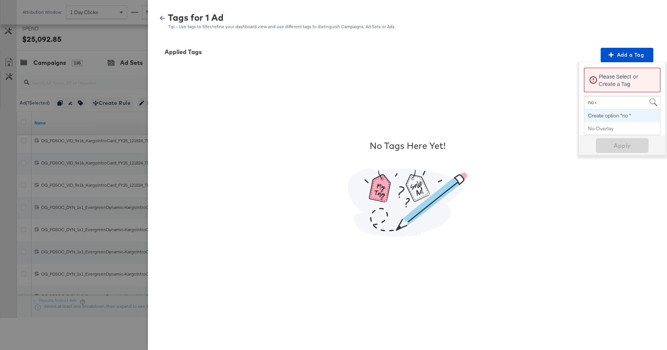
type input "no ov"
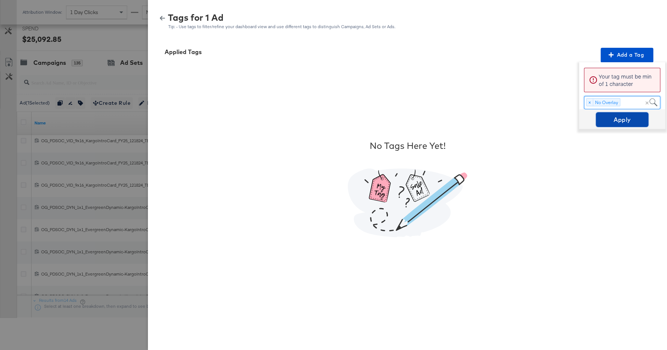
click at [618, 117] on span "Apply" at bounding box center [622, 120] width 47 height 10
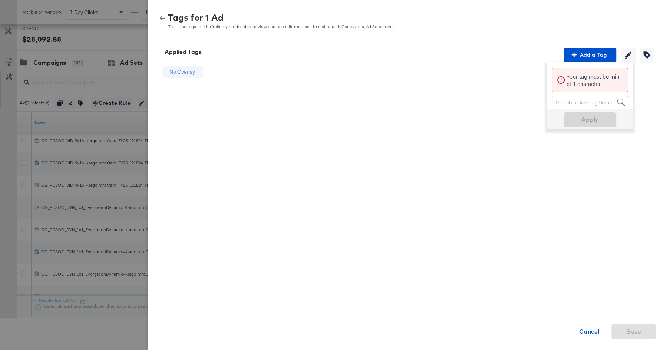
click at [162, 17] on icon "button" at bounding box center [162, 18] width 5 height 4
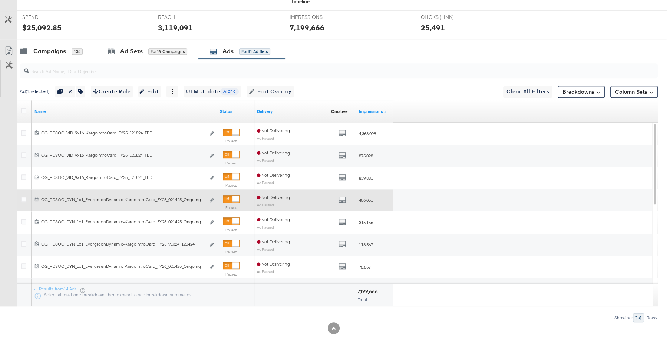
scroll to position [0, 0]
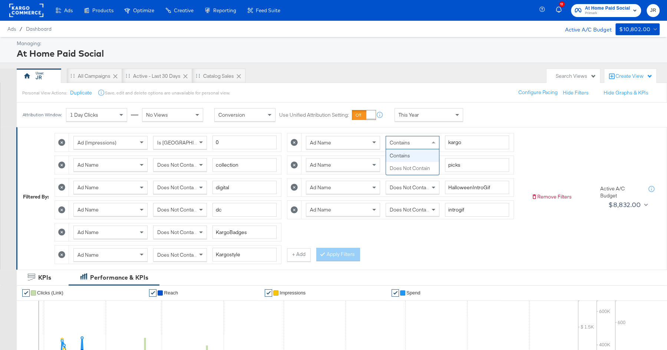
click at [407, 142] on div "Contains" at bounding box center [412, 142] width 53 height 13
click at [291, 164] on icon at bounding box center [294, 165] width 7 height 7
type input "digital"
type input "HalloweenIntroGif"
type input "dc"
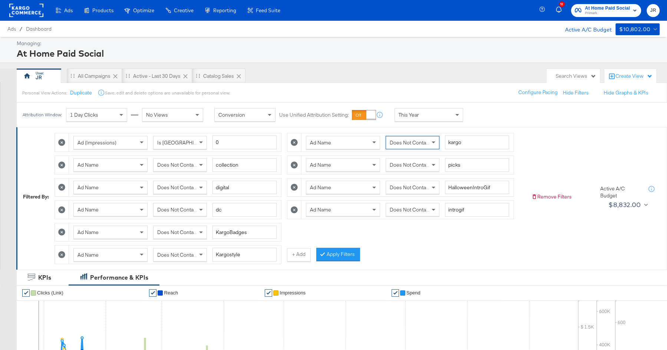
type input "introgif"
type input "KargoBadges"
type input "Kargostyle"
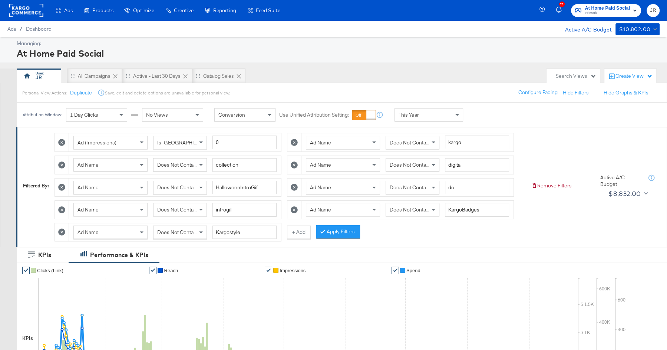
click at [291, 164] on icon at bounding box center [294, 165] width 7 height 7
type input "HalloweenIntroGif"
type input "dc"
type input "introgif"
type input "KargoBadges"
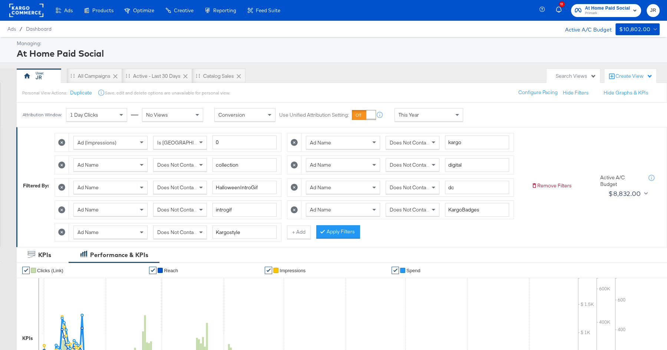
type input "Kargostyle"
click at [291, 164] on icon at bounding box center [294, 165] width 7 height 7
type input "dc"
type input "introgif"
type input "KargoBadges"
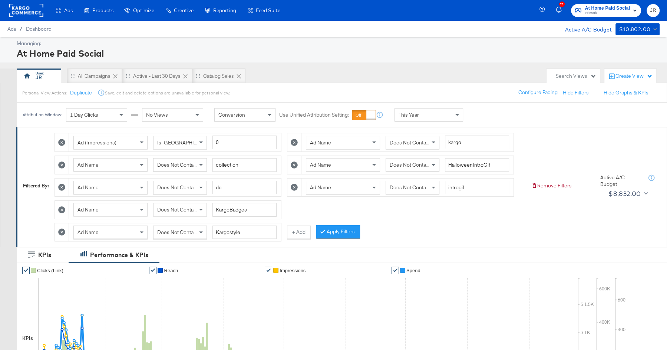
type input "Kargostyle"
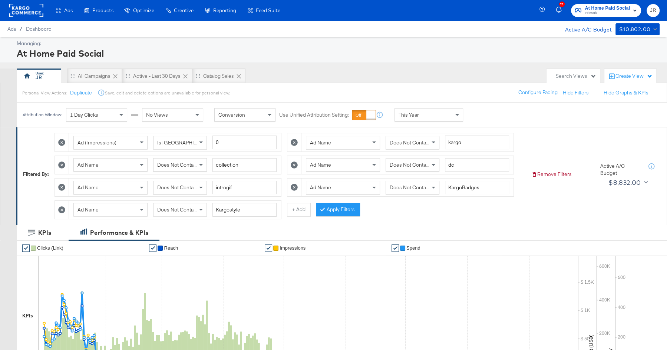
click at [291, 164] on icon at bounding box center [294, 165] width 7 height 7
type input "introgif"
type input "KargoBadges"
type input "Kargostyle"
click at [291, 164] on icon at bounding box center [294, 165] width 7 height 7
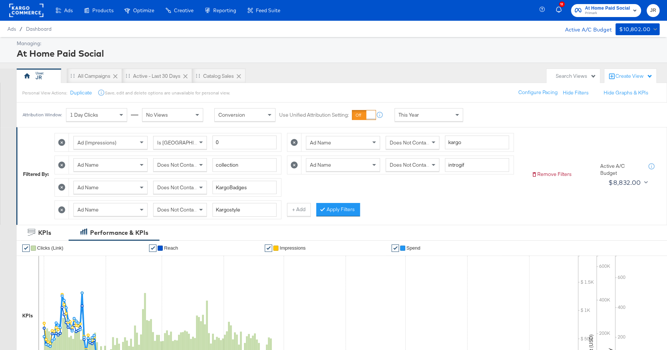
type input "KargoBadges"
type input "Kargostyle"
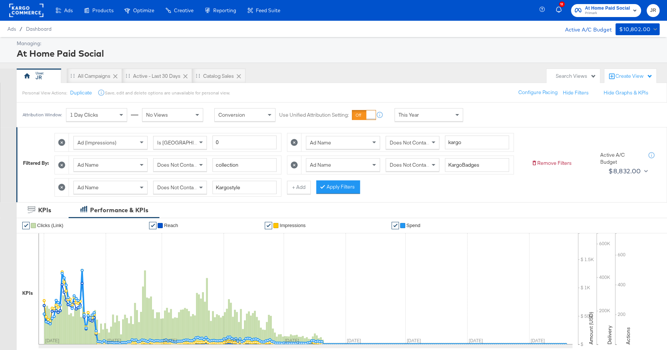
click at [291, 164] on icon at bounding box center [294, 165] width 7 height 7
type input "Kargostyle"
click at [64, 164] on icon at bounding box center [61, 165] width 7 height 7
type input "Kargostyle"
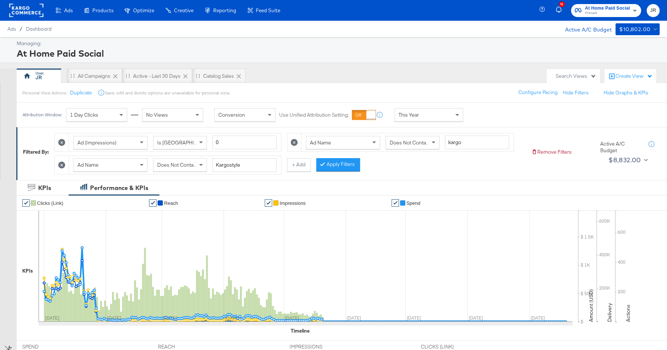
click at [64, 164] on icon at bounding box center [61, 165] width 7 height 7
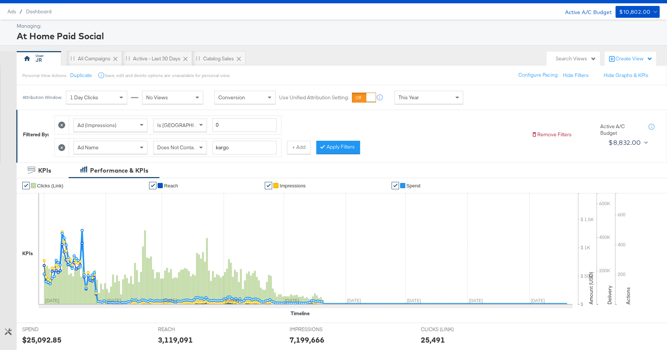
scroll to position [23, 0]
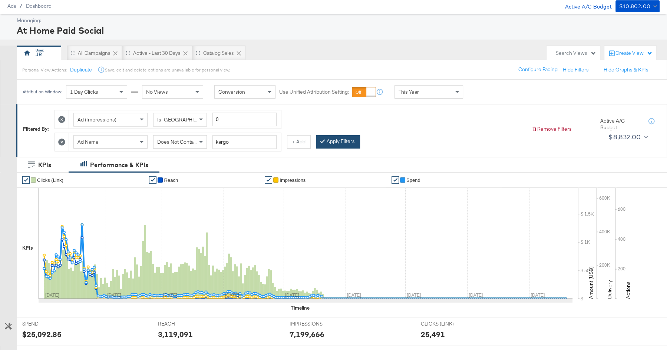
click at [321, 140] on div at bounding box center [323, 141] width 5 height 7
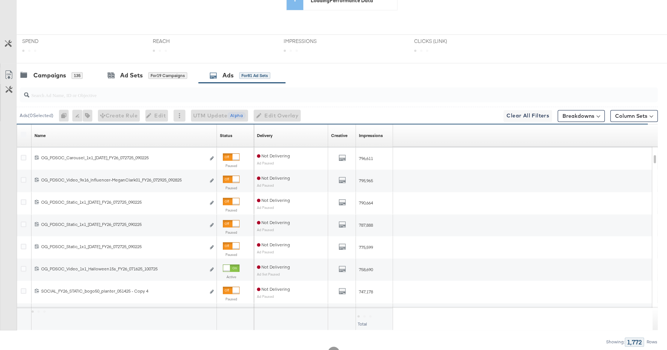
scroll to position [0, 0]
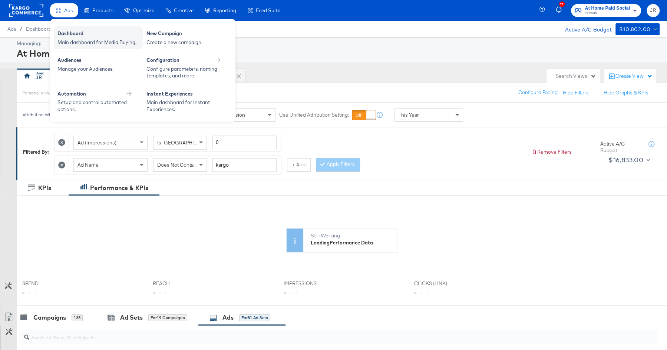
click at [72, 44] on div "Main dashboard for Media Buying." at bounding box center [98, 42] width 82 height 7
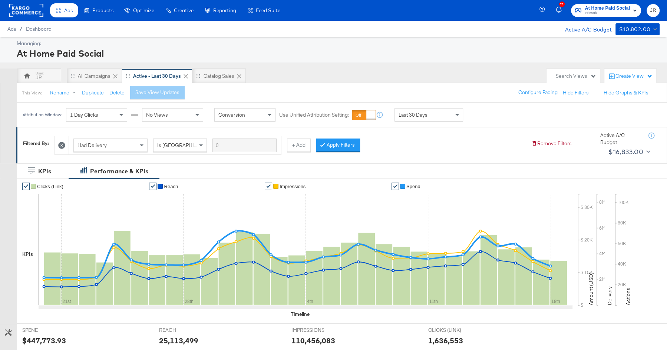
click at [29, 14] on rect at bounding box center [26, 10] width 34 height 13
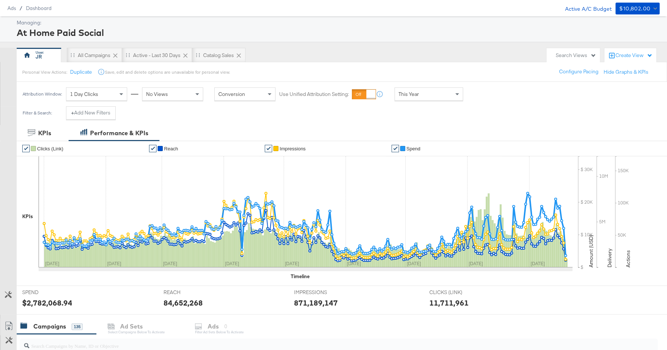
scroll to position [13, 0]
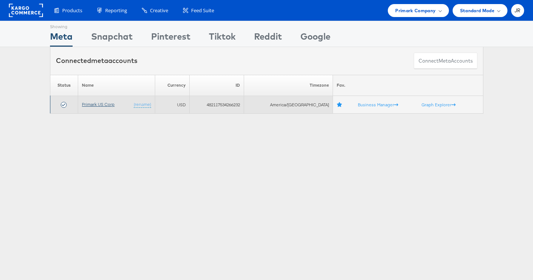
click at [113, 103] on link "Primark US Corp" at bounding box center [98, 105] width 33 height 6
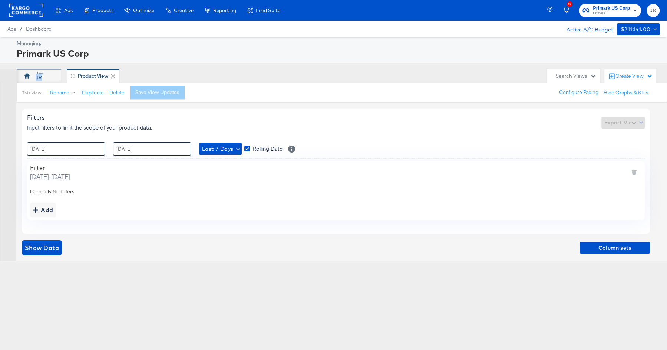
click at [44, 74] on div "JR" at bounding box center [39, 76] width 44 height 15
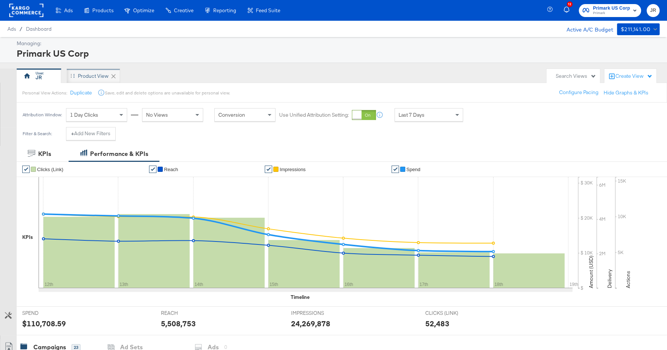
click at [99, 72] on div "Product View" at bounding box center [93, 76] width 53 height 15
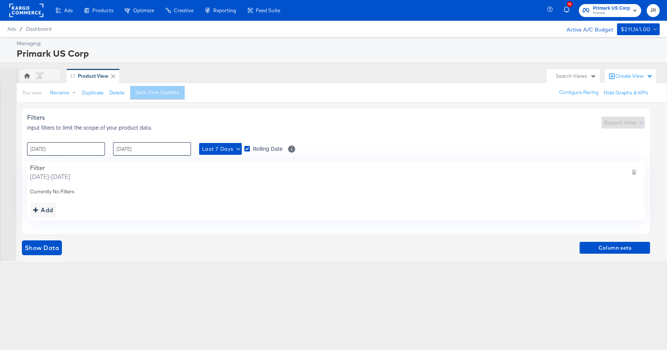
click at [635, 77] on div "Create View" at bounding box center [633, 76] width 37 height 7
click at [617, 97] on li "New View" at bounding box center [615, 94] width 64 height 15
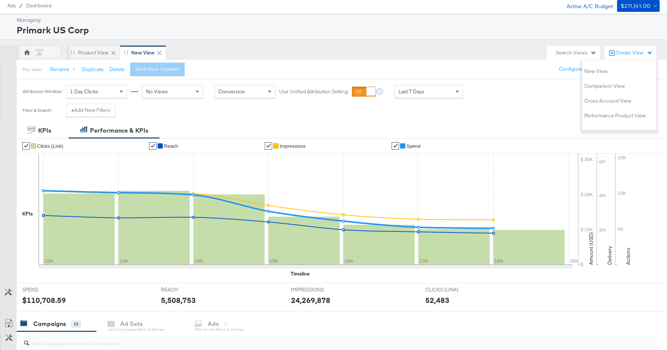
scroll to position [26, 0]
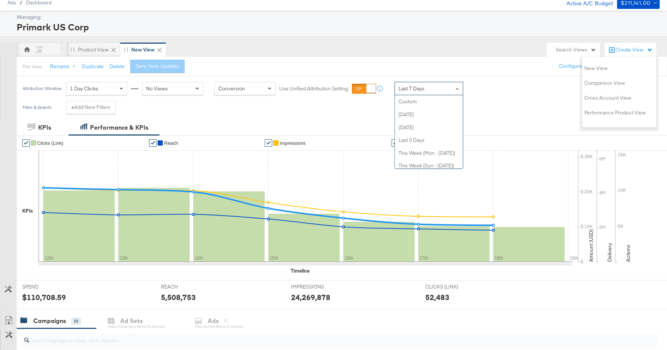
click at [414, 86] on span "Last 7 Days" at bounding box center [411, 88] width 26 height 7
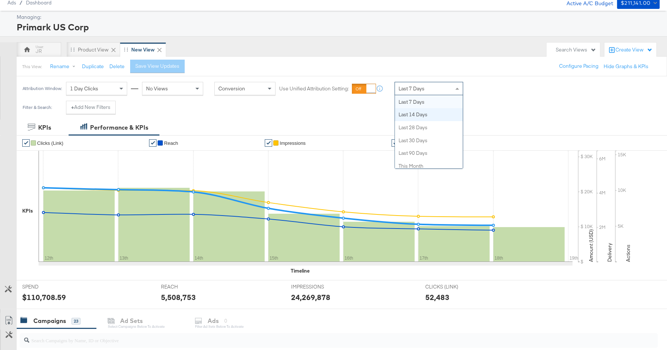
scroll to position [144, 0]
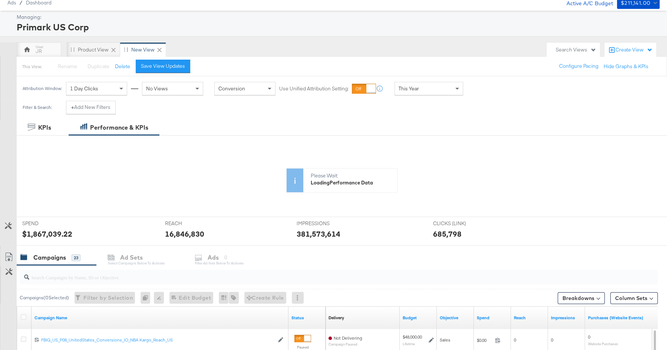
click at [133, 51] on div "New View" at bounding box center [142, 49] width 23 height 7
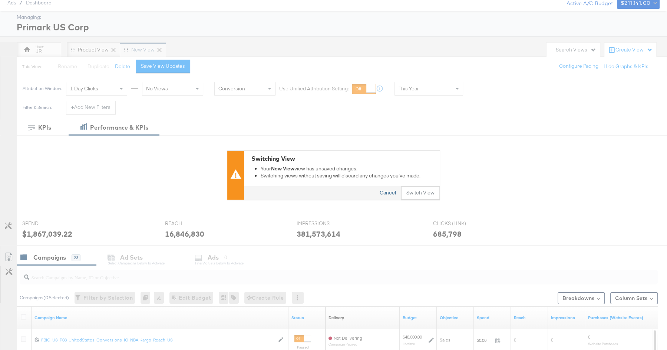
click at [386, 191] on button "Cancel" at bounding box center [387, 192] width 27 height 13
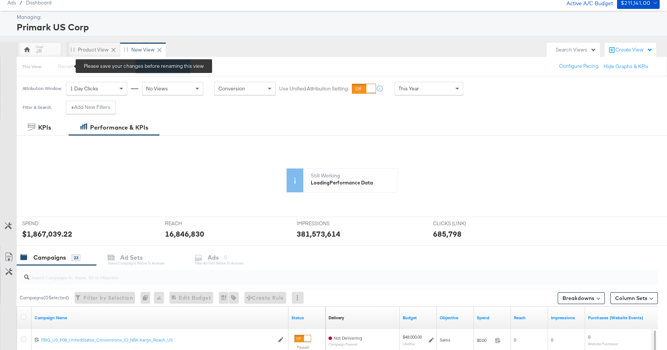
click at [66, 68] on span "Rename" at bounding box center [67, 66] width 19 height 7
click at [175, 68] on div "Save View Updates" at bounding box center [163, 66] width 44 height 7
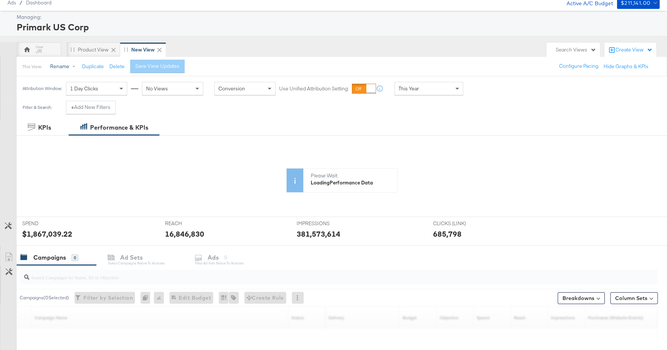
click at [54, 64] on button "Rename" at bounding box center [64, 66] width 39 height 13
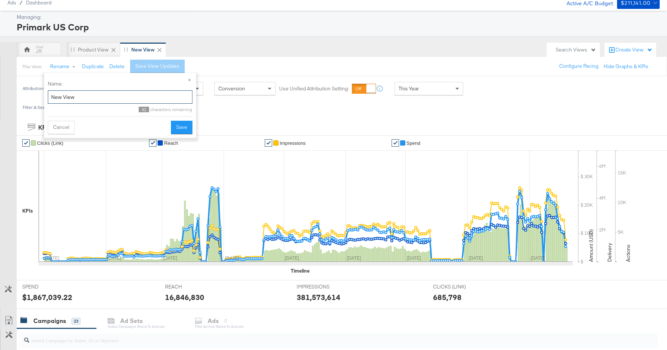
drag, startPoint x: 84, startPoint y: 96, endPoint x: 49, endPoint y: 97, distance: 34.8
click at [49, 97] on input "New View" at bounding box center [120, 97] width 145 height 14
type input "Ad Tagging"
click at [178, 126] on button "Save" at bounding box center [181, 127] width 21 height 13
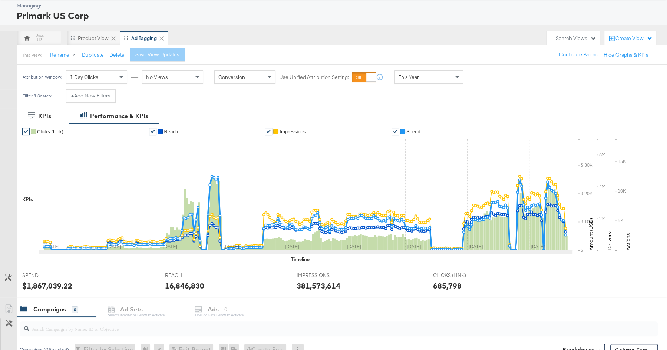
scroll to position [41, 0]
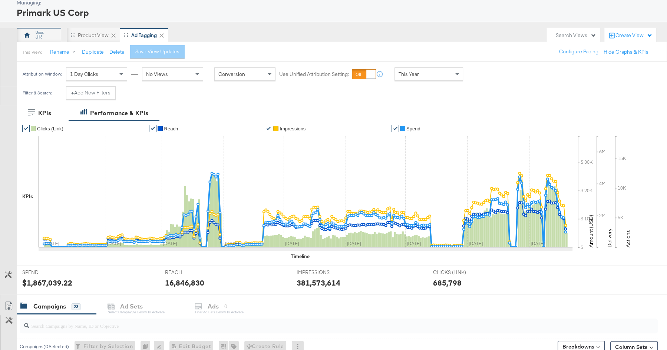
click at [43, 37] on div "JR" at bounding box center [39, 35] width 44 height 15
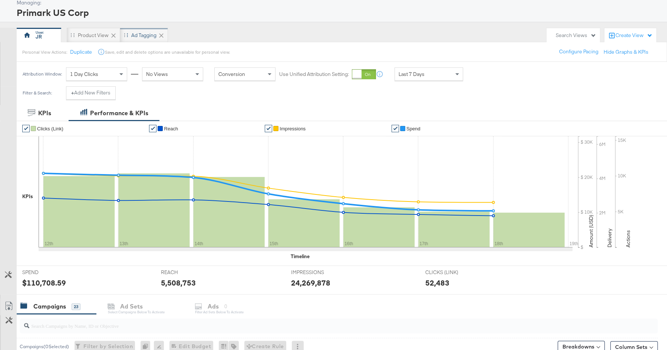
click at [133, 36] on div "Ad Tagging" at bounding box center [143, 35] width 25 height 7
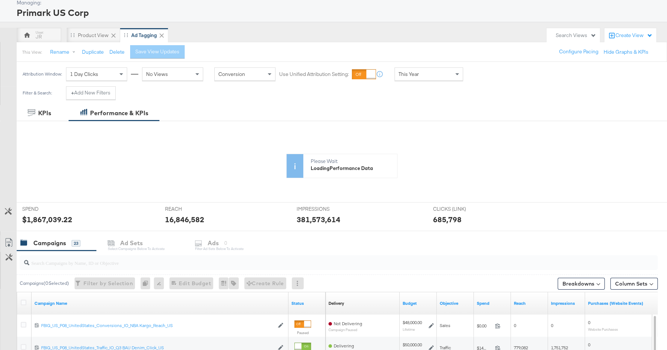
click at [366, 77] on div at bounding box center [370, 74] width 9 height 9
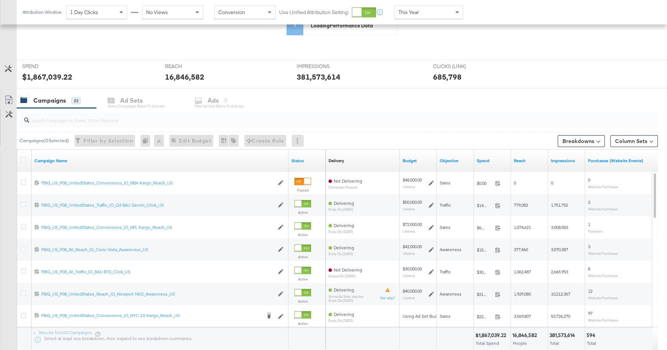
scroll to position [184, 0]
click at [638, 136] on button "Column Sets" at bounding box center [633, 141] width 47 height 12
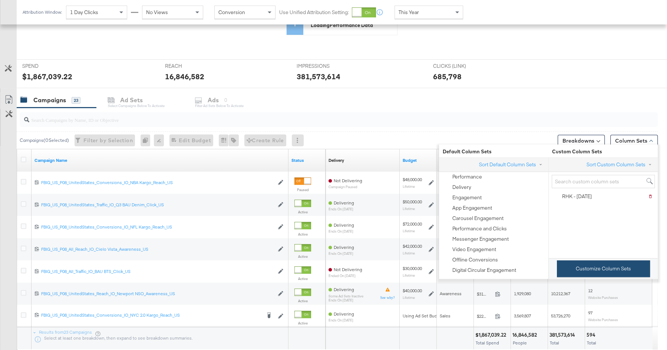
click at [594, 269] on button "Customize Column Sets" at bounding box center [603, 269] width 93 height 17
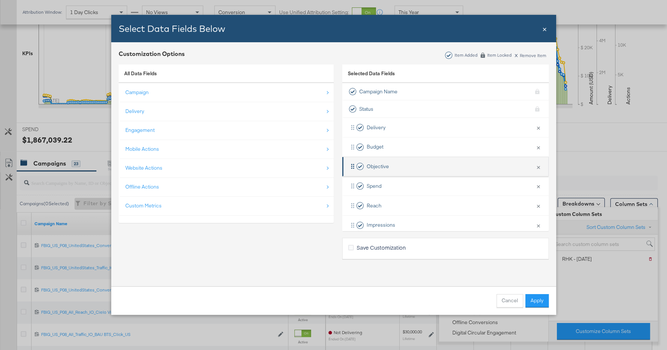
scroll to position [247, 0]
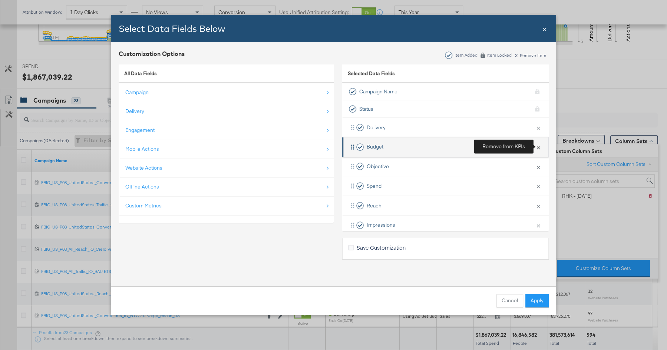
click at [539, 146] on button "×" at bounding box center [538, 147] width 10 height 16
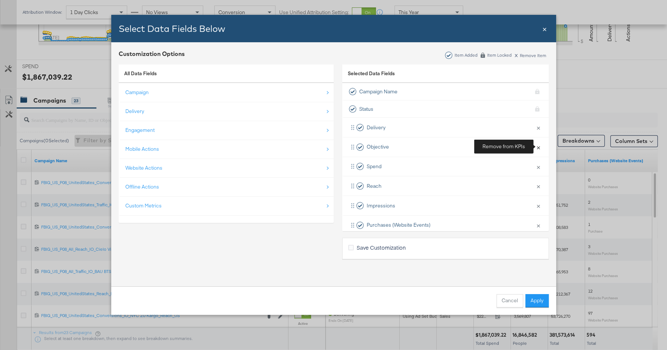
click at [539, 146] on button "×" at bounding box center [538, 147] width 10 height 16
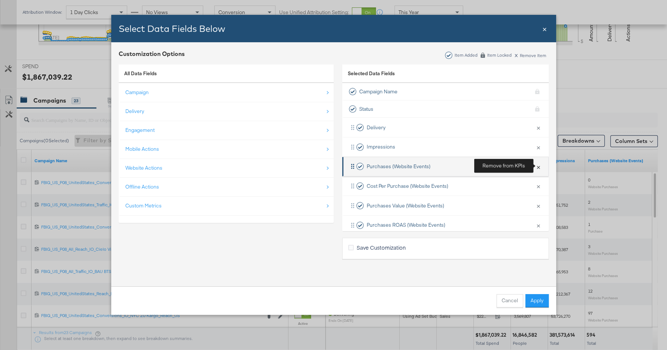
click at [538, 168] on button "×" at bounding box center [538, 167] width 10 height 16
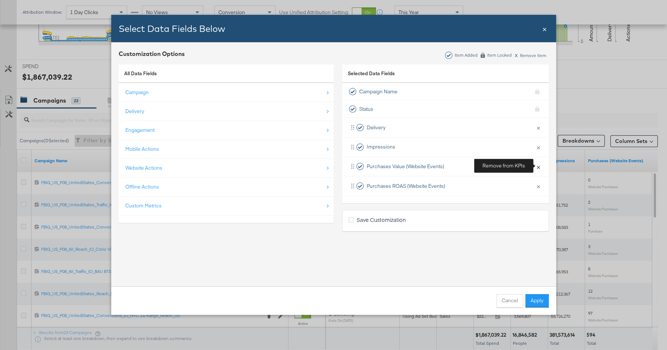
click at [538, 168] on button "×" at bounding box center [538, 167] width 10 height 16
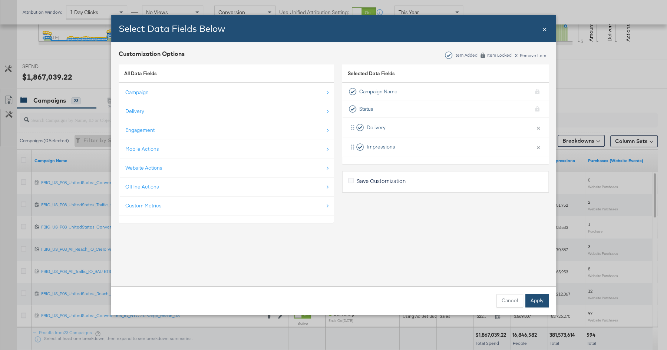
click at [535, 303] on button "Apply" at bounding box center [536, 300] width 23 height 13
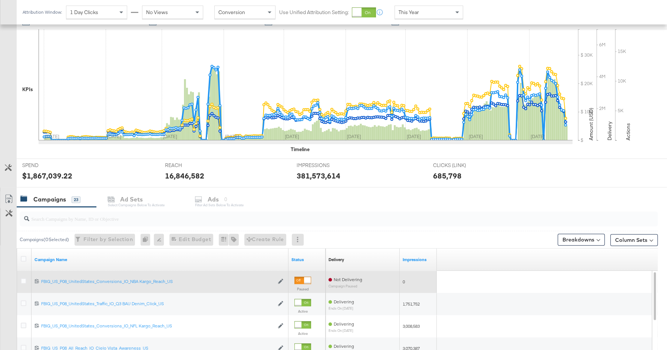
scroll to position [272, 0]
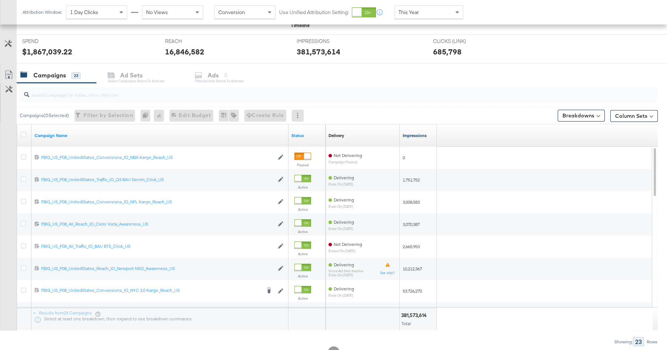
click at [415, 133] on link "Impressions" at bounding box center [417, 136] width 31 height 6
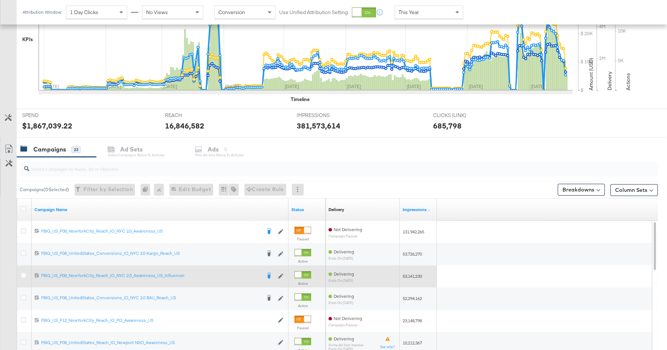
scroll to position [217, 0]
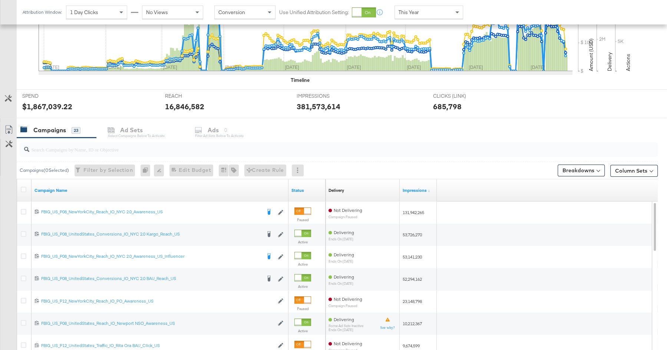
click at [117, 149] on input "search" at bounding box center [314, 146] width 570 height 14
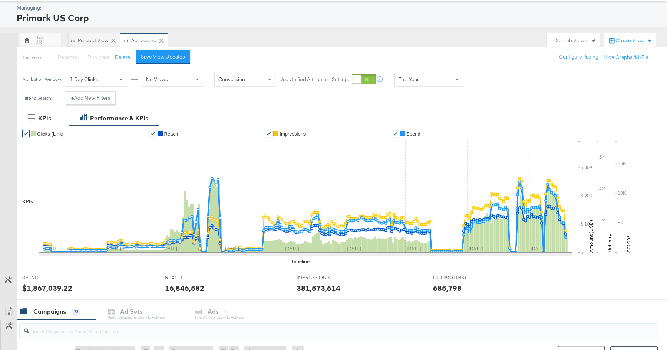
scroll to position [11, 0]
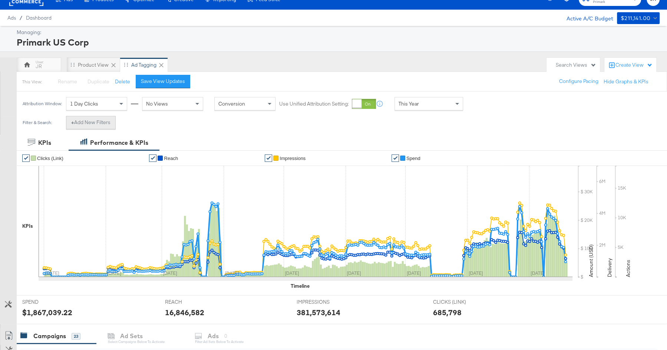
click at [99, 125] on button "+ Add New Filters" at bounding box center [91, 122] width 50 height 13
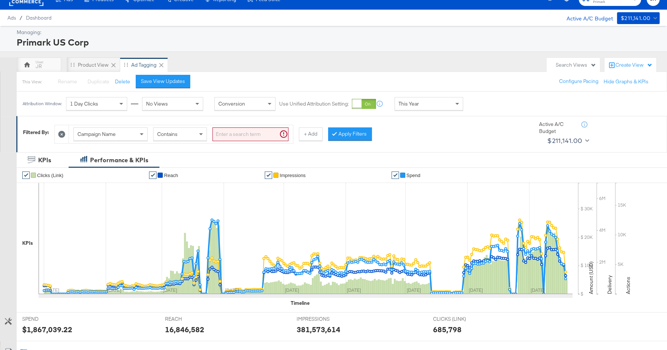
click at [119, 136] on div "Campaign Name" at bounding box center [110, 134] width 73 height 13
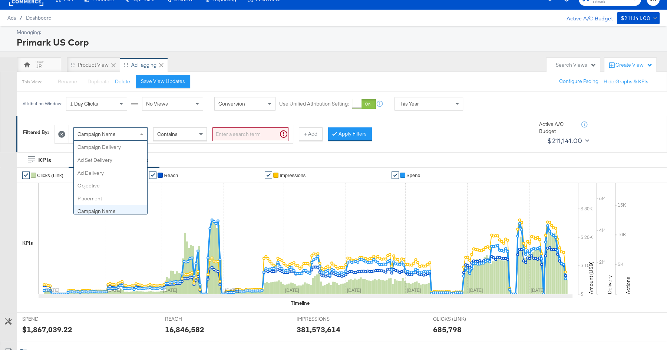
scroll to position [64, 0]
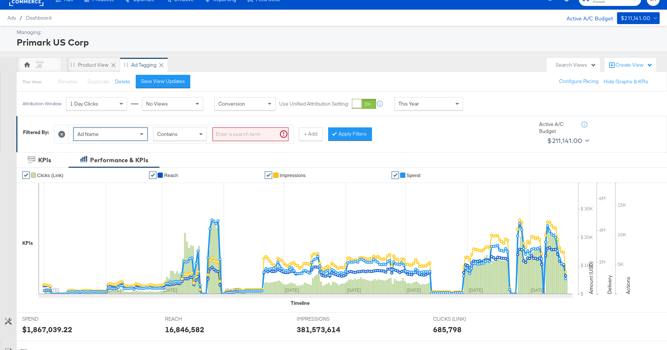
click at [232, 139] on input "search" at bounding box center [250, 134] width 76 height 14
type input "kargo"
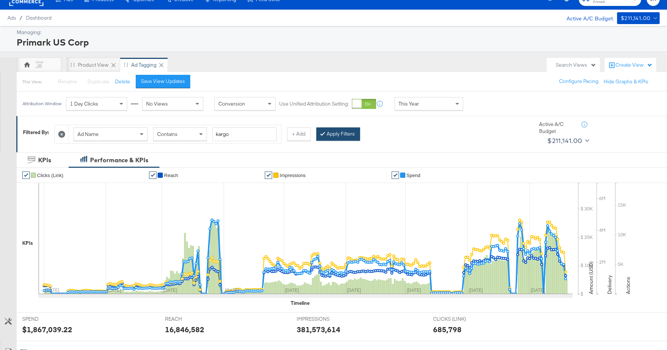
click at [341, 137] on button "Apply Filters" at bounding box center [338, 133] width 44 height 13
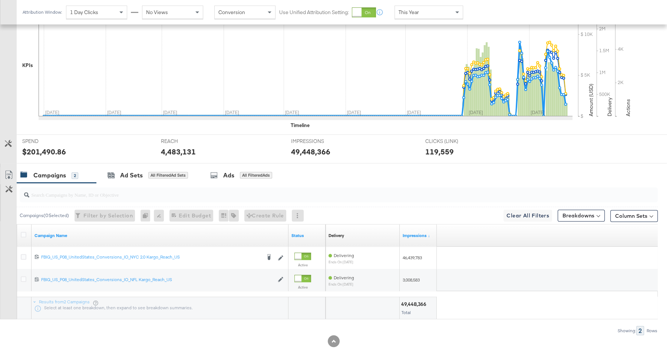
scroll to position [190, 0]
click at [23, 231] on icon at bounding box center [24, 234] width 6 height 6
click at [0, 0] on input "checkbox" at bounding box center [0, 0] width 0 height 0
click at [217, 173] on div "Ads for 2 Campaigns" at bounding box center [240, 174] width 66 height 9
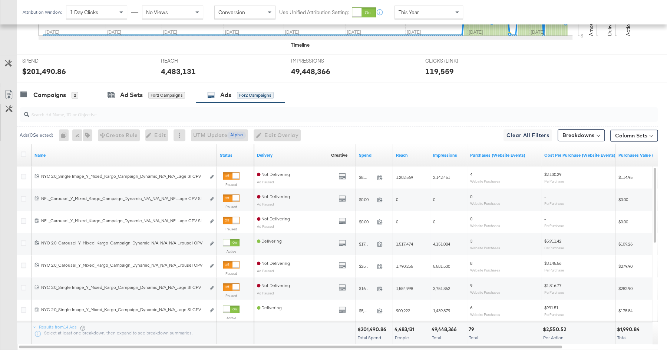
scroll to position [273, 0]
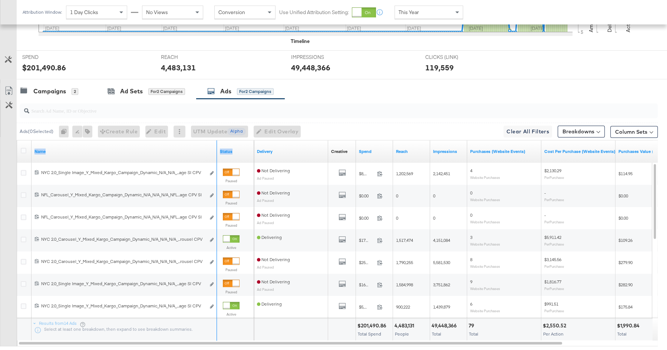
drag, startPoint x: 215, startPoint y: 143, endPoint x: 296, endPoint y: 143, distance: 81.2
click at [17, 140] on div "Name Status Delivery Creative Sorting Unavailable Spend Reach Impressions Purch…" at bounding box center [17, 140] width 0 height 0
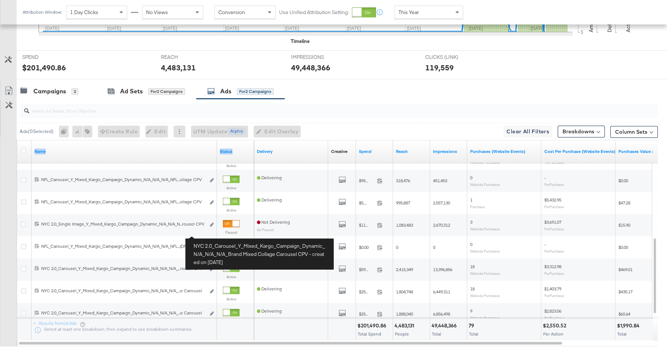
scroll to position [316, 0]
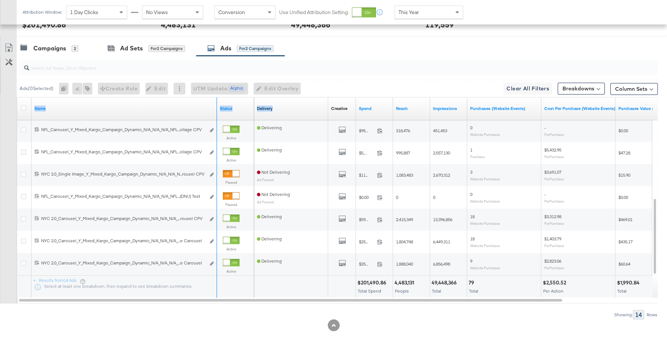
drag, startPoint x: 214, startPoint y: 106, endPoint x: 301, endPoint y: 106, distance: 87.5
click at [17, 97] on div "Name Status Delivery Creative Sorting Unavailable Spend Reach Impressions Purch…" at bounding box center [17, 97] width 0 height 0
drag, startPoint x: 215, startPoint y: 99, endPoint x: 287, endPoint y: 97, distance: 71.6
click at [17, 97] on div "Name Status Delivery Creative Sorting Unavailable Spend Reach Impressions Purch…" at bounding box center [17, 97] width 0 height 0
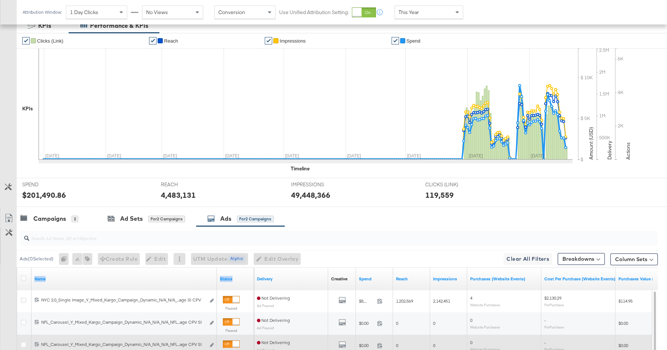
scroll to position [237, 0]
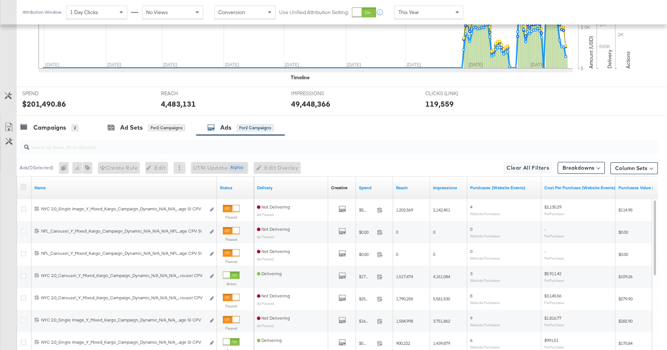
click at [23, 186] on icon at bounding box center [24, 187] width 6 height 6
click at [0, 0] on input "checkbox" at bounding box center [0, 0] width 0 height 0
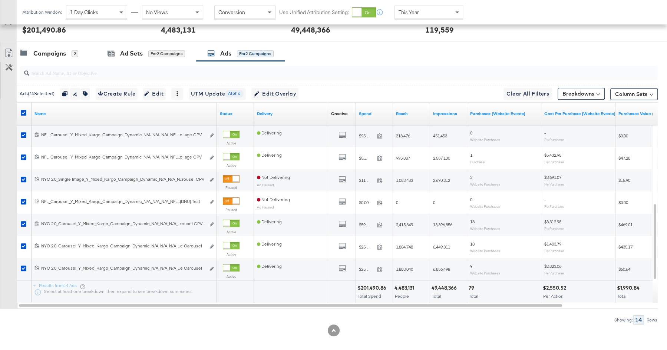
scroll to position [316, 0]
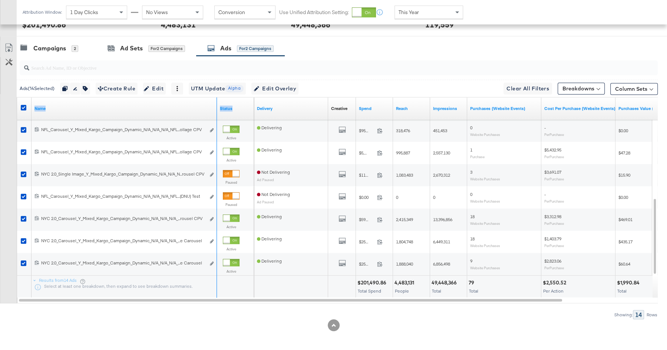
drag, startPoint x: 215, startPoint y: 105, endPoint x: 276, endPoint y: 103, distance: 61.6
click at [17, 97] on div "Name Status Delivery Creative Sorting Unavailable Spend Reach Impressions Purch…" at bounding box center [17, 97] width 0 height 0
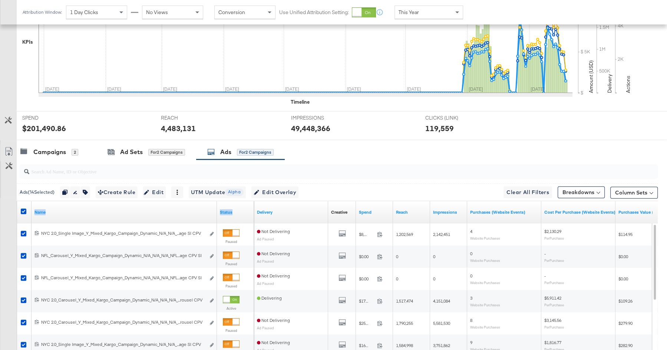
scroll to position [182, 0]
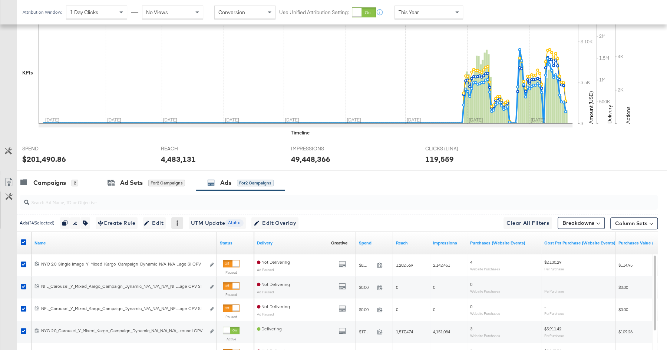
click at [180, 221] on icon at bounding box center [177, 223] width 5 height 5
click at [24, 242] on icon at bounding box center [24, 242] width 6 height 6
click at [0, 0] on input "checkbox" at bounding box center [0, 0] width 0 height 0
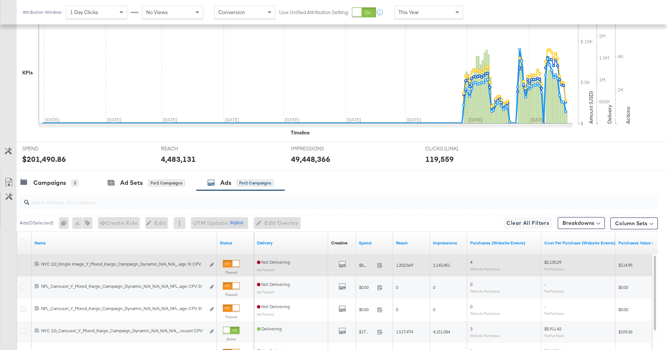
click at [25, 263] on icon at bounding box center [24, 265] width 6 height 6
click at [0, 0] on input "checkbox" at bounding box center [0, 0] width 0 height 0
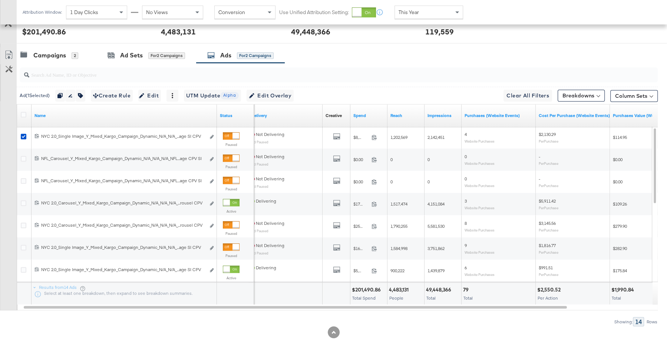
scroll to position [316, 0]
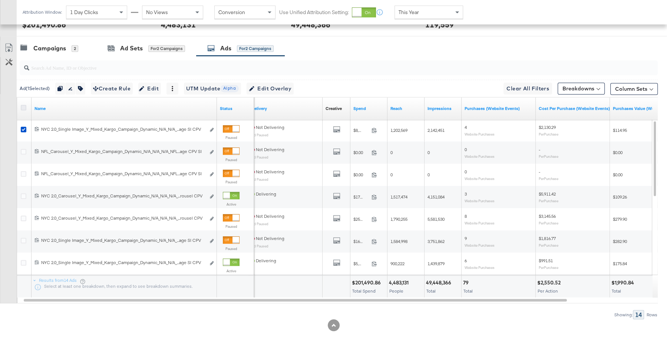
click at [24, 105] on icon at bounding box center [24, 108] width 6 height 6
click at [0, 0] on input "checkbox" at bounding box center [0, 0] width 0 height 0
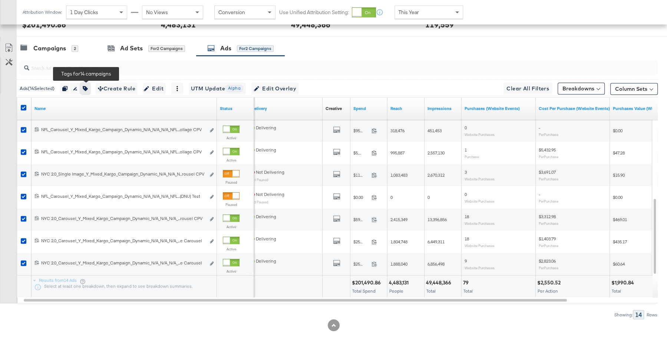
click at [89, 83] on button "button" at bounding box center [85, 89] width 10 height 12
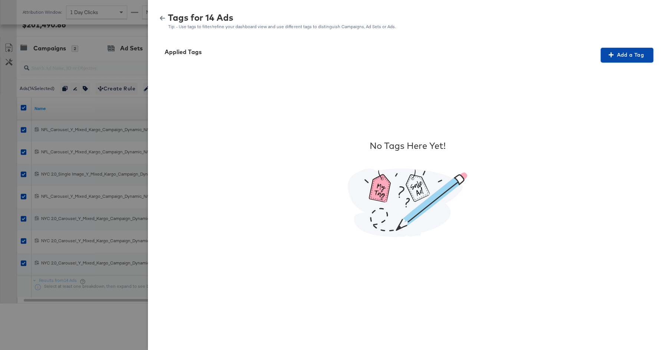
click at [637, 54] on span "Add a Tag" at bounding box center [626, 54] width 47 height 9
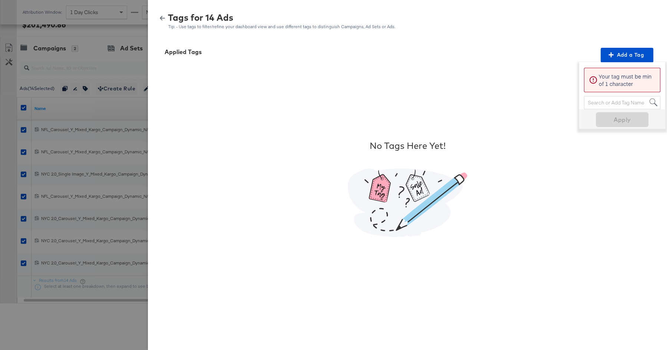
click at [134, 62] on div at bounding box center [333, 175] width 667 height 350
click at [162, 16] on icon "button" at bounding box center [162, 18] width 5 height 5
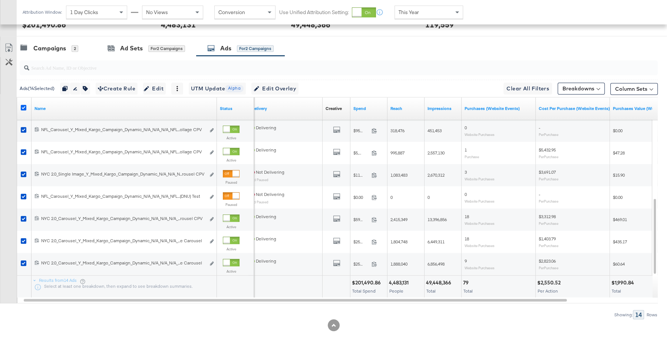
click at [22, 105] on icon at bounding box center [24, 108] width 6 height 6
click at [0, 0] on input "checkbox" at bounding box center [0, 0] width 0 height 0
click at [22, 105] on icon at bounding box center [24, 108] width 6 height 6
click at [0, 0] on input "checkbox" at bounding box center [0, 0] width 0 height 0
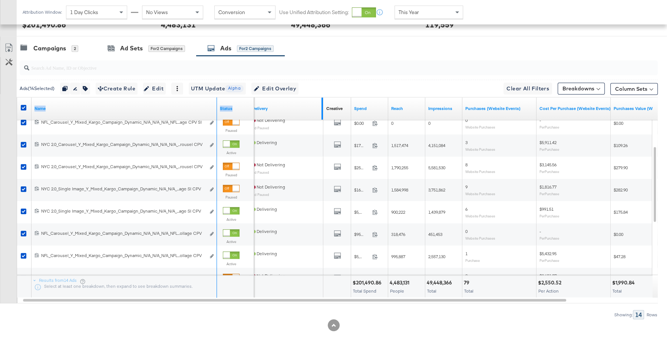
drag, startPoint x: 215, startPoint y: 100, endPoint x: 322, endPoint y: 98, distance: 106.8
click at [17, 97] on div "Name Status Delivery Creative Sorting Unavailable Spend Reach Impressions Purch…" at bounding box center [17, 97] width 0 height 0
drag, startPoint x: 215, startPoint y: 107, endPoint x: 293, endPoint y: 106, distance: 77.8
click at [17, 97] on div "Name Status Delivery Creative Sorting Unavailable Spend Reach Impressions Purch…" at bounding box center [17, 97] width 0 height 0
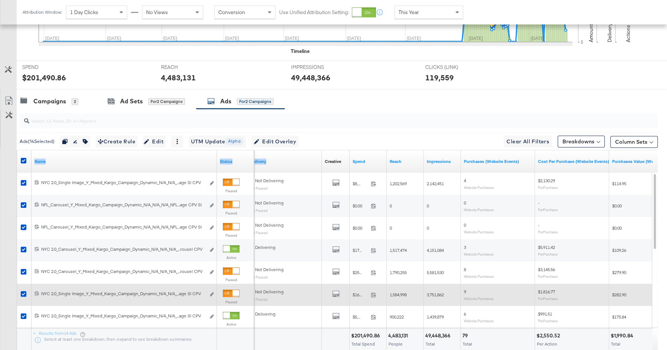
scroll to position [259, 0]
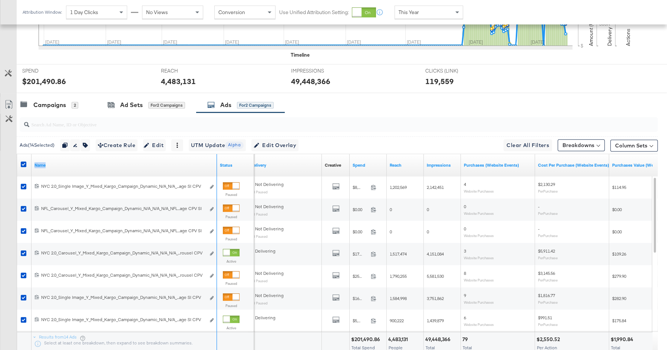
drag, startPoint x: 215, startPoint y: 159, endPoint x: 238, endPoint y: 159, distance: 23.3
click at [238, 159] on div "Name Status" at bounding box center [135, 165] width 237 height 22
drag, startPoint x: 215, startPoint y: 160, endPoint x: 232, endPoint y: 160, distance: 16.7
click at [232, 160] on div "Name Status" at bounding box center [135, 165] width 237 height 22
drag, startPoint x: 252, startPoint y: 160, endPoint x: 312, endPoint y: 160, distance: 60.0
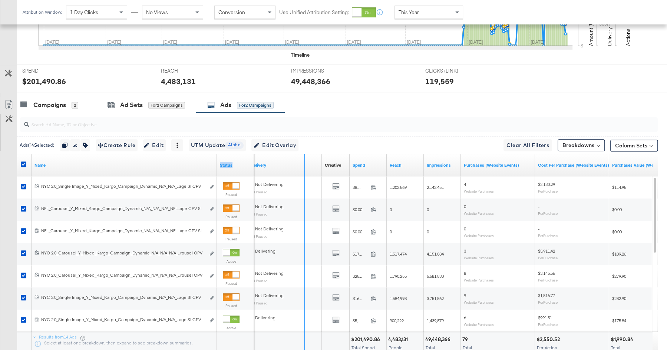
click at [17, 154] on div "Name Status Delivery Creative Sorting Unavailable Spend Reach Impressions Purch…" at bounding box center [17, 154] width 0 height 0
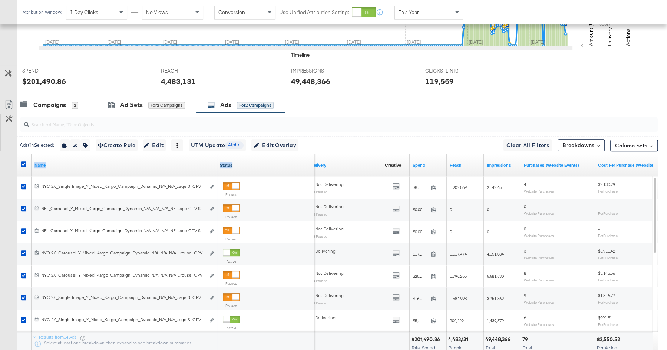
drag, startPoint x: 216, startPoint y: 163, endPoint x: 272, endPoint y: 163, distance: 56.0
click at [272, 163] on div "Name Status" at bounding box center [165, 165] width 297 height 22
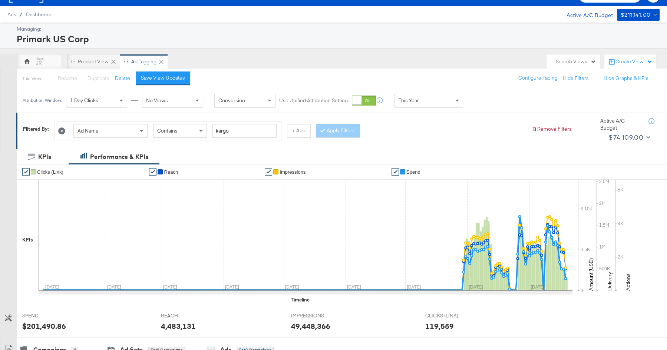
scroll to position [0, 0]
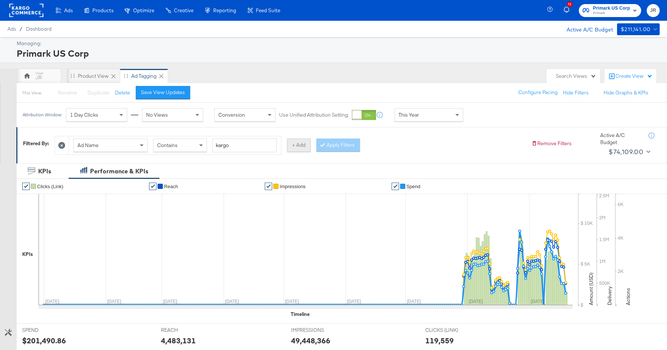
click at [296, 143] on button "+ Add" at bounding box center [299, 145] width 24 height 13
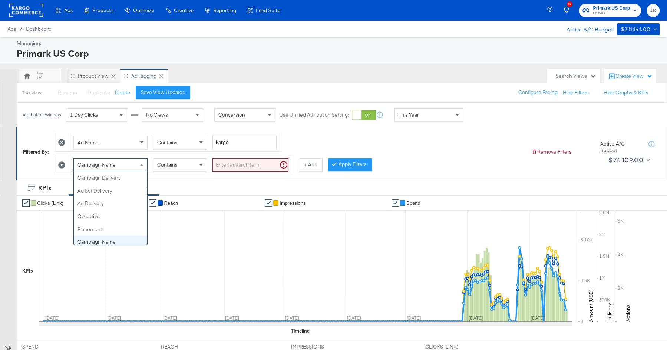
click at [127, 167] on div "Campaign Name" at bounding box center [110, 165] width 73 height 13
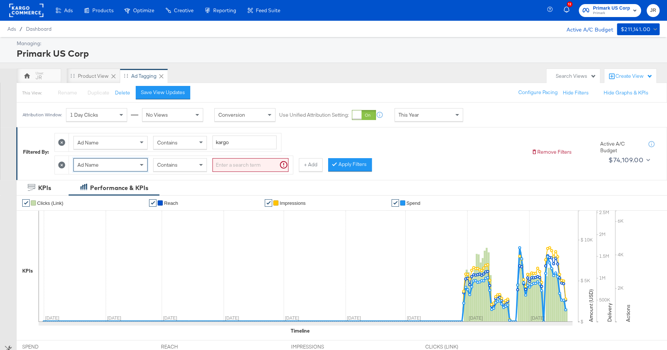
click at [183, 165] on div "Contains" at bounding box center [179, 165] width 53 height 13
click at [246, 158] on input "search" at bounding box center [250, 165] width 76 height 14
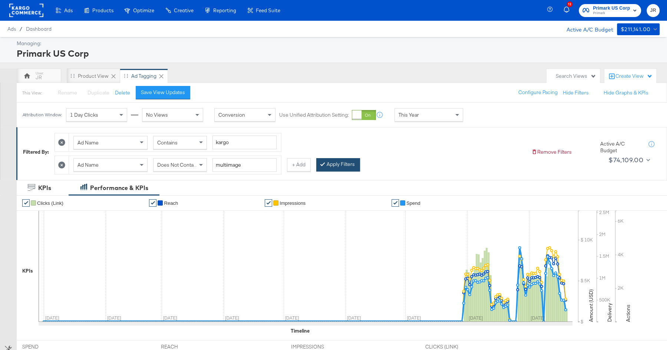
click at [323, 167] on button "Apply Filters" at bounding box center [338, 164] width 44 height 13
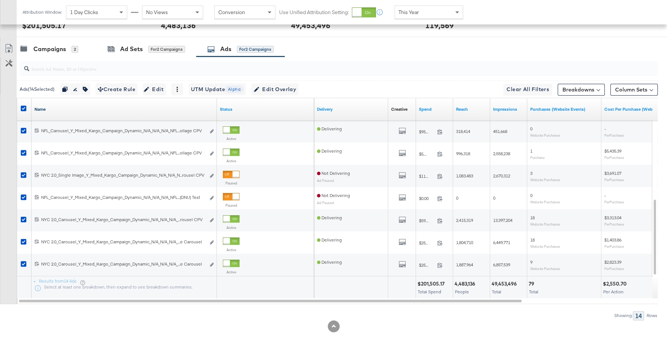
scroll to position [332, 0]
drag, startPoint x: 216, startPoint y: 109, endPoint x: 258, endPoint y: 109, distance: 42.3
click at [258, 109] on div "Name Status" at bounding box center [165, 110] width 297 height 22
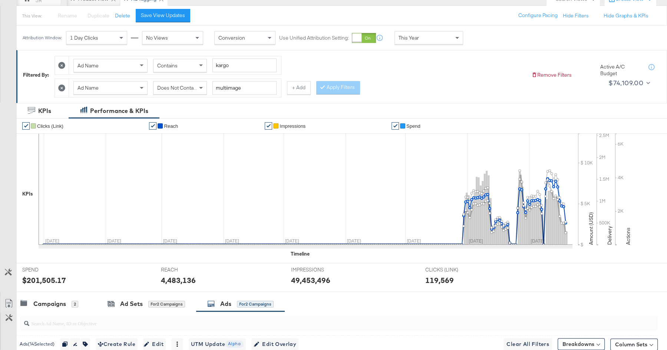
scroll to position [67, 0]
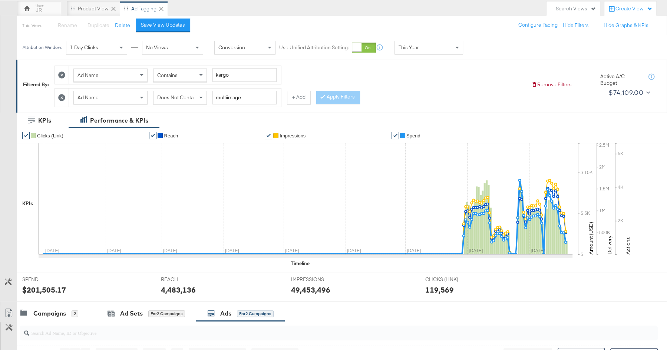
click at [191, 99] on div "Does Not Contain" at bounding box center [179, 97] width 53 height 13
click at [324, 99] on button "Apply Filters" at bounding box center [338, 97] width 44 height 13
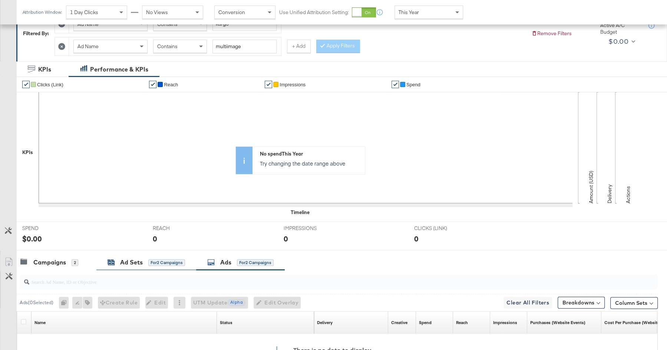
scroll to position [0, 0]
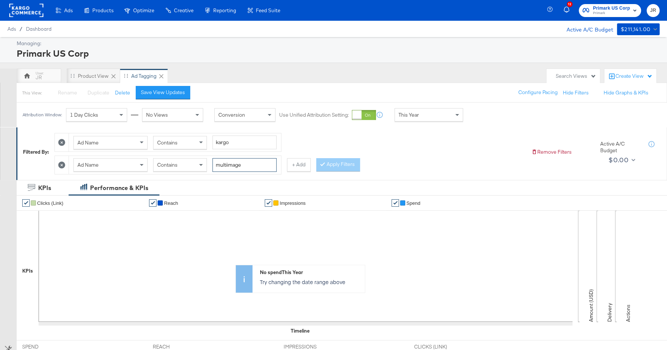
click at [238, 160] on input "multiimage" at bounding box center [244, 165] width 64 height 14
click at [226, 165] on input "multiimage" at bounding box center [244, 165] width 64 height 14
click at [332, 167] on button "Apply Filters" at bounding box center [338, 164] width 44 height 13
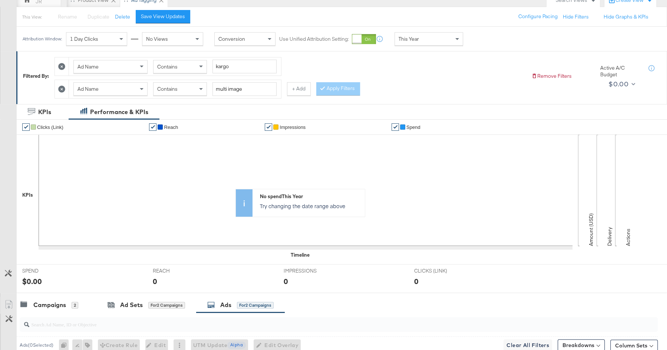
scroll to position [74, 0]
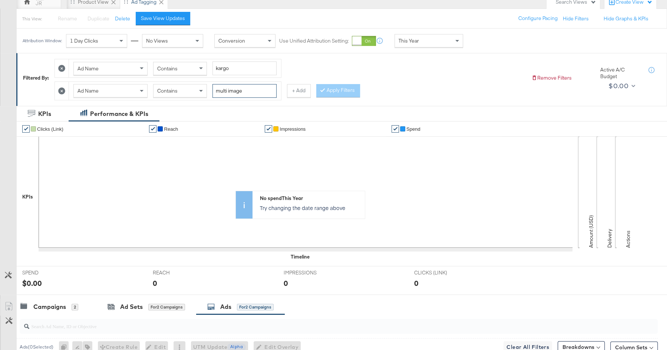
click at [238, 90] on input "multi image" at bounding box center [244, 91] width 64 height 14
type input "multi"
click at [325, 87] on button "Apply Filters" at bounding box center [338, 90] width 44 height 13
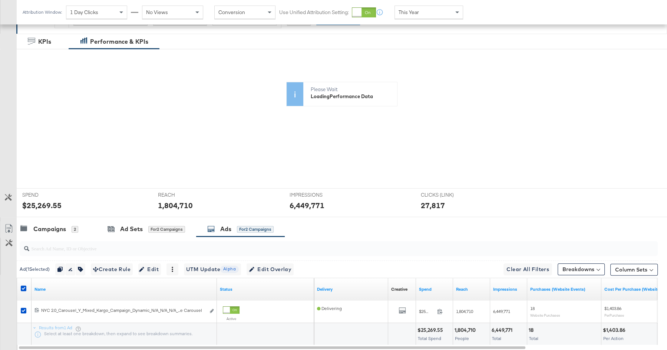
scroll to position [166, 0]
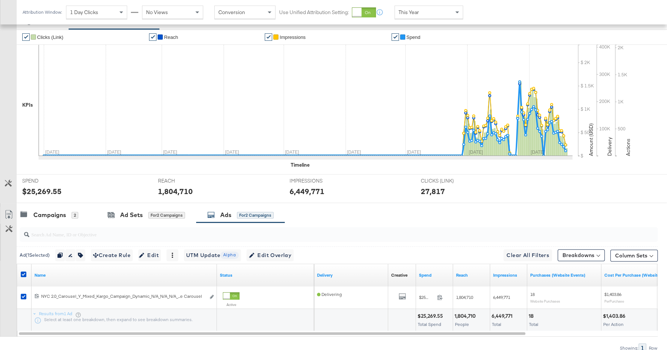
click at [23, 269] on div at bounding box center [25, 275] width 14 height 13
click at [80, 256] on button "button" at bounding box center [81, 255] width 10 height 12
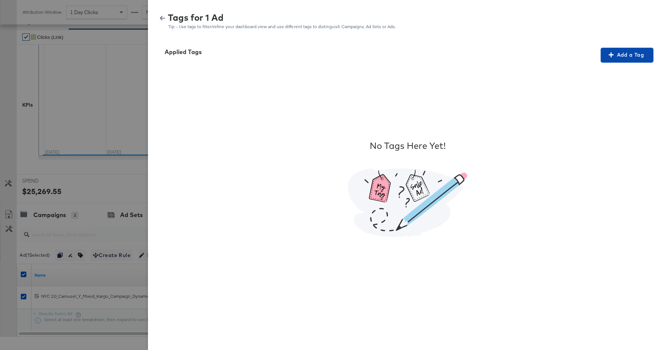
click at [640, 62] on button "Add a Tag" at bounding box center [626, 55] width 53 height 15
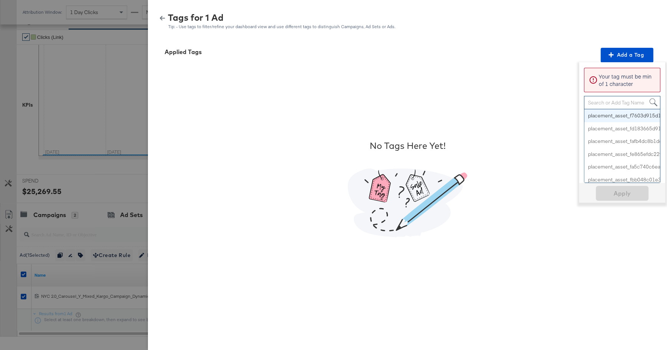
click at [610, 103] on div "Search or Add Tag Name" at bounding box center [622, 102] width 76 height 13
paste input "Logo + Price"
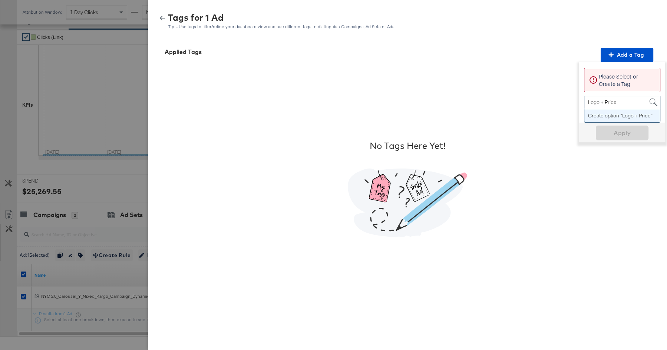
click at [592, 102] on input "Logo + Price" at bounding box center [602, 103] width 29 height 14
type input "Multi Image + Price"
paste input "Logo + Price"
drag, startPoint x: 618, startPoint y: 102, endPoint x: 584, endPoint y: 100, distance: 34.1
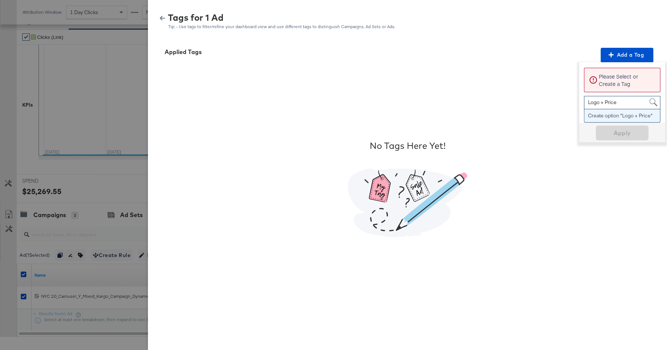
click at [584, 101] on span "Logo + Price Logo + Price" at bounding box center [614, 102] width 60 height 13
type input "L"
type input "Multi-Image + Price"
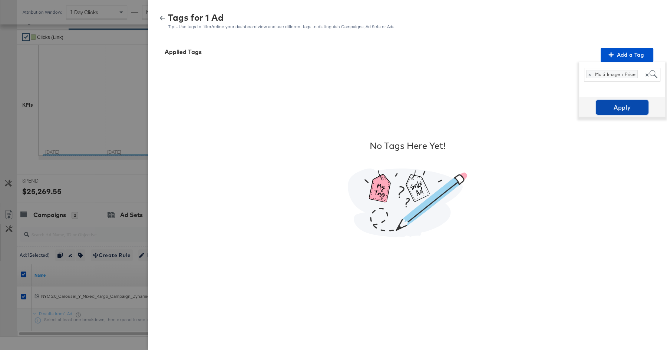
click at [623, 109] on span "Apply" at bounding box center [622, 107] width 47 height 10
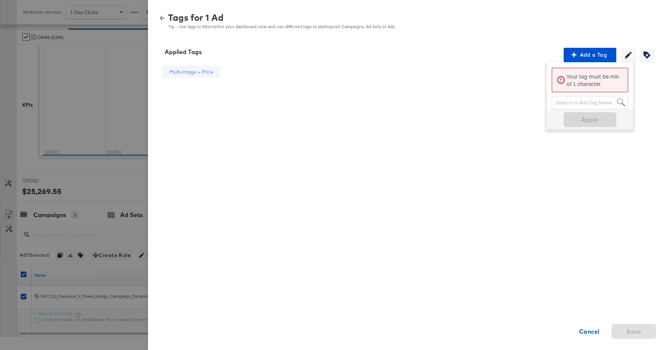
click at [592, 289] on div "Multi-Image + Price Cancel Save" at bounding box center [407, 189] width 501 height 252
click at [160, 19] on icon "button" at bounding box center [162, 18] width 5 height 5
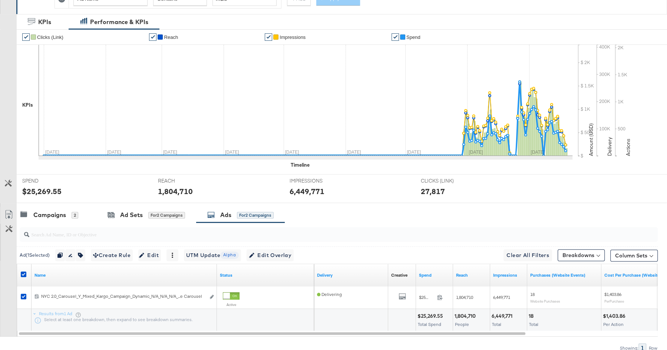
scroll to position [72, 0]
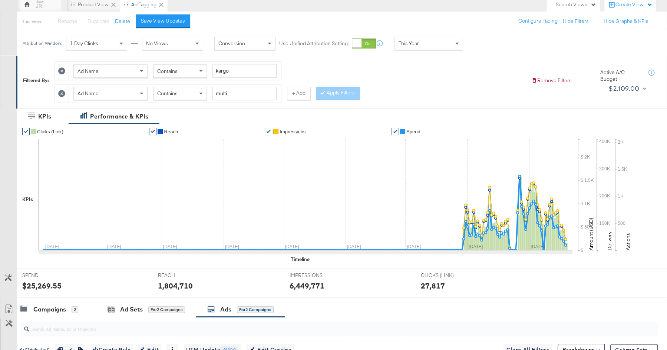
click at [169, 92] on span "Contains" at bounding box center [167, 93] width 20 height 7
click at [321, 94] on div at bounding box center [323, 92] width 5 height 7
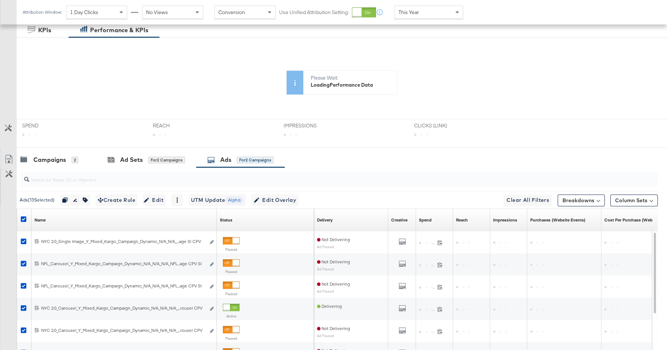
scroll to position [159, 0]
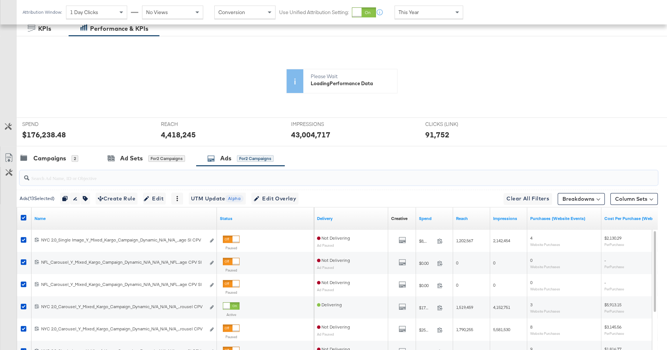
click at [85, 178] on input "search" at bounding box center [314, 175] width 570 height 14
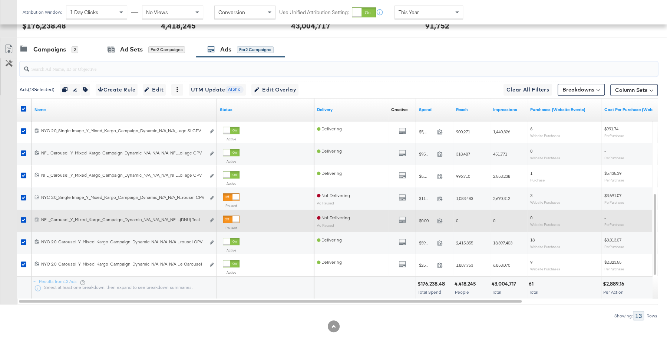
scroll to position [332, 0]
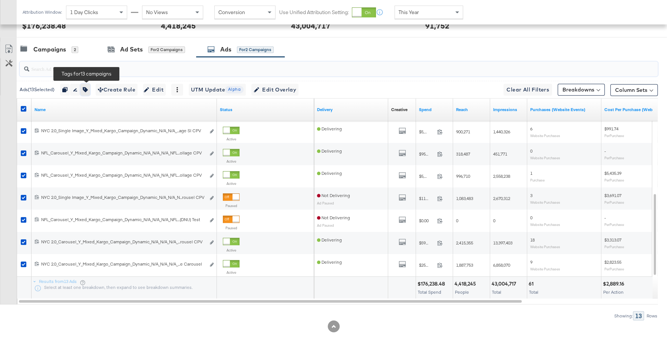
click at [86, 88] on icon "button" at bounding box center [85, 89] width 5 height 5
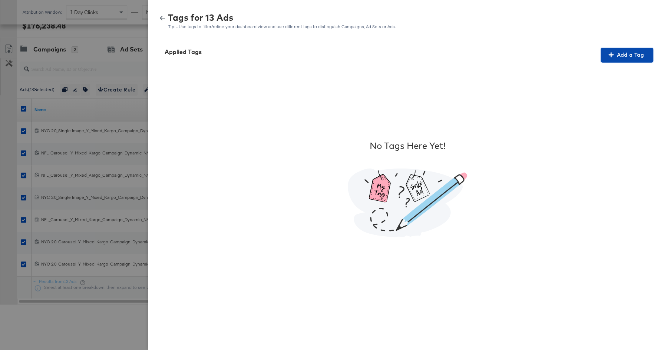
click at [627, 54] on span "Add a Tag" at bounding box center [626, 54] width 47 height 9
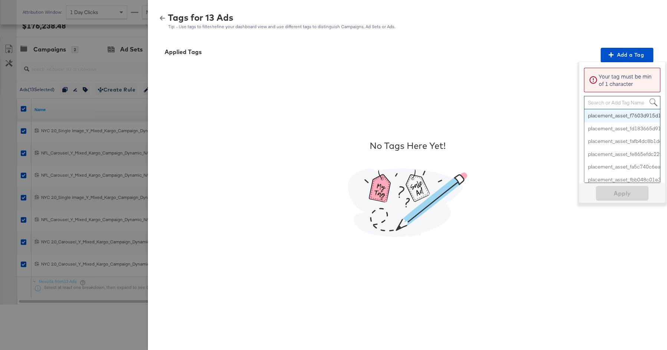
click at [600, 102] on div "Search or Add Tag Name" at bounding box center [622, 102] width 76 height 13
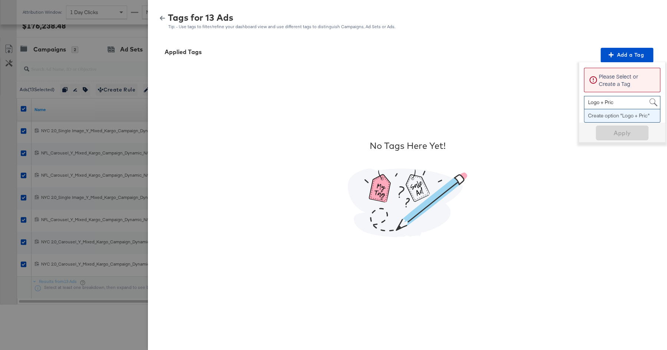
type input "Logo + Price"
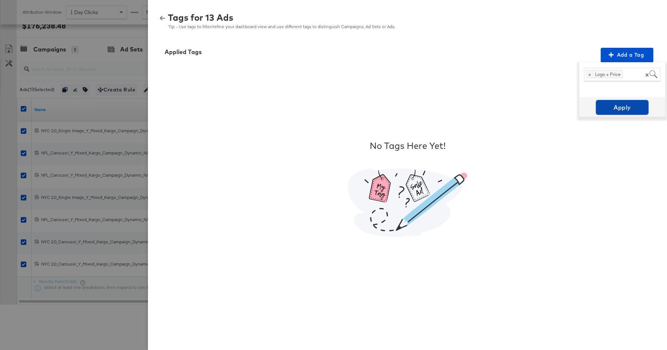
click at [623, 111] on span "Apply" at bounding box center [622, 107] width 47 height 10
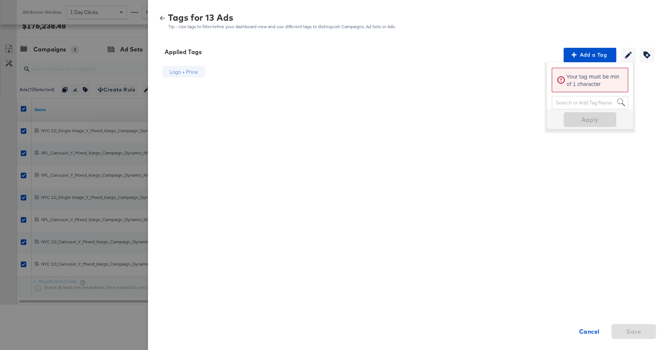
click at [385, 84] on div "Logo + Price Cancel Save" at bounding box center [407, 189] width 501 height 252
click at [590, 329] on strong "Cancel" at bounding box center [589, 332] width 20 height 10
click at [580, 334] on strong "Cancel" at bounding box center [589, 332] width 20 height 10
click at [161, 17] on icon "button" at bounding box center [162, 18] width 5 height 4
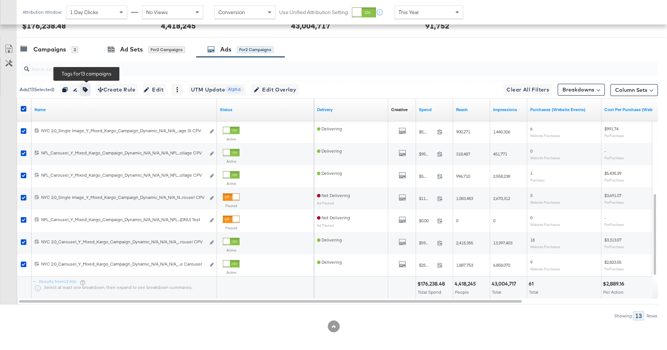
click at [87, 87] on icon "button" at bounding box center [85, 89] width 5 height 5
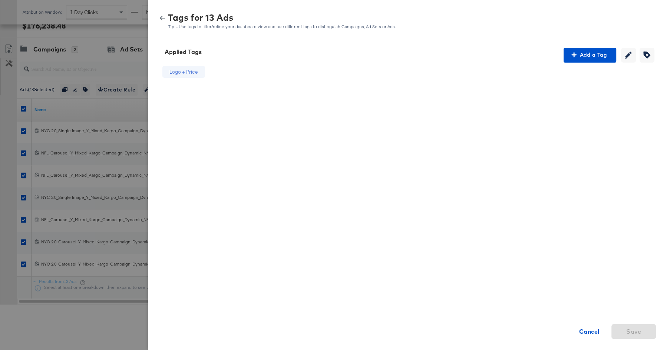
click at [161, 19] on icon "button" at bounding box center [162, 18] width 5 height 4
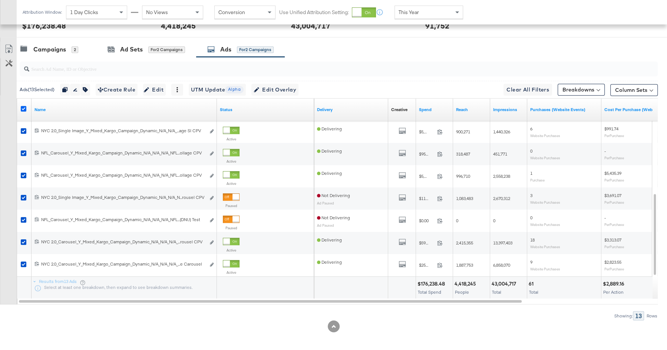
click at [21, 106] on icon at bounding box center [24, 109] width 6 height 6
click at [0, 0] on input "checkbox" at bounding box center [0, 0] width 0 height 0
click at [23, 106] on icon at bounding box center [24, 109] width 6 height 6
click at [0, 0] on input "checkbox" at bounding box center [0, 0] width 0 height 0
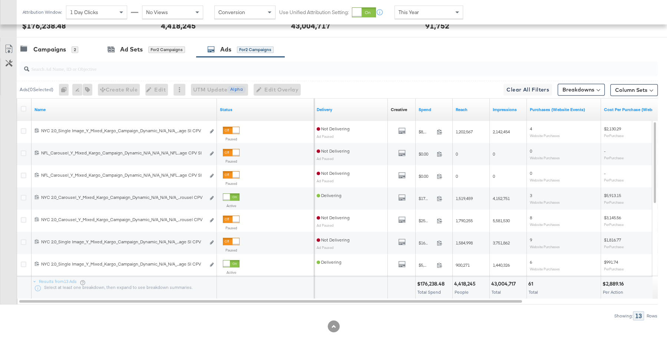
scroll to position [0, 0]
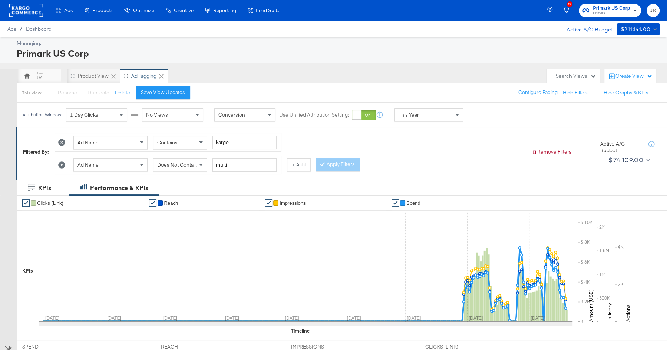
click at [179, 140] on div "Contains" at bounding box center [179, 142] width 53 height 13
click at [191, 165] on span "Does Not Contain" at bounding box center [177, 165] width 40 height 7
click at [221, 164] on input "multi" at bounding box center [244, 165] width 64 height 14
type input "dpa"
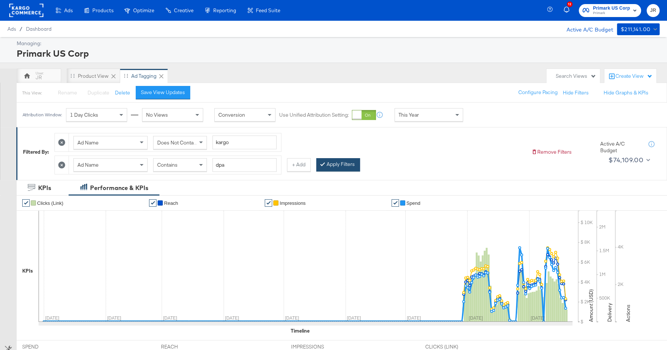
click at [329, 164] on button "Apply Filters" at bounding box center [338, 164] width 44 height 13
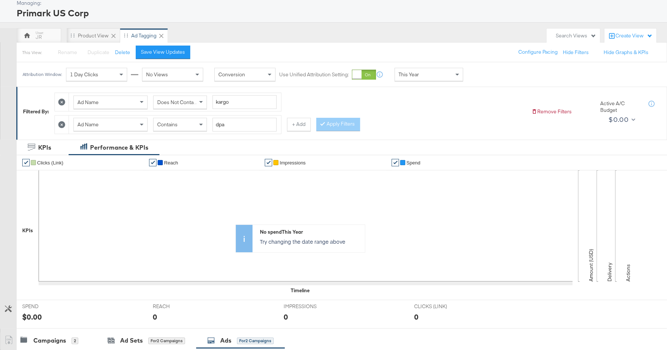
scroll to position [44, 0]
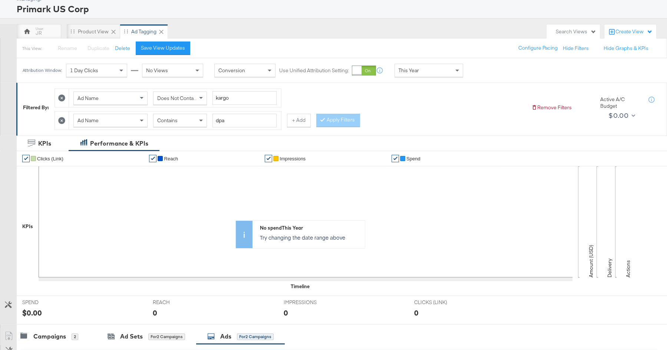
click at [61, 117] on icon at bounding box center [61, 120] width 7 height 7
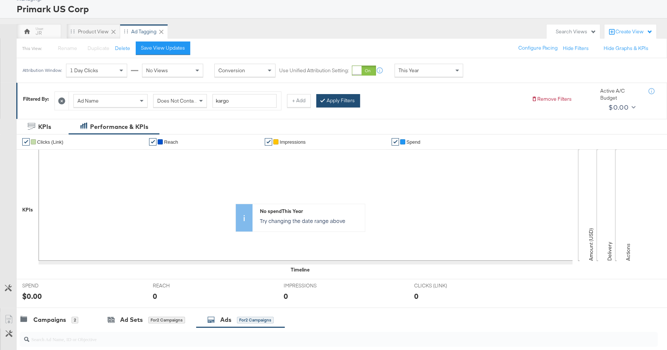
click at [323, 98] on button "Apply Filters" at bounding box center [338, 100] width 44 height 13
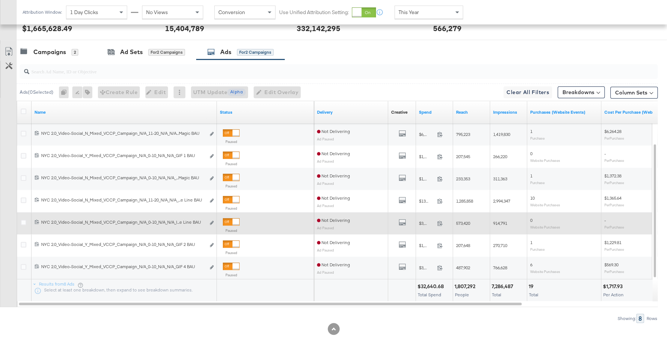
scroll to position [311, 0]
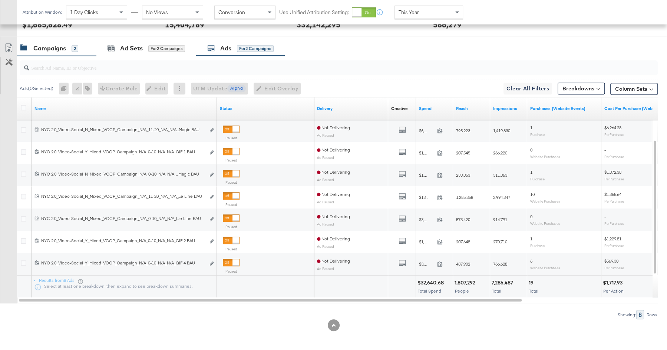
click at [49, 48] on div "Campaigns" at bounding box center [49, 48] width 33 height 9
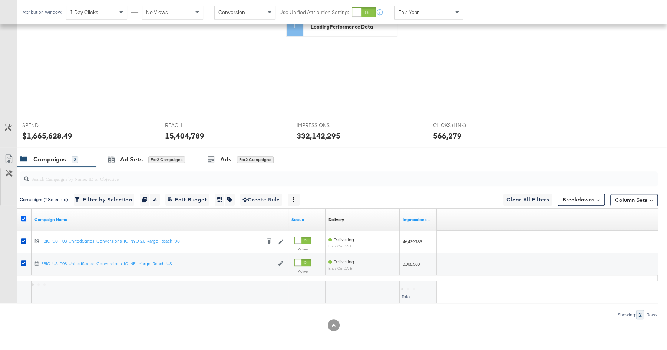
click at [25, 217] on icon at bounding box center [24, 219] width 6 height 6
click at [0, 0] on input "checkbox" at bounding box center [0, 0] width 0 height 0
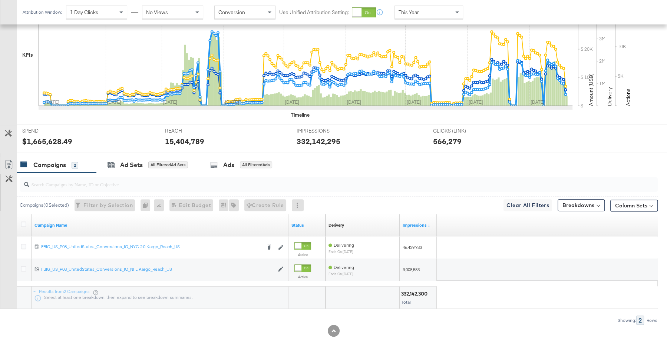
scroll to position [205, 0]
